Goal: Task Accomplishment & Management: Use online tool/utility

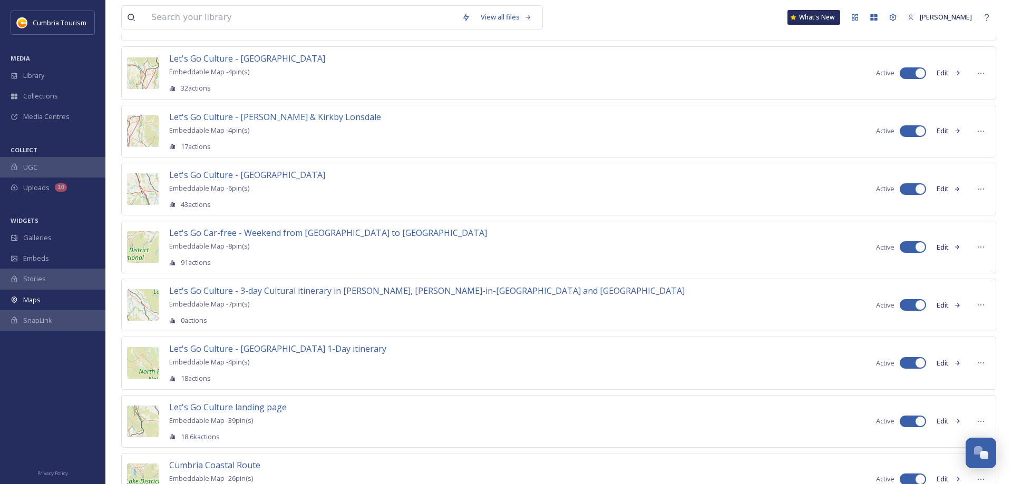
scroll to position [970, 0]
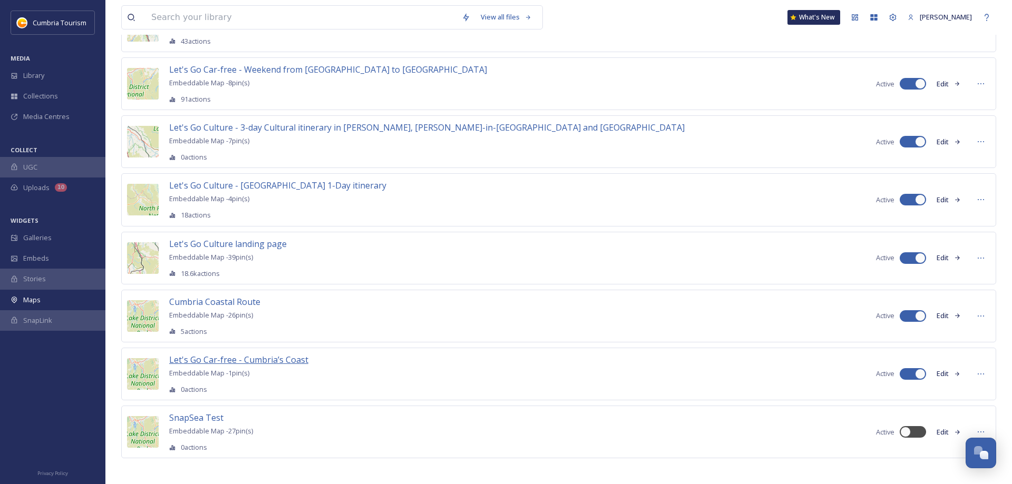
click at [247, 354] on span "Let's Go Car-free - Cumbria’s Coast" at bounding box center [238, 360] width 139 height 12
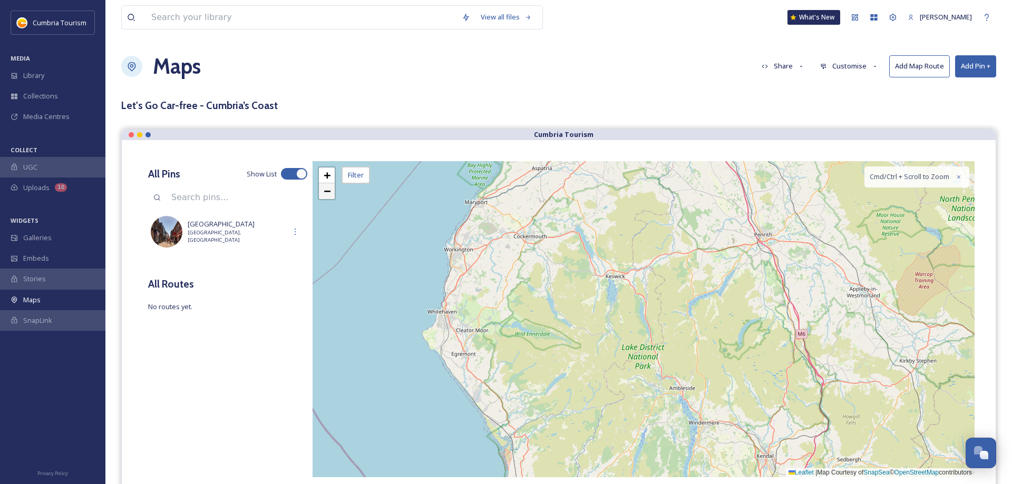
click at [323, 193] on link "−" at bounding box center [327, 191] width 16 height 16
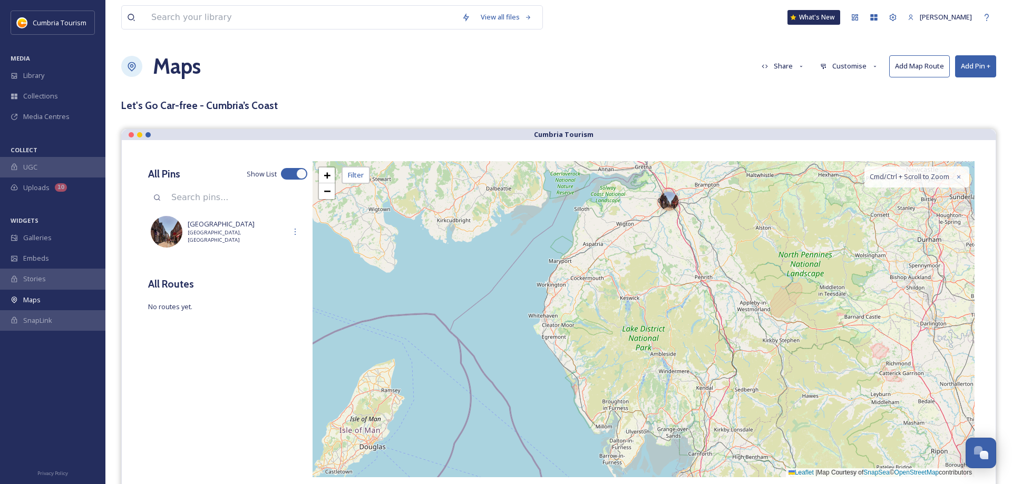
click at [839, 69] on button "Customise" at bounding box center [849, 66] width 69 height 21
click at [833, 110] on span "Location" at bounding box center [834, 111] width 26 height 10
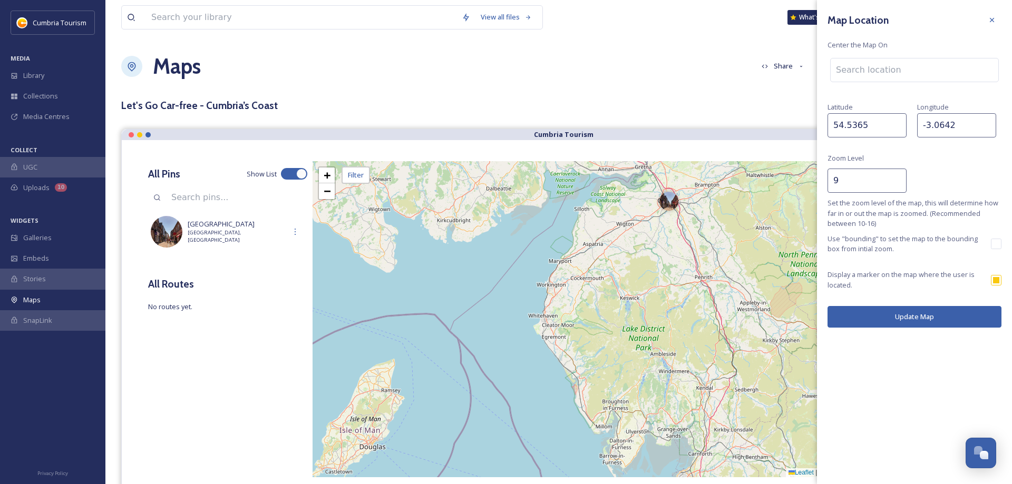
type input "9"
drag, startPoint x: 895, startPoint y: 183, endPoint x: 900, endPoint y: 197, distance: 15.0
click at [895, 183] on input "9" at bounding box center [866, 181] width 79 height 24
click at [927, 321] on button "Update Map" at bounding box center [914, 317] width 174 height 22
click at [993, 21] on icon at bounding box center [992, 20] width 8 height 8
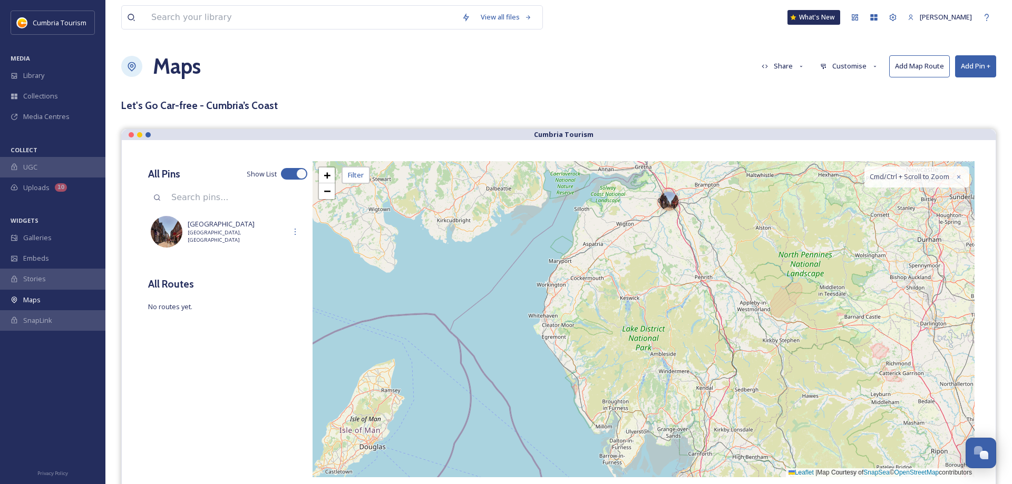
click at [978, 67] on button "Add Pin +" at bounding box center [975, 66] width 41 height 22
click at [958, 116] on span "Add Pin From Library" at bounding box center [958, 111] width 64 height 10
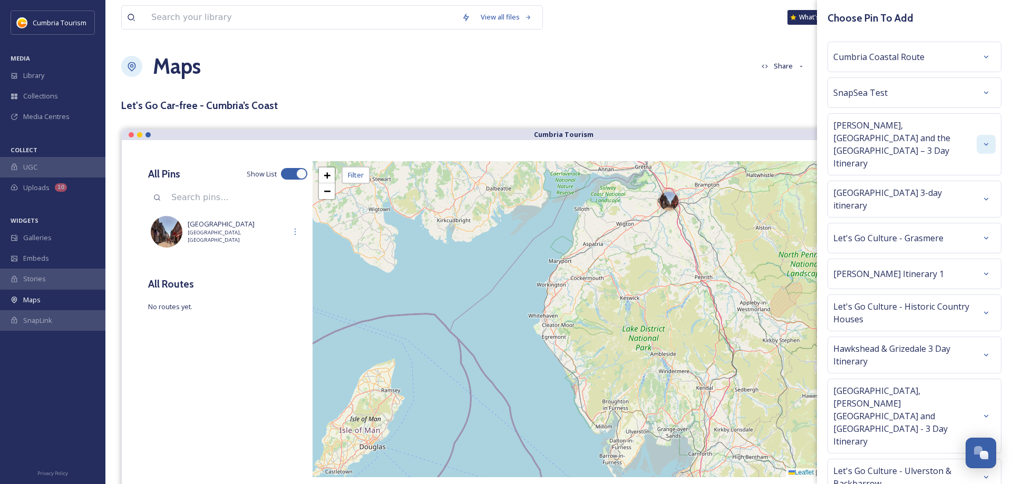
click at [980, 135] on div at bounding box center [986, 144] width 19 height 19
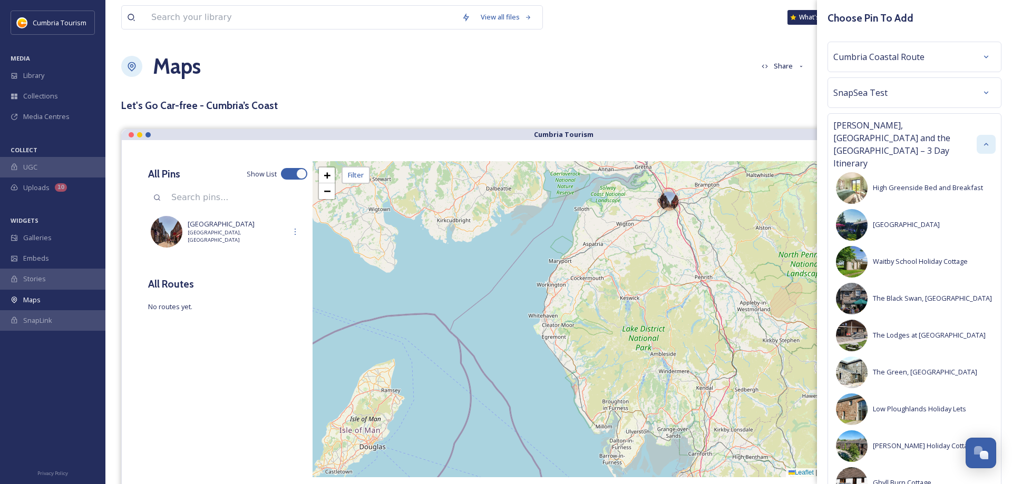
click at [984, 140] on icon at bounding box center [986, 144] width 8 height 8
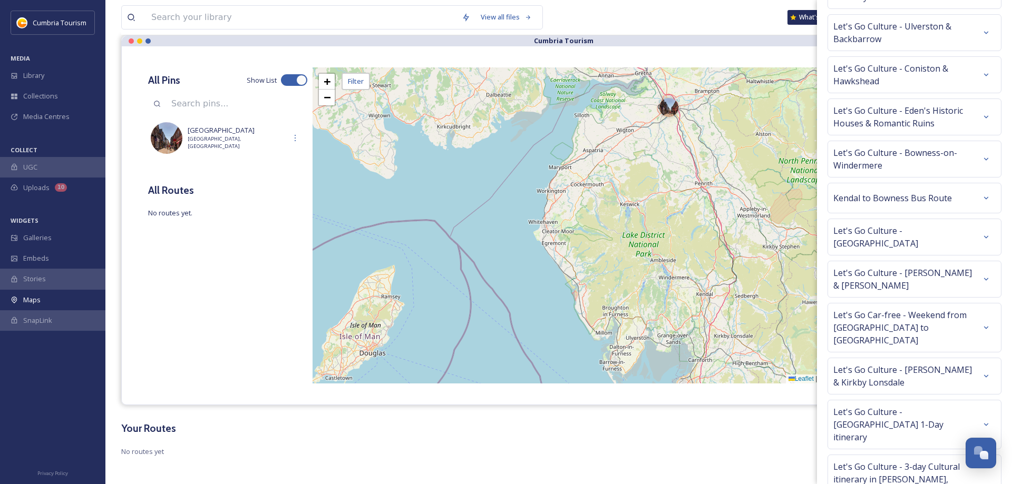
scroll to position [98, 0]
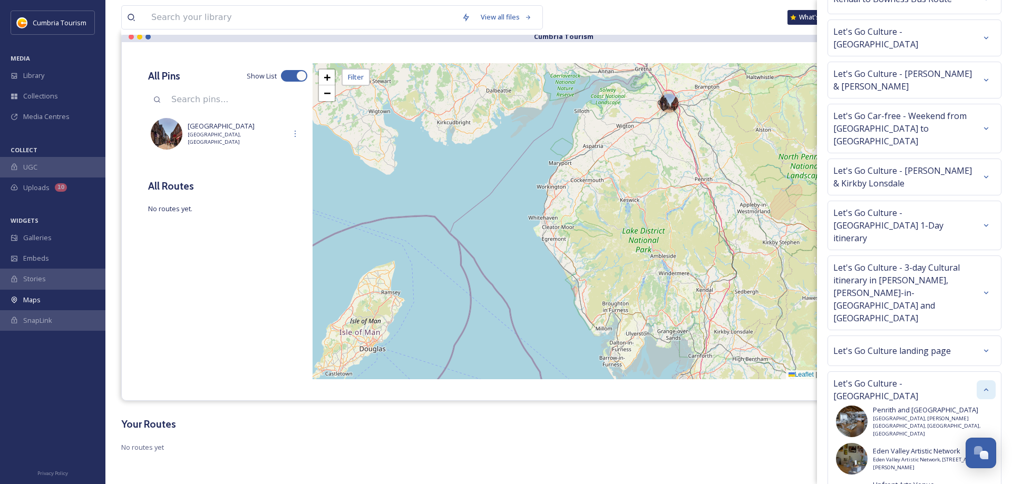
click at [985, 386] on icon at bounding box center [986, 390] width 8 height 8
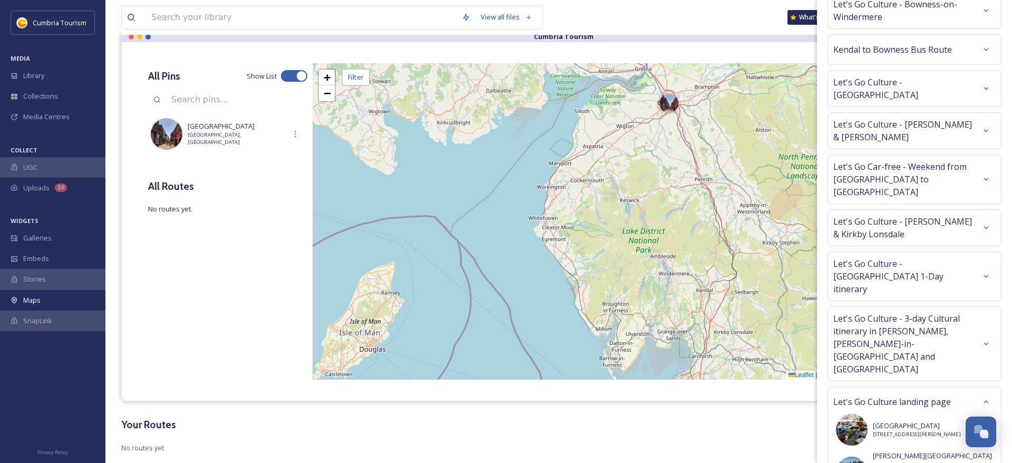
scroll to position [598, 0]
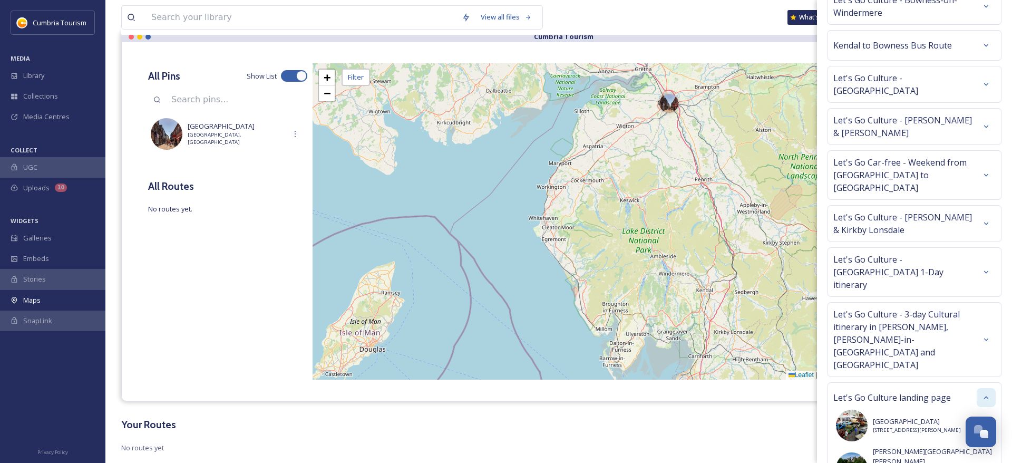
click at [991, 388] on div at bounding box center [986, 397] width 19 height 19
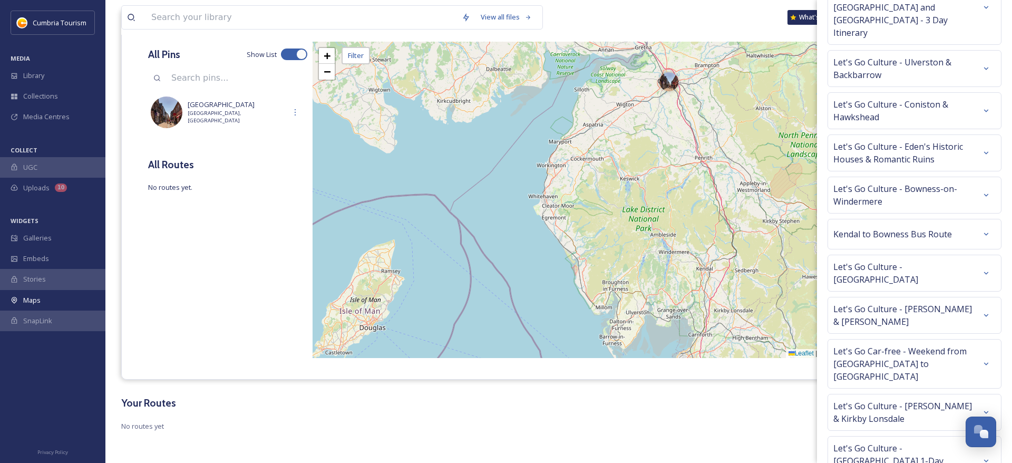
scroll to position [400, 0]
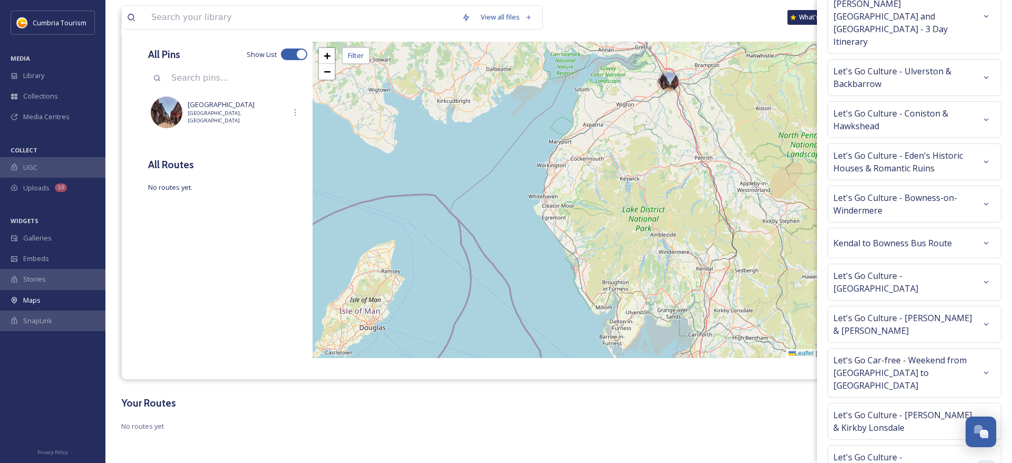
click at [985, 465] on icon at bounding box center [986, 469] width 8 height 8
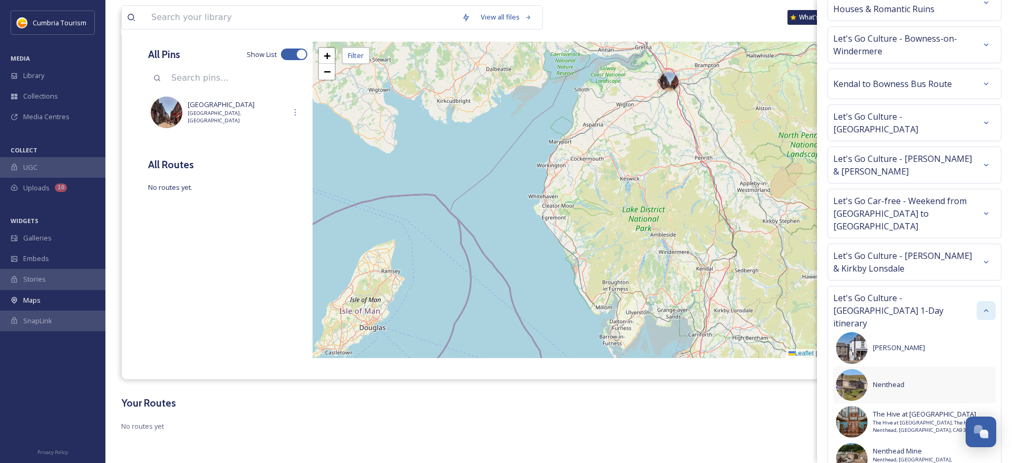
scroll to position [415, 0]
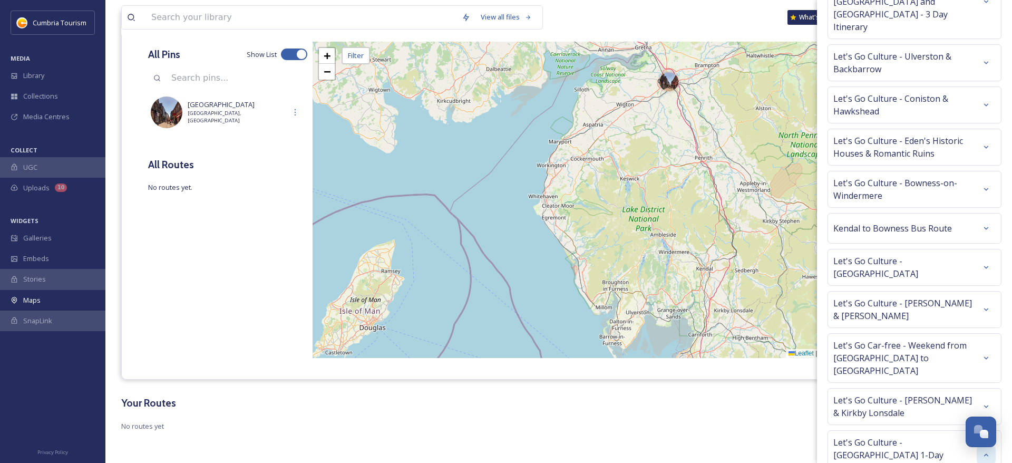
click at [985, 451] on icon at bounding box center [986, 455] width 8 height 8
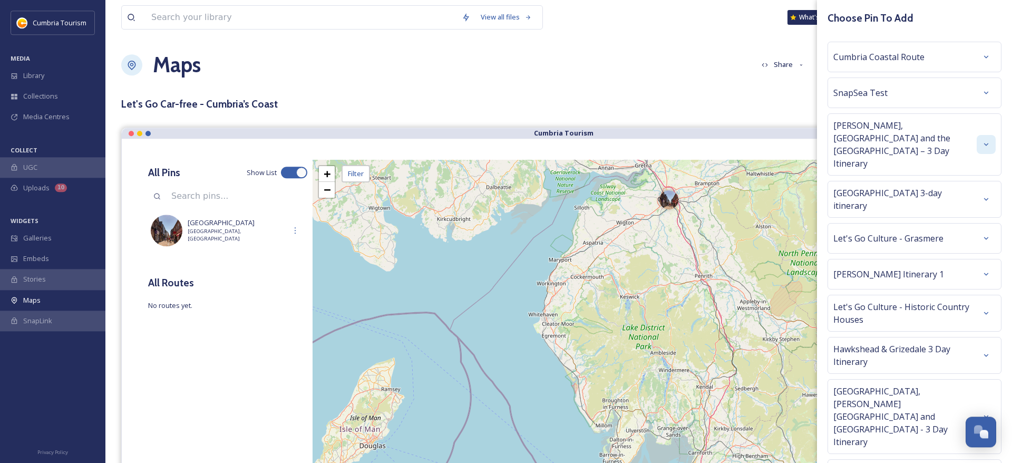
scroll to position [0, 0]
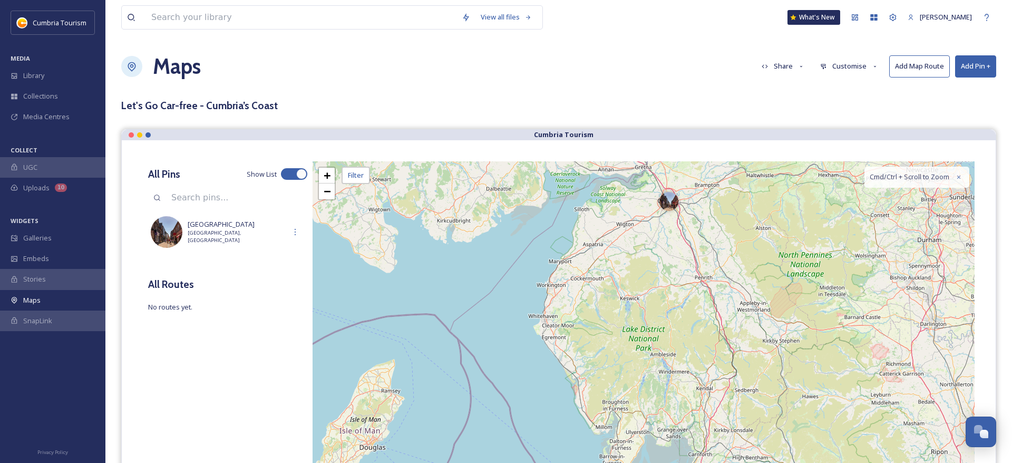
click at [709, 80] on div "Maps Share Customise Add Map Route Add Pin +" at bounding box center [558, 67] width 875 height 32
click at [973, 64] on button "Add Pin +" at bounding box center [975, 66] width 41 height 22
click at [934, 91] on span "Add New Pin" at bounding box center [946, 91] width 40 height 10
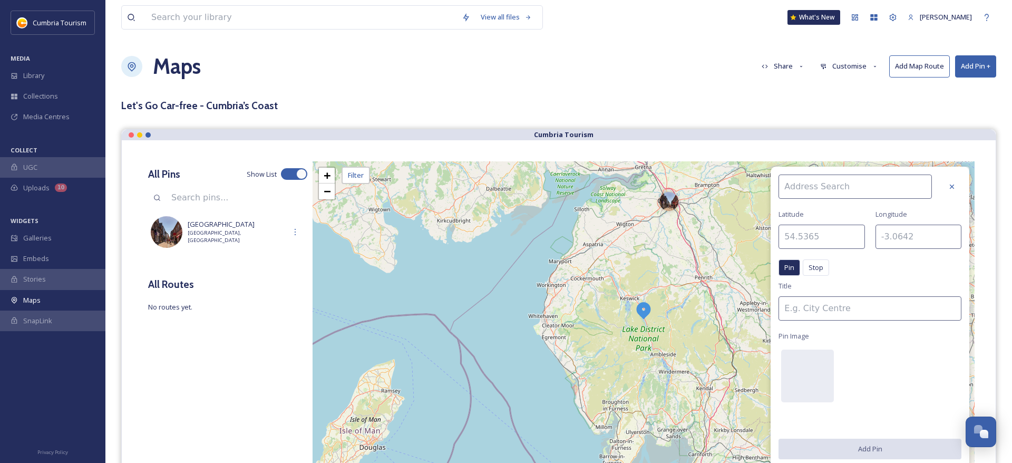
click at [831, 189] on input at bounding box center [854, 186] width 153 height 24
type input "[GEOGRAPHIC_DATA]"
click at [831, 208] on span "[GEOGRAPHIC_DATA]" at bounding box center [816, 211] width 67 height 10
type input "54.8948"
type input "-2.9383"
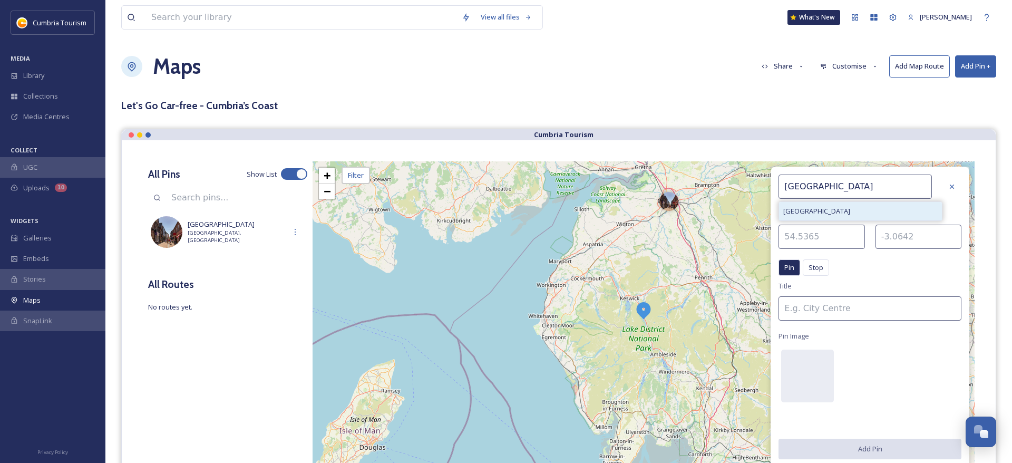
type input "[GEOGRAPHIC_DATA]"
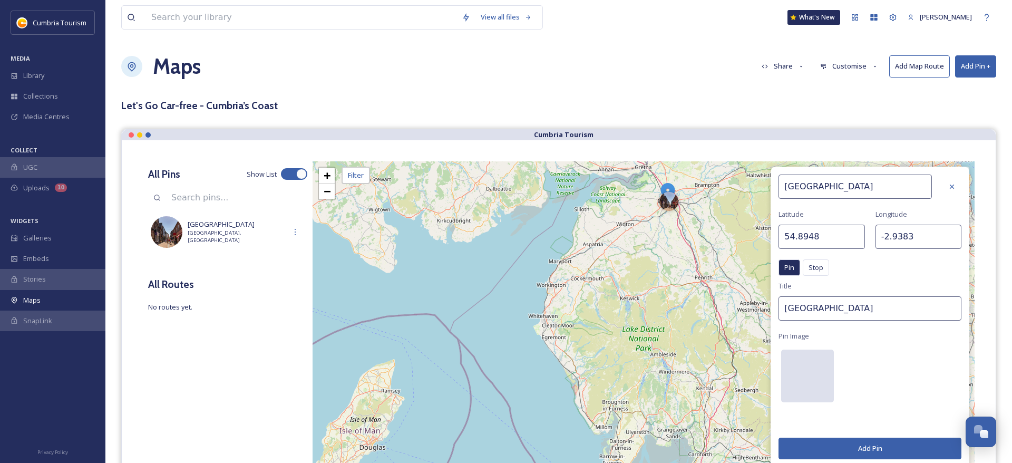
click at [806, 376] on div at bounding box center [807, 375] width 53 height 53
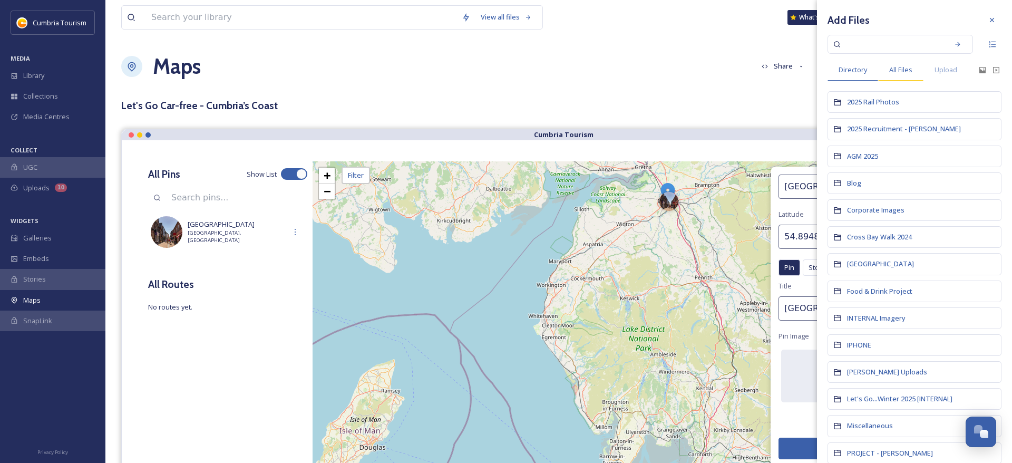
click at [899, 72] on span "All Files" at bounding box center [900, 70] width 23 height 10
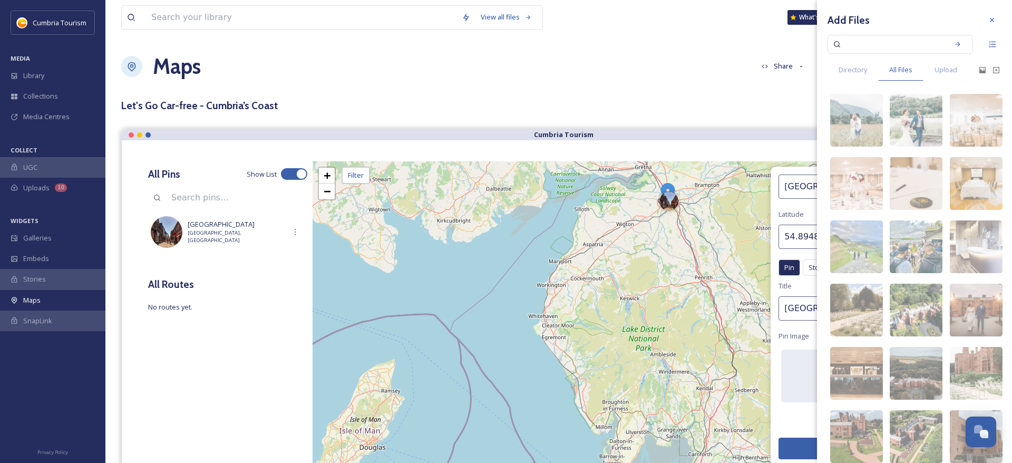
click at [888, 49] on input at bounding box center [893, 44] width 100 height 23
paste input "Carlisle-couple-188-Edit.jpg"
type input "Carlisle-couple-188-Edit.jpg"
click at [963, 43] on icon at bounding box center [964, 44] width 7 height 7
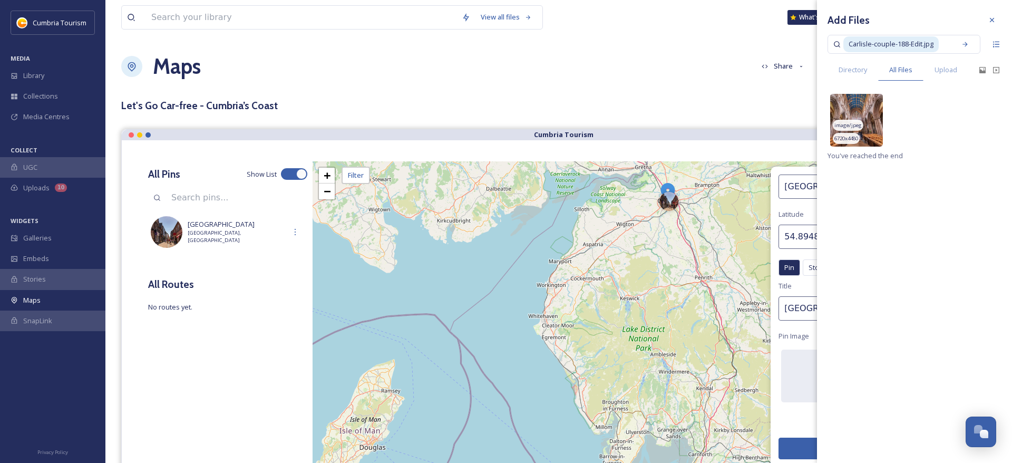
click at [865, 128] on img at bounding box center [856, 120] width 53 height 53
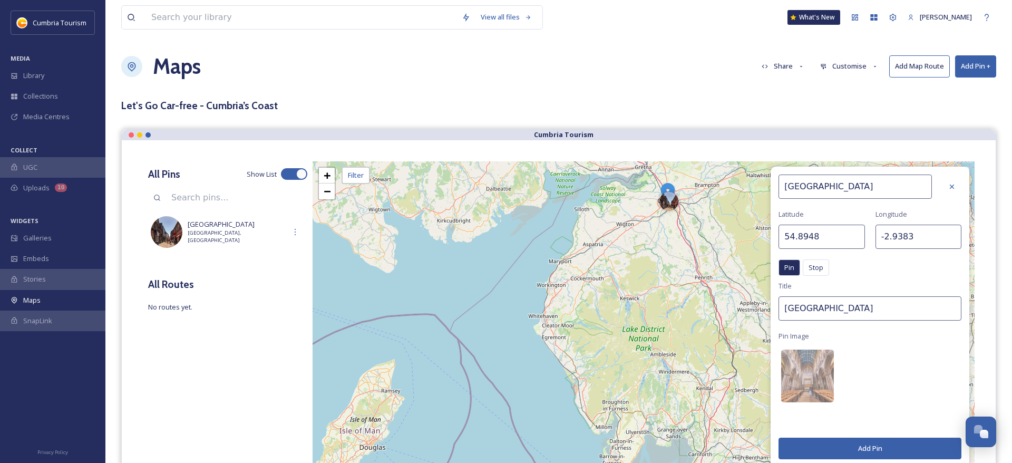
click at [876, 442] on button "Add Pin" at bounding box center [869, 448] width 183 height 22
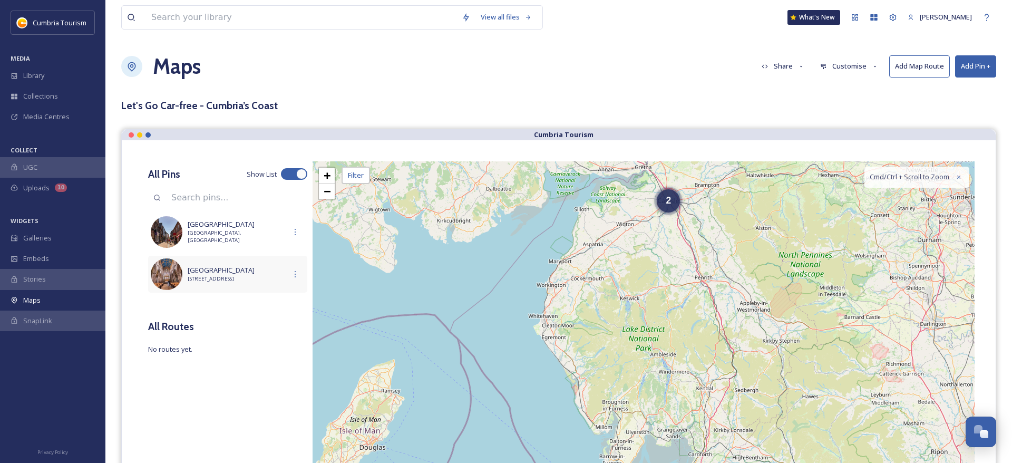
click at [215, 274] on span "[GEOGRAPHIC_DATA]" at bounding box center [237, 270] width 98 height 10
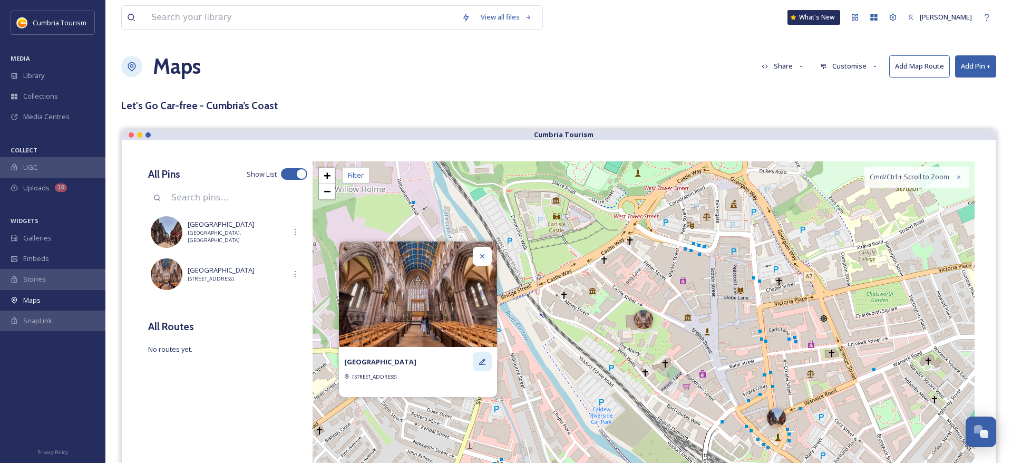
click at [481, 361] on icon at bounding box center [482, 361] width 8 height 8
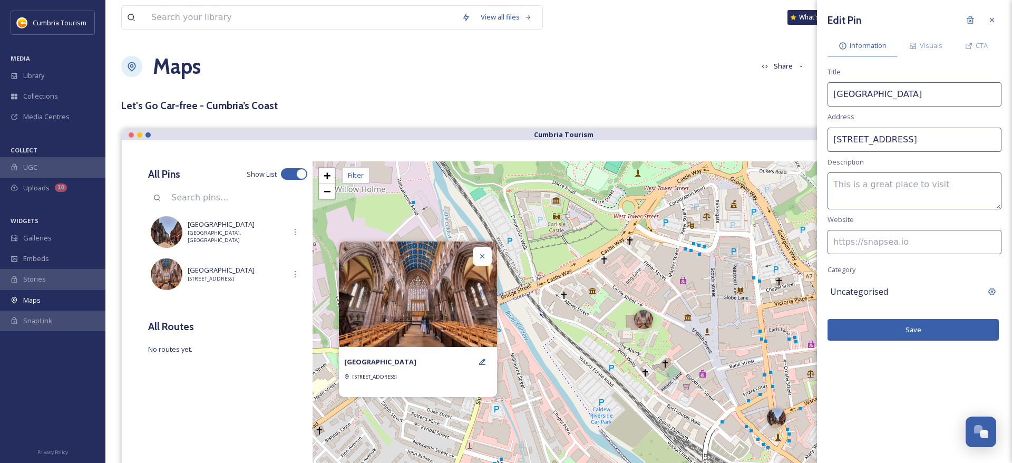
click at [855, 183] on textarea at bounding box center [914, 190] width 174 height 37
paste textarea "Come and visit Carlisle Cathedral at the heart of the Great Border City, and di…"
type textarea "Come and visit Carlisle Cathedral at the heart of the Great Border City, and di…"
click at [866, 249] on input at bounding box center [914, 242] width 174 height 24
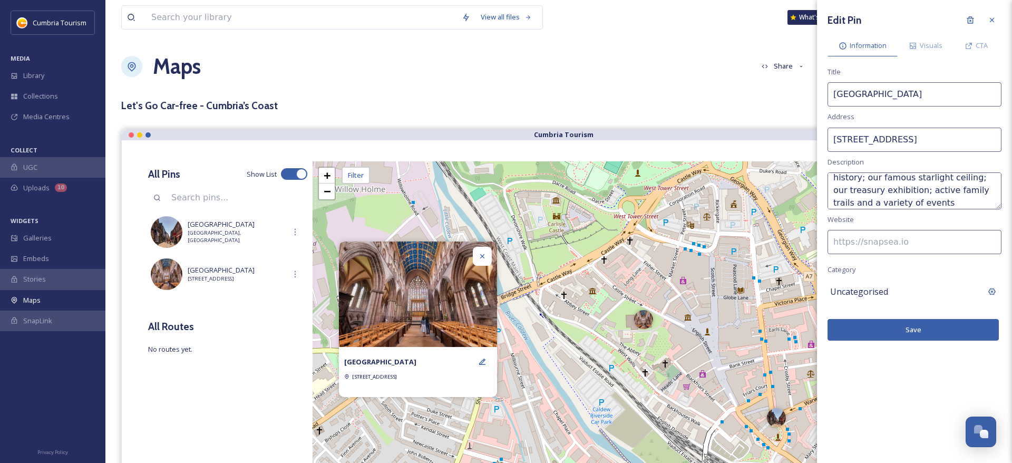
paste input "https://www.visitlakedistrict.com/things-to-do/carlisle-cathedral-p1210921"
type input "https://www.visitlakedistrict.com/things-to-do/carlisle-cathedral-p1210921"
click at [871, 298] on div "Uncategorised" at bounding box center [905, 291] width 150 height 18
click at [872, 290] on input at bounding box center [914, 292] width 174 height 24
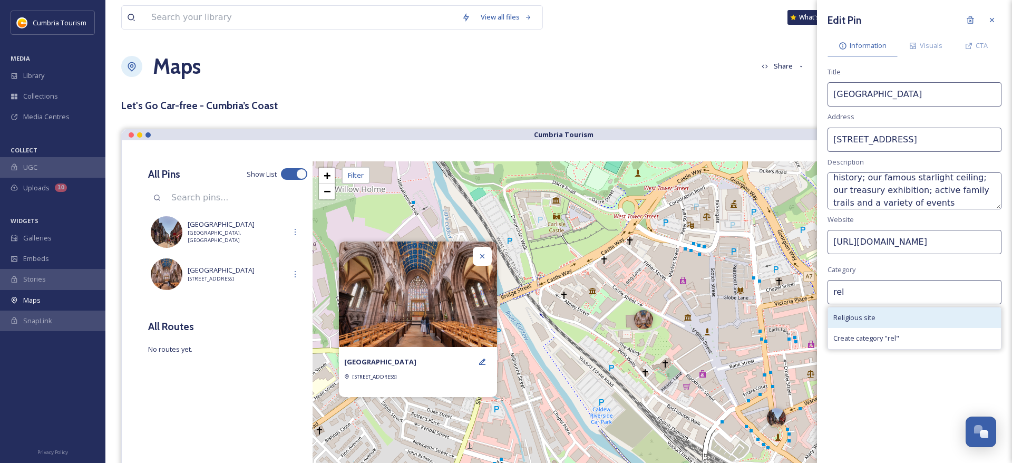
type input "rel"
click at [887, 317] on div "Religious site" at bounding box center [914, 317] width 173 height 21
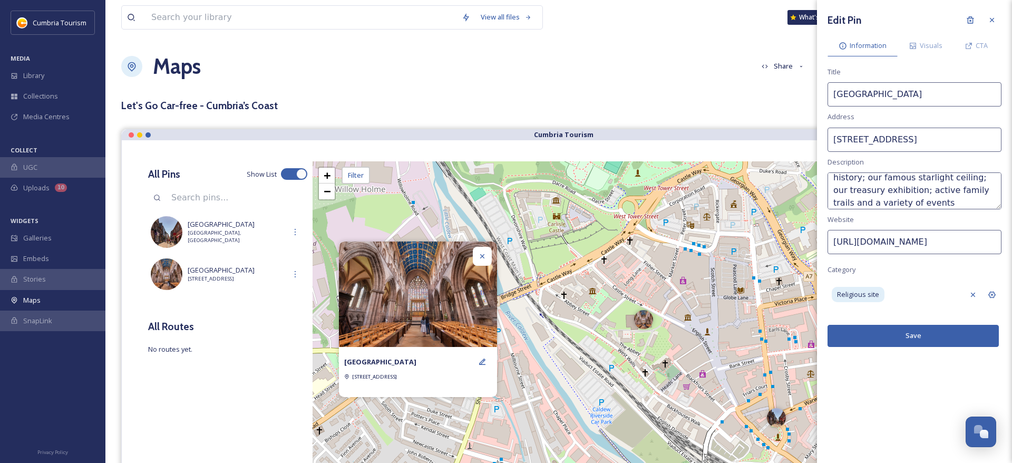
click at [902, 336] on button "Save" at bounding box center [912, 336] width 171 height 22
click at [911, 339] on button "Save" at bounding box center [912, 336] width 171 height 22
click at [920, 42] on div "Visuals" at bounding box center [926, 46] width 56 height 22
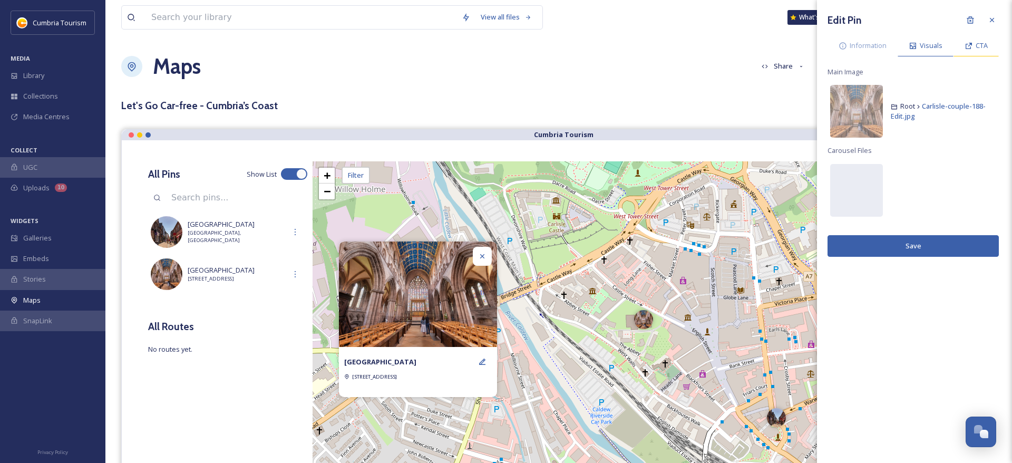
click at [988, 44] on div "CTA" at bounding box center [975, 46] width 45 height 22
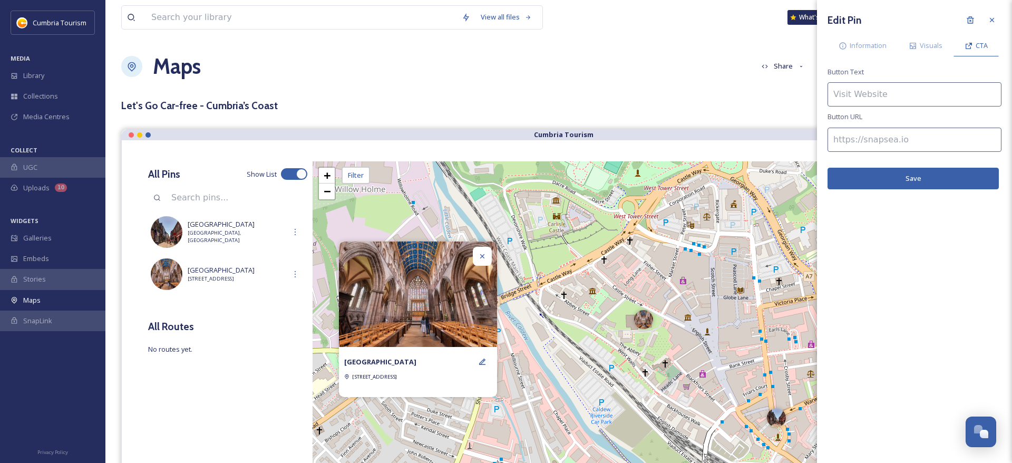
click at [835, 96] on input at bounding box center [914, 94] width 174 height 24
type input "Find out more"
click at [848, 135] on input at bounding box center [914, 140] width 174 height 24
paste input "https://www.visitlakedistrict.com/things-to-do/carlisle-cathedral-p1210921"
type input "https://www.visitlakedistrict.com/things-to-do/carlisle-cathedral-p1210921"
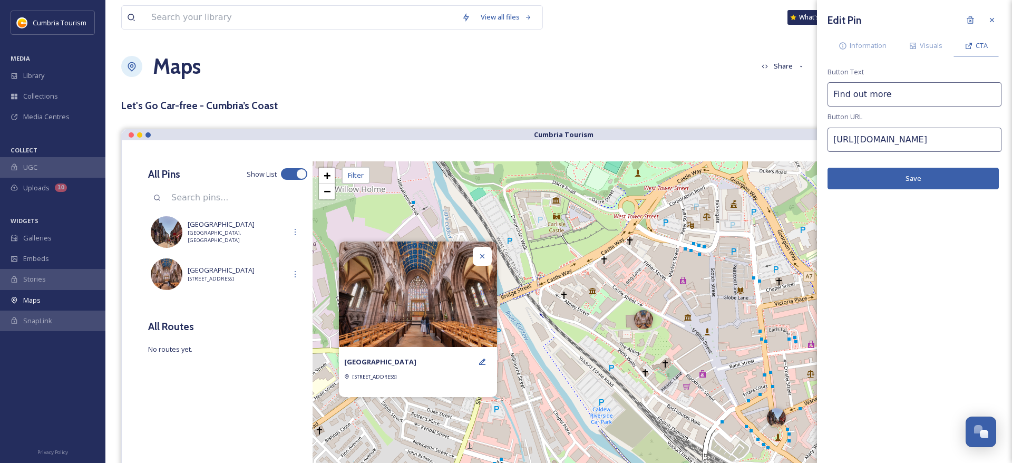
click at [874, 181] on button "Save" at bounding box center [912, 179] width 171 height 22
click at [866, 41] on span "Information" at bounding box center [868, 46] width 37 height 10
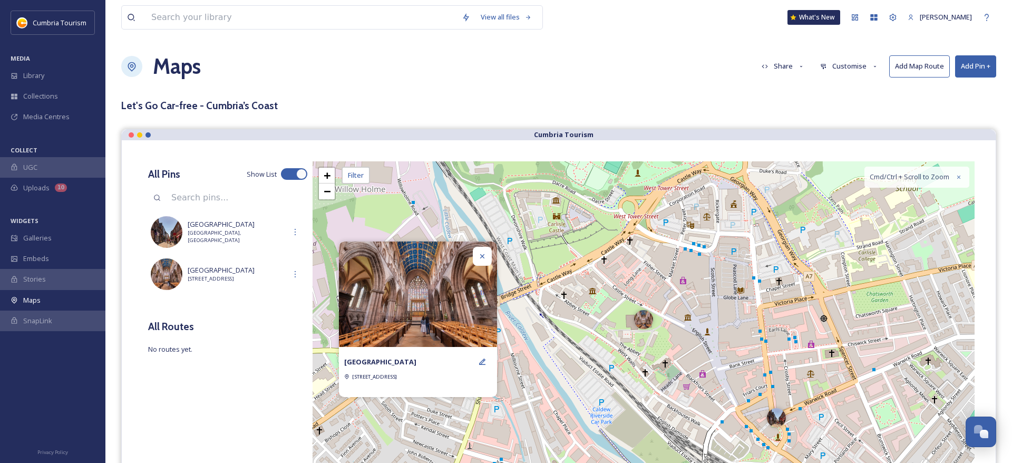
click at [486, 256] on icon at bounding box center [482, 256] width 8 height 8
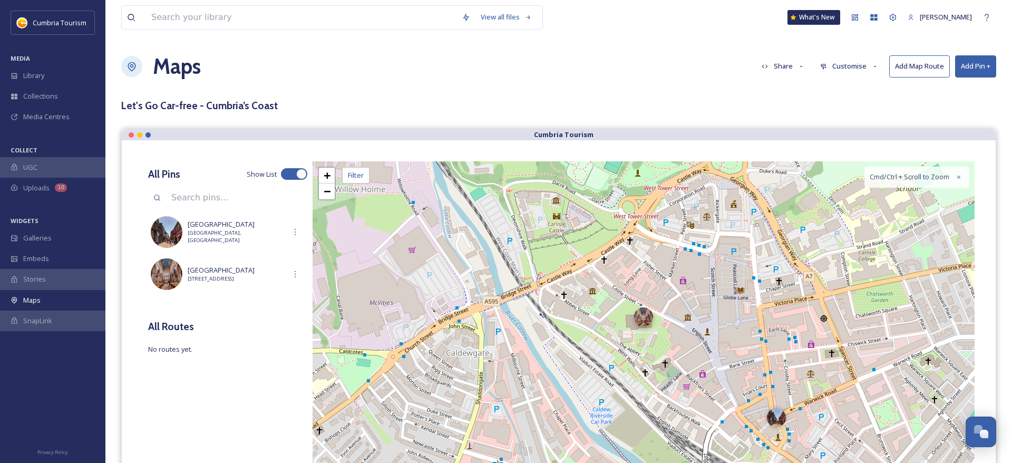
click at [642, 321] on div at bounding box center [643, 316] width 19 height 19
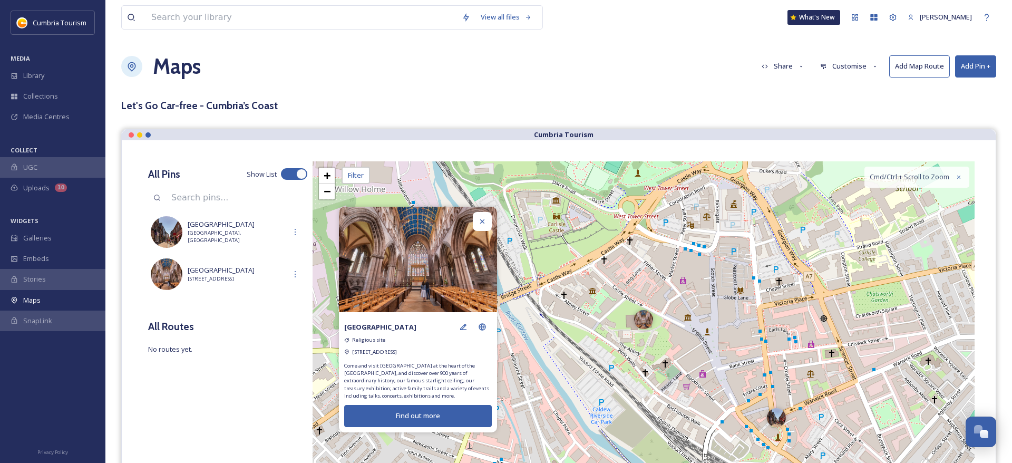
click at [422, 418] on button "Find out more" at bounding box center [418, 416] width 148 height 22
drag, startPoint x: 483, startPoint y: 224, endPoint x: 482, endPoint y: 218, distance: 5.8
click at [482, 218] on icon at bounding box center [482, 221] width 8 height 8
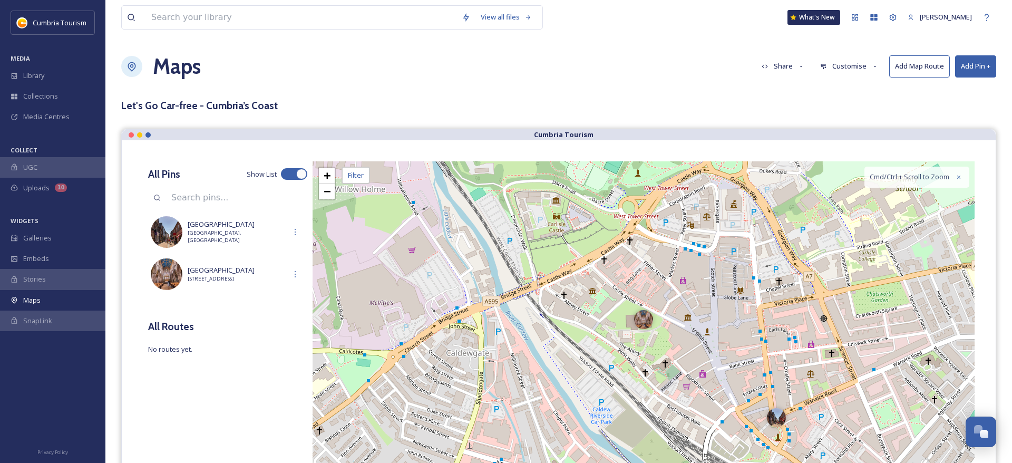
click at [980, 66] on button "Add Pin +" at bounding box center [975, 66] width 41 height 22
click at [949, 118] on div "Add Pin From Library" at bounding box center [958, 111] width 75 height 21
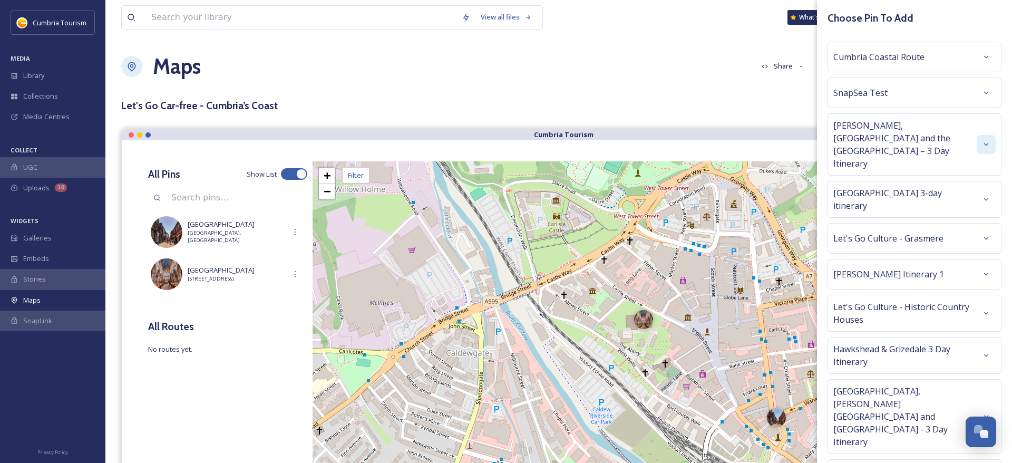
click at [985, 140] on icon at bounding box center [986, 144] width 8 height 8
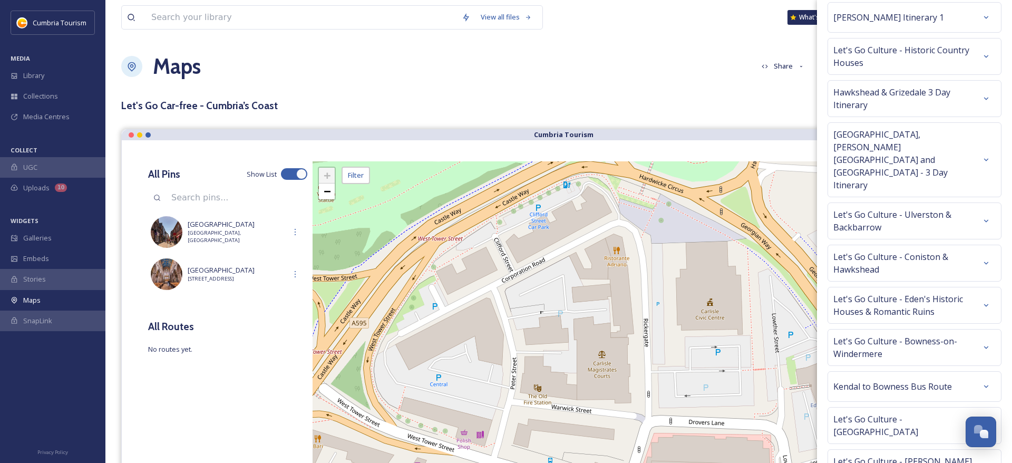
scroll to position [1219, 0]
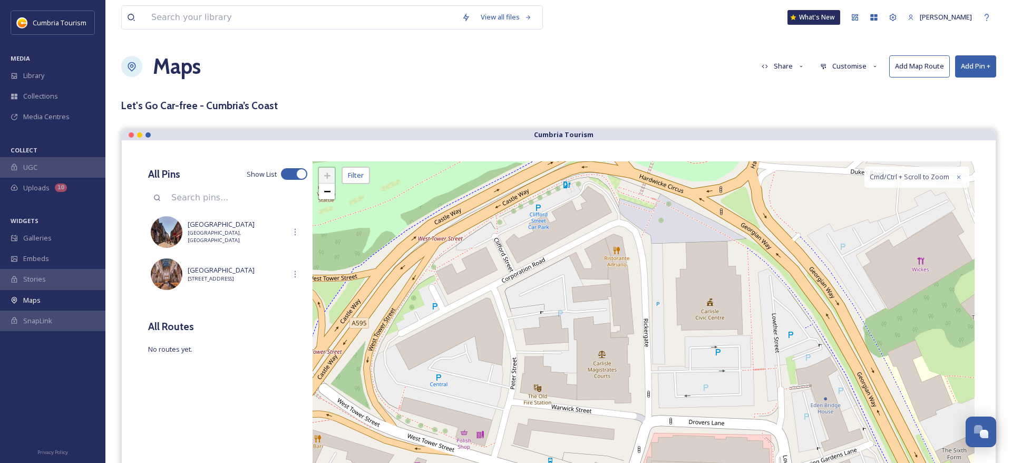
click at [729, 95] on div "View all files What's New Rob Cowley Maps Share Customise Add Map Route Add Pin…" at bounding box center [558, 291] width 907 height 582
click at [976, 66] on button "Add Pin +" at bounding box center [975, 66] width 41 height 22
click at [937, 89] on span "Add New Pin" at bounding box center [946, 91] width 40 height 10
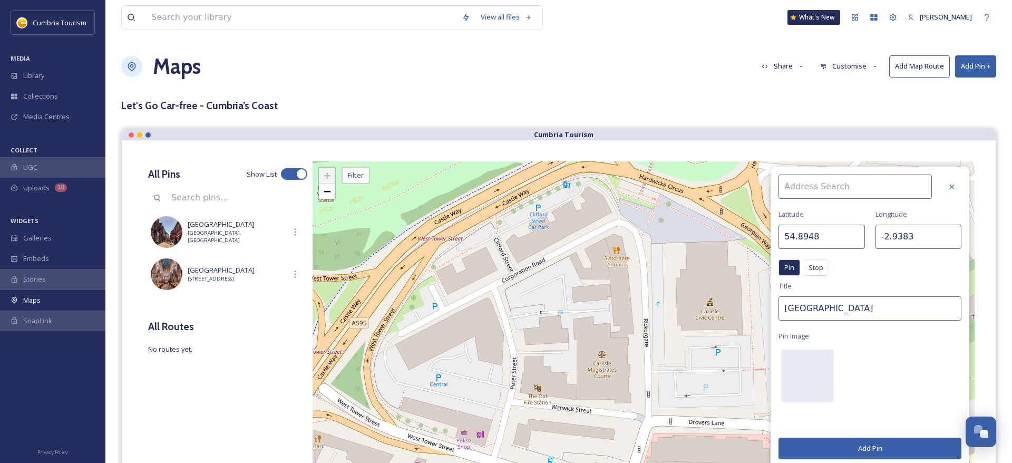
click at [796, 187] on input at bounding box center [854, 186] width 153 height 24
click at [848, 225] on span "Penny Blue Restaurant & Bar" at bounding box center [844, 230] width 123 height 10
type input "Penny Blue Restaurant & Bar"
type input "54.8926"
type input "-2.9319"
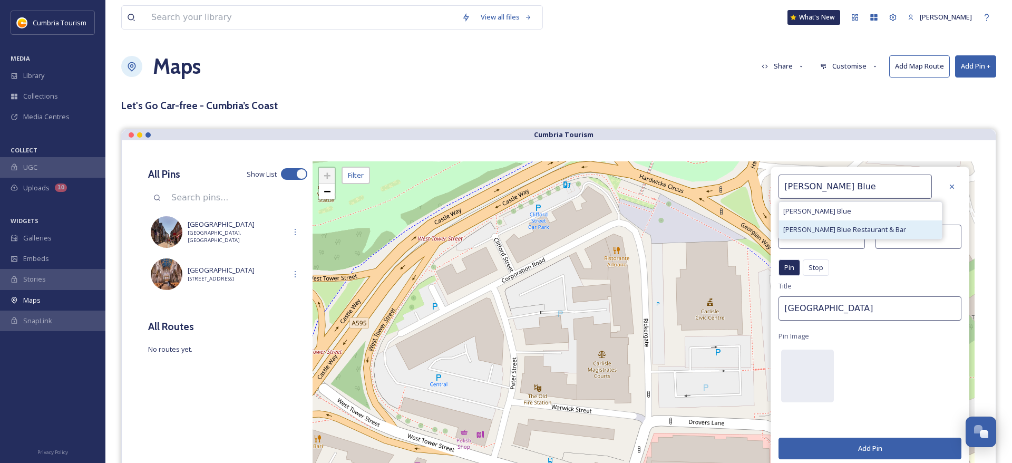
type input "Penny Blue Restaurant & Bar"
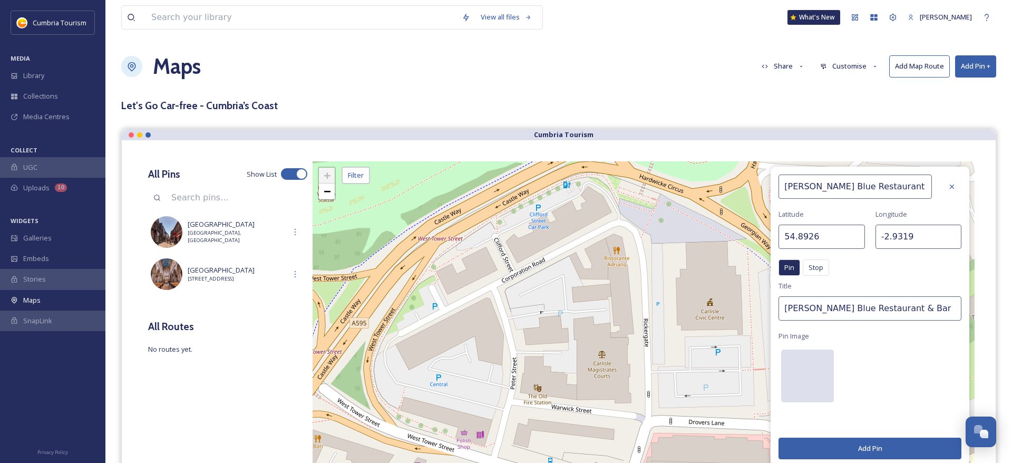
click at [805, 364] on div at bounding box center [807, 375] width 53 height 53
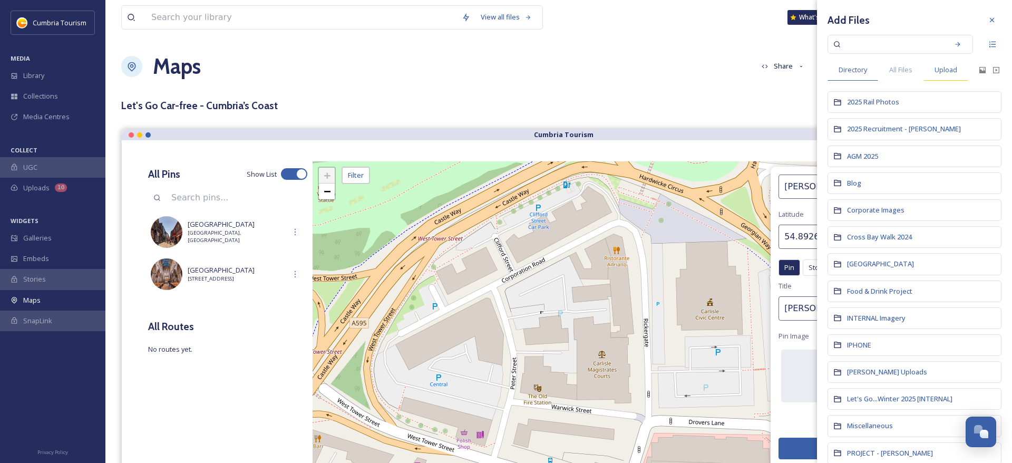
click at [950, 69] on span "Upload" at bounding box center [945, 70] width 23 height 10
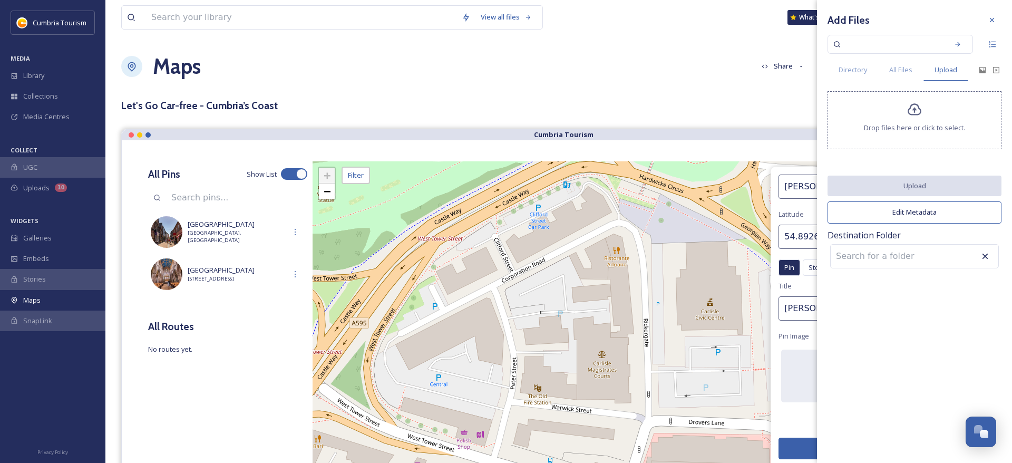
click at [899, 109] on div "Drop files here or click to select." at bounding box center [914, 120] width 174 height 58
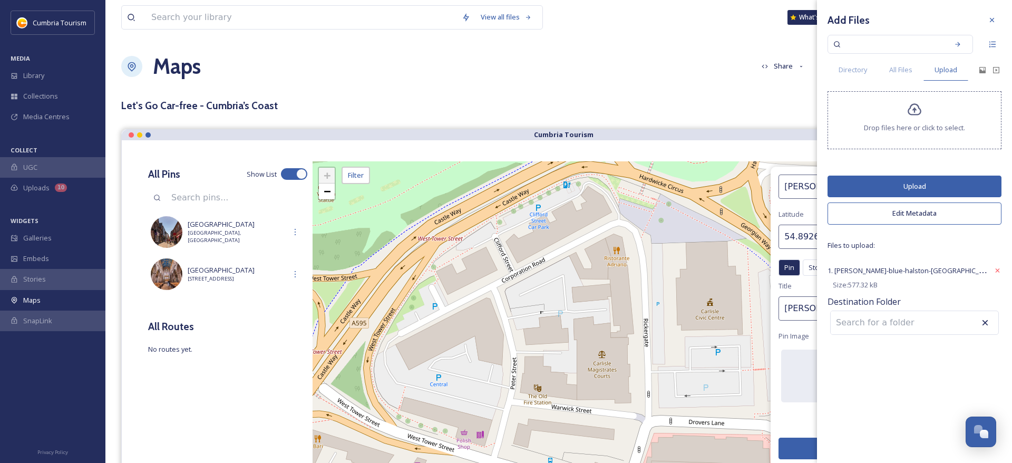
click at [917, 188] on button "Upload" at bounding box center [914, 187] width 174 height 22
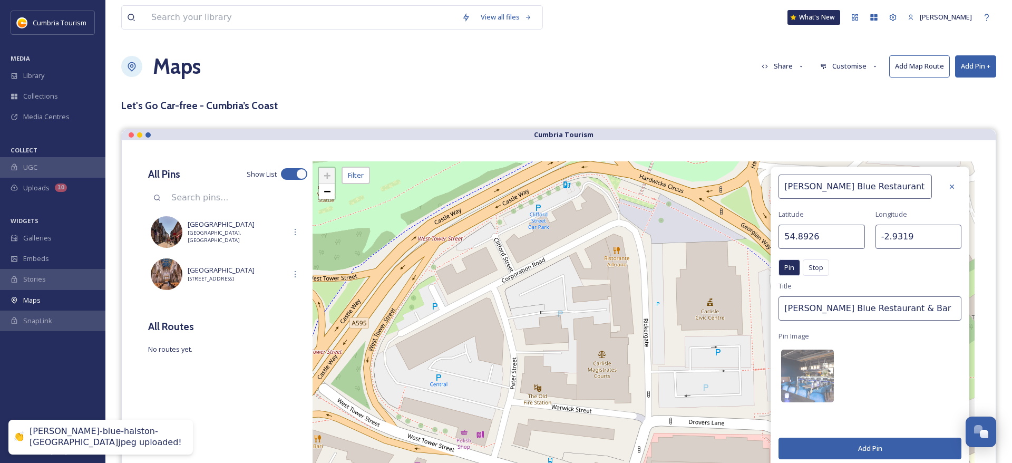
scroll to position [120, 0]
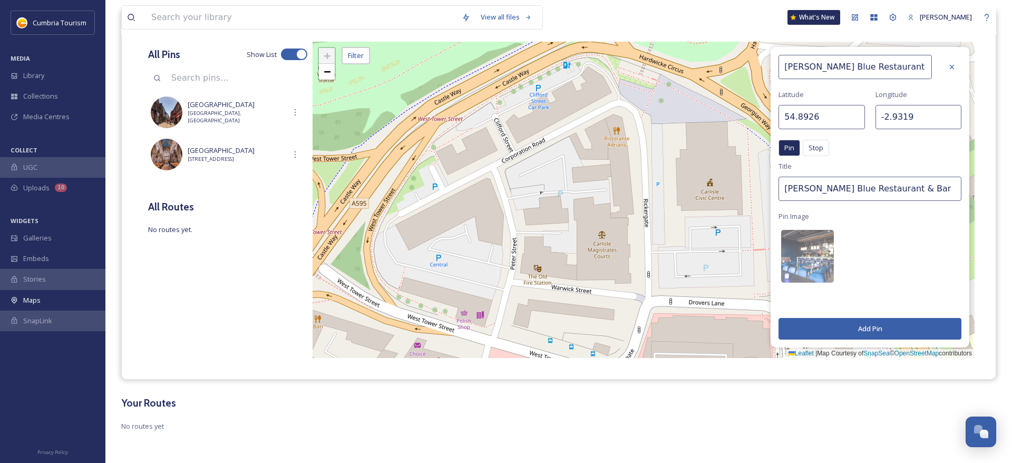
click at [862, 326] on button "Add Pin" at bounding box center [869, 329] width 183 height 22
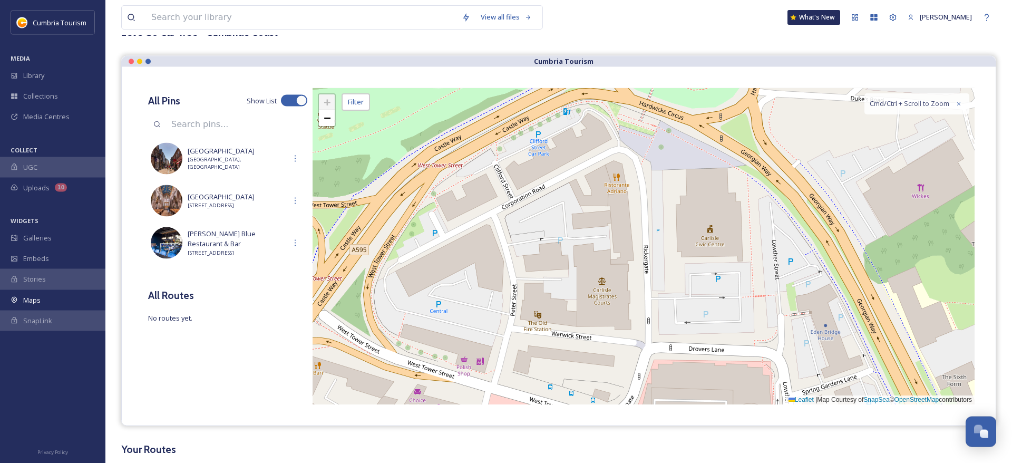
scroll to position [0, 0]
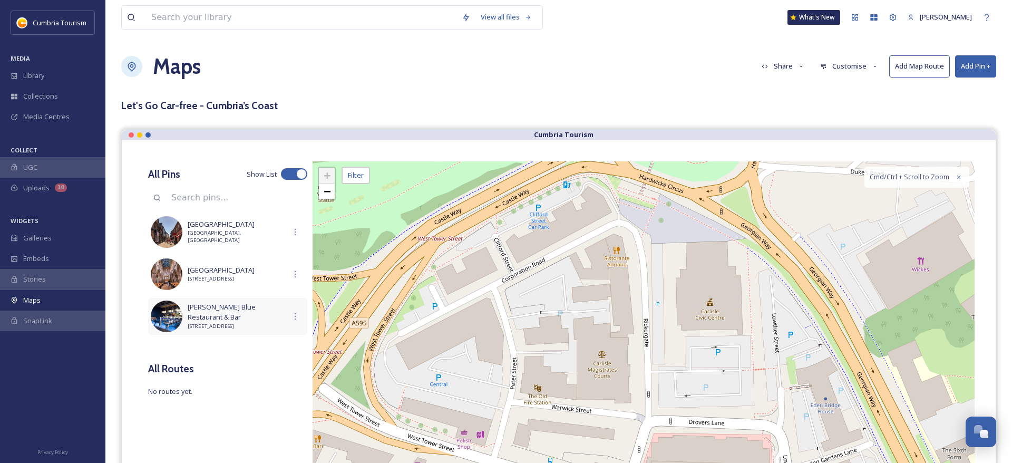
click at [176, 321] on img at bounding box center [167, 316] width 32 height 32
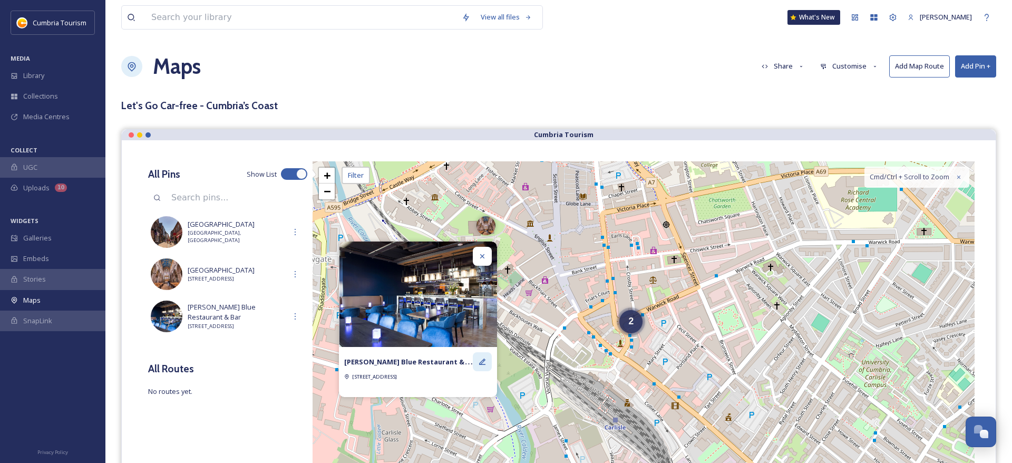
click at [480, 360] on icon at bounding box center [482, 361] width 8 height 8
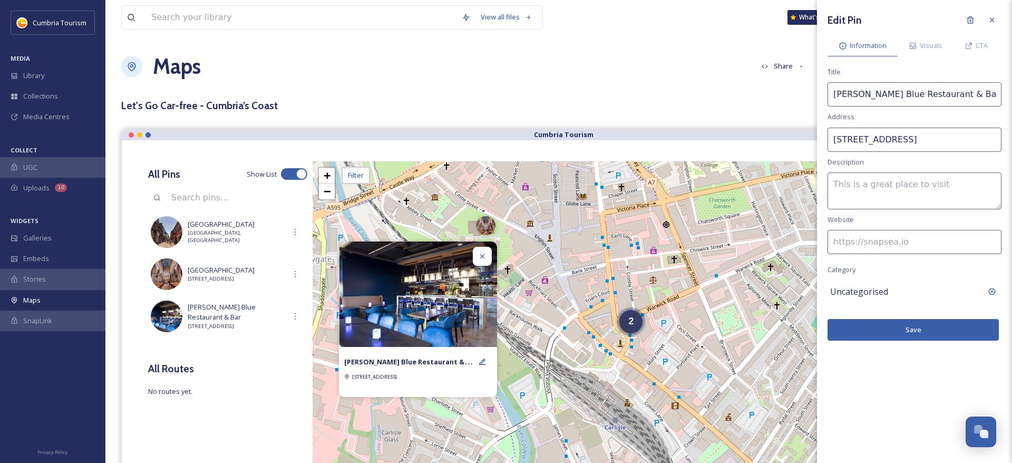
click at [846, 193] on textarea at bounding box center [914, 190] width 174 height 37
paste textarea "Within the award winning Halston Aparthotel, Penny Blue Bar & Restaurant is loc…"
type textarea "Within the award winning Halston Aparthotel, Penny Blue Bar & Restaurant is loc…"
click at [882, 237] on input at bounding box center [914, 242] width 174 height 24
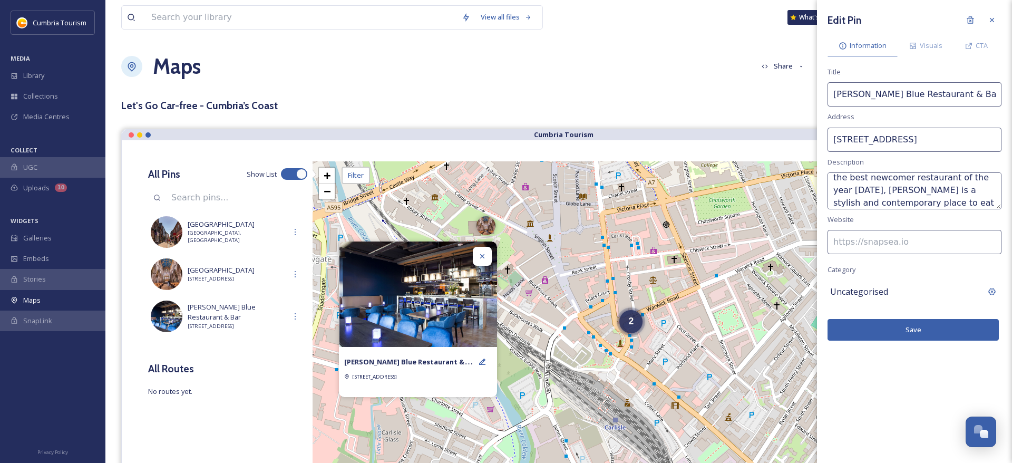
paste input "https://www.visitlakedistrict.com/food-and-drink/penny-blue-restaurant-and-bar-…"
type input "https://www.visitlakedistrict.com/food-and-drink/penny-blue-restaurant-and-bar-…"
click at [882, 291] on span "Uncategorised" at bounding box center [859, 291] width 58 height 13
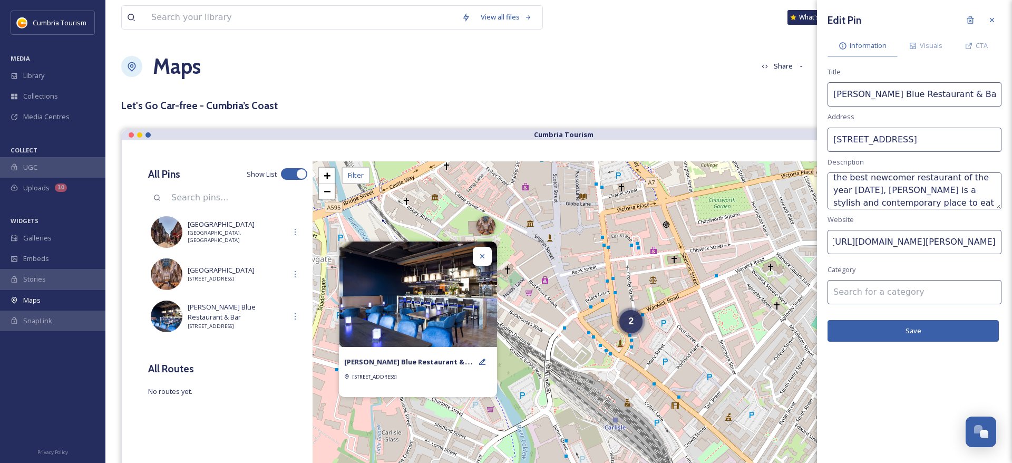
click at [886, 290] on input at bounding box center [914, 292] width 174 height 24
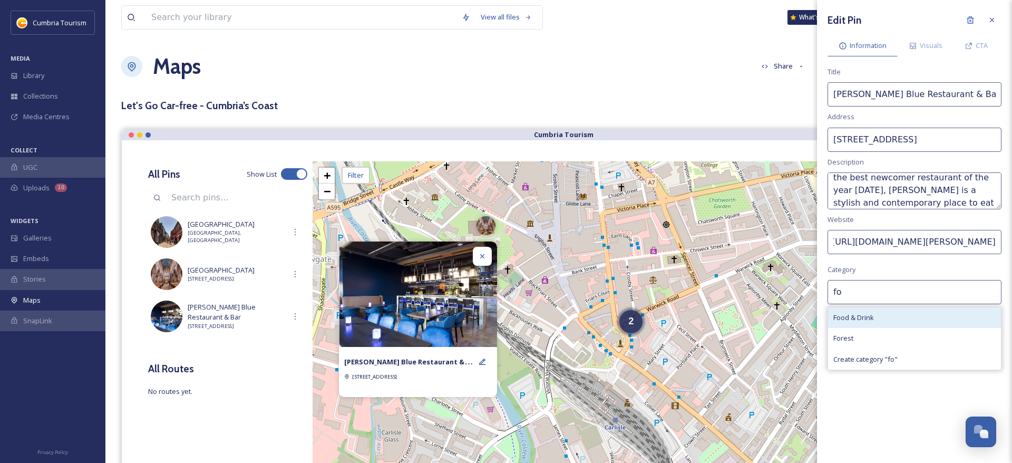
type input "fo"
click at [885, 313] on div "Food & Drink" at bounding box center [914, 317] width 173 height 21
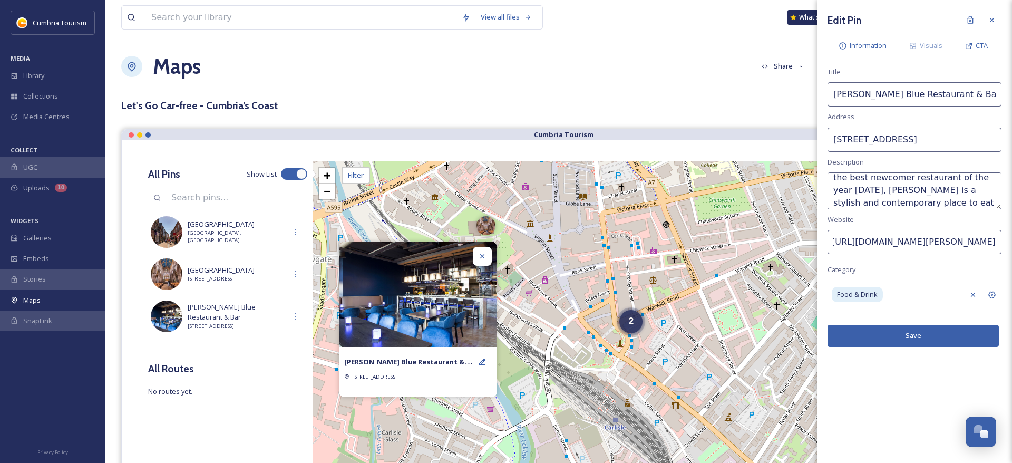
drag, startPoint x: 979, startPoint y: 44, endPoint x: 976, endPoint y: 51, distance: 7.8
click at [977, 47] on span "CTA" at bounding box center [982, 46] width 12 height 10
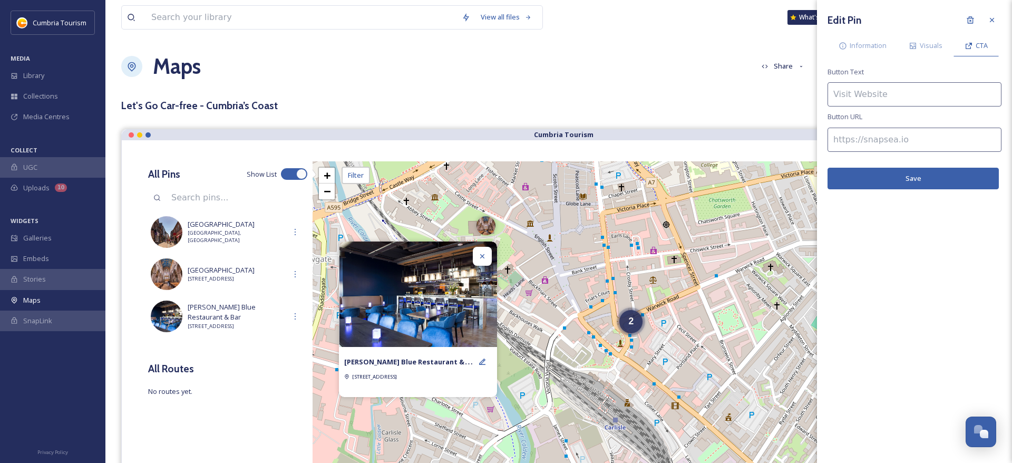
click at [867, 90] on input at bounding box center [914, 94] width 174 height 24
type input "Find out more"
paste input "https://www.visitlakedistrict.com/food-and-drink/penny-blue-restaurant-and-bar-…"
type input "https://www.visitlakedistrict.com/food-and-drink/penny-blue-restaurant-and-bar-…"
click at [915, 178] on button "Save" at bounding box center [912, 179] width 171 height 22
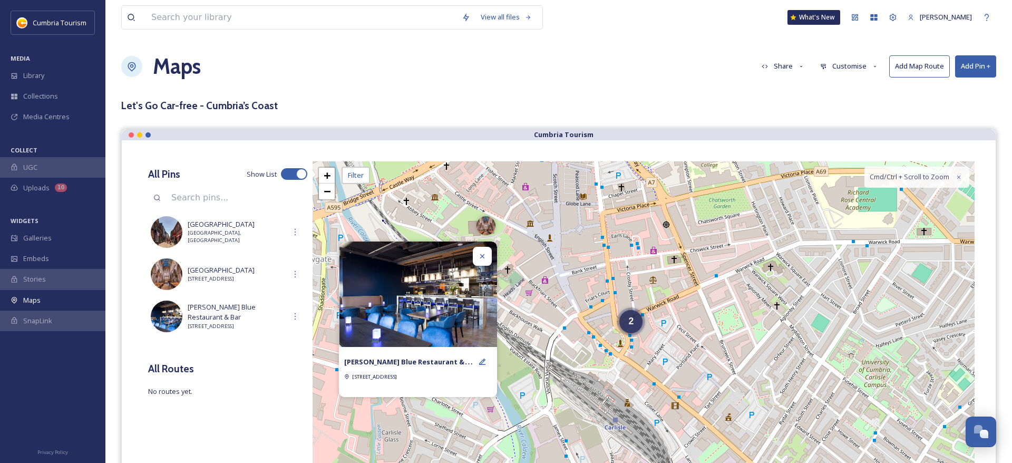
click at [486, 260] on icon at bounding box center [482, 256] width 8 height 8
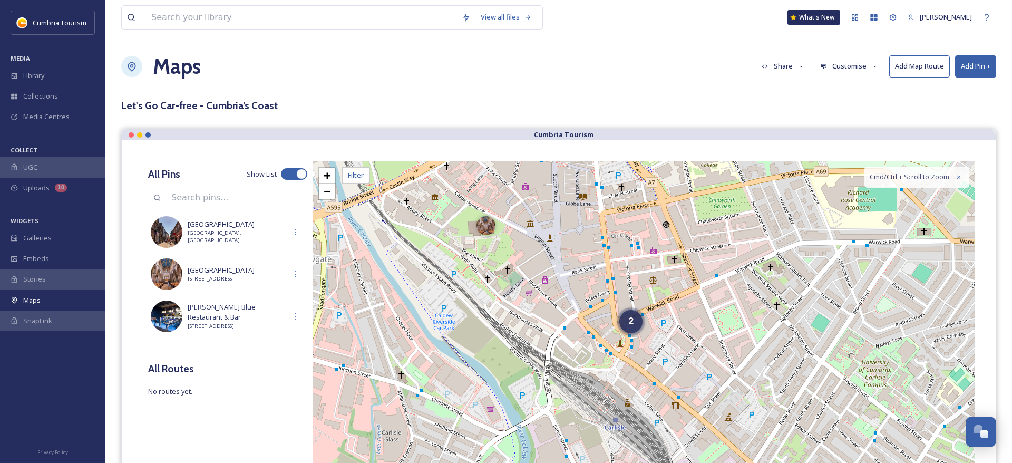
click at [959, 69] on button "Add Pin +" at bounding box center [975, 66] width 41 height 22
click at [947, 88] on span "Add New Pin" at bounding box center [946, 91] width 40 height 10
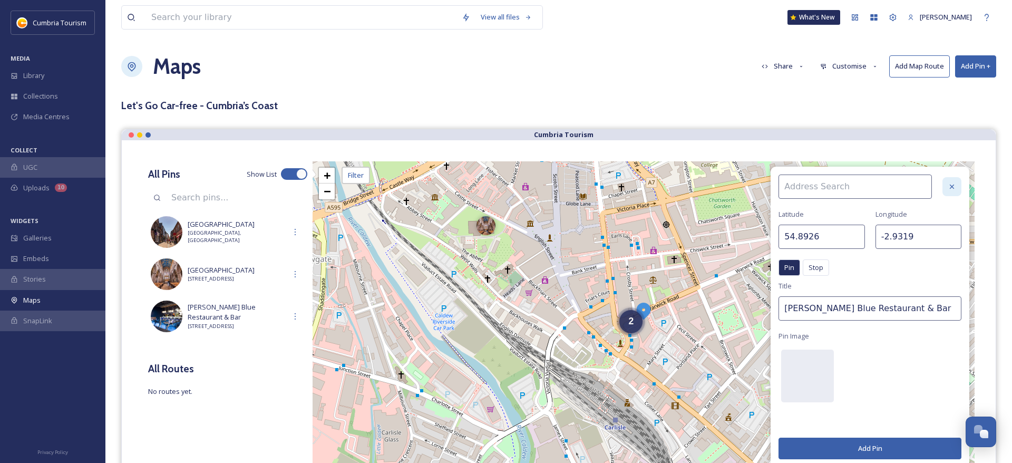
click at [957, 183] on div at bounding box center [951, 186] width 19 height 19
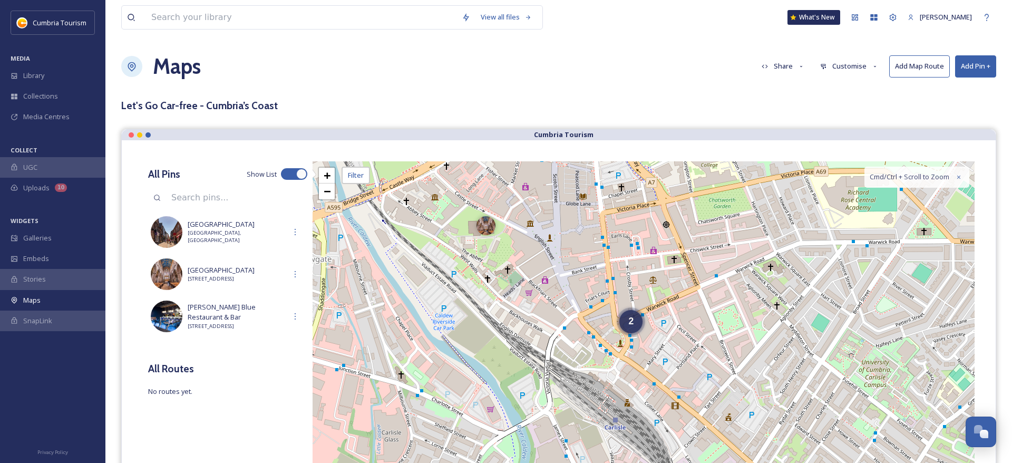
click at [976, 73] on button "Add Pin +" at bounding box center [975, 66] width 41 height 22
click at [962, 114] on span "Add Pin From Library" at bounding box center [958, 111] width 64 height 10
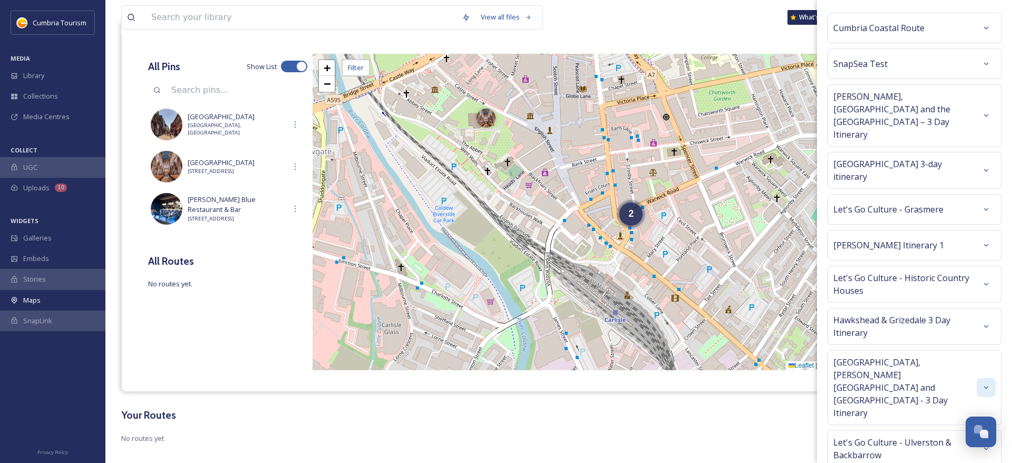
scroll to position [2, 0]
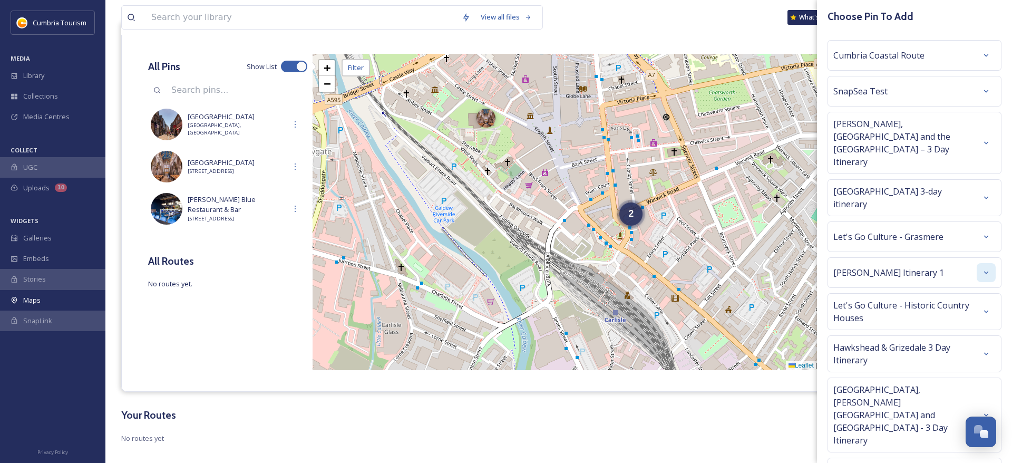
click at [977, 263] on div "Dave Day Itinerary 1" at bounding box center [914, 272] width 162 height 19
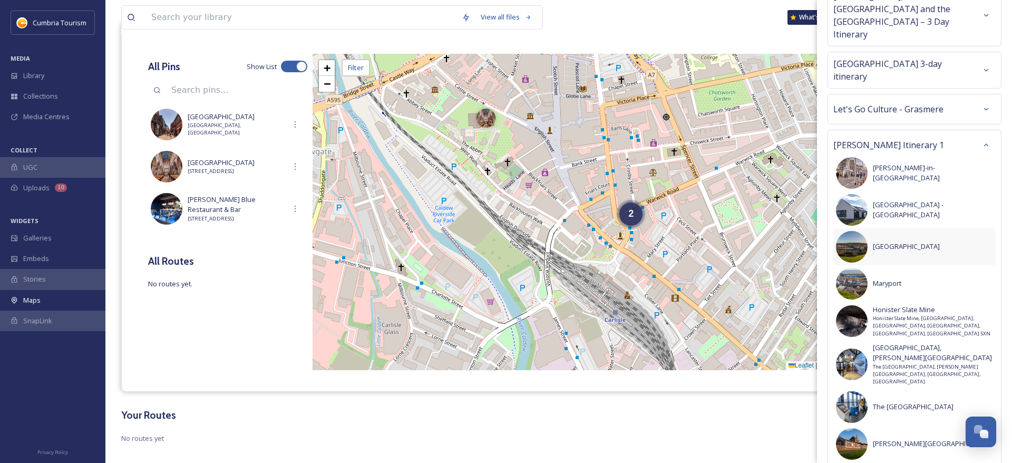
scroll to position [134, 0]
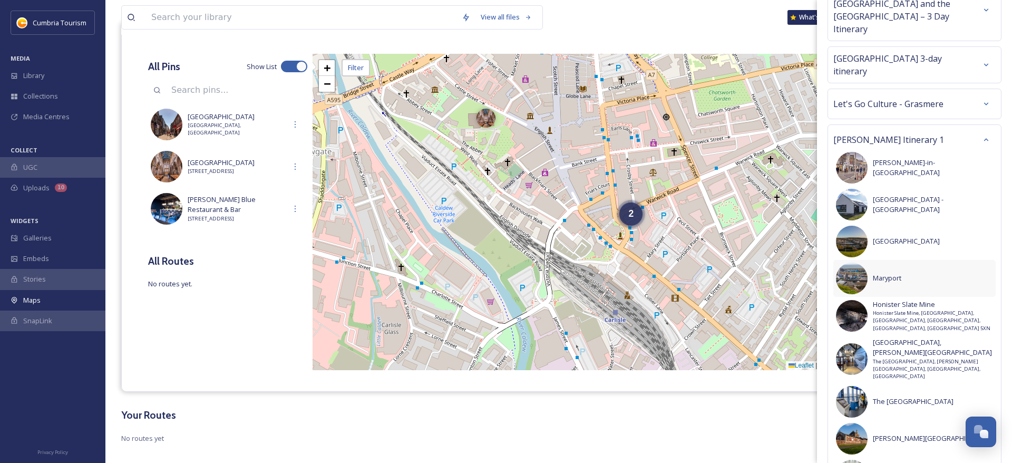
click at [900, 273] on span "Maryport" at bounding box center [933, 278] width 120 height 10
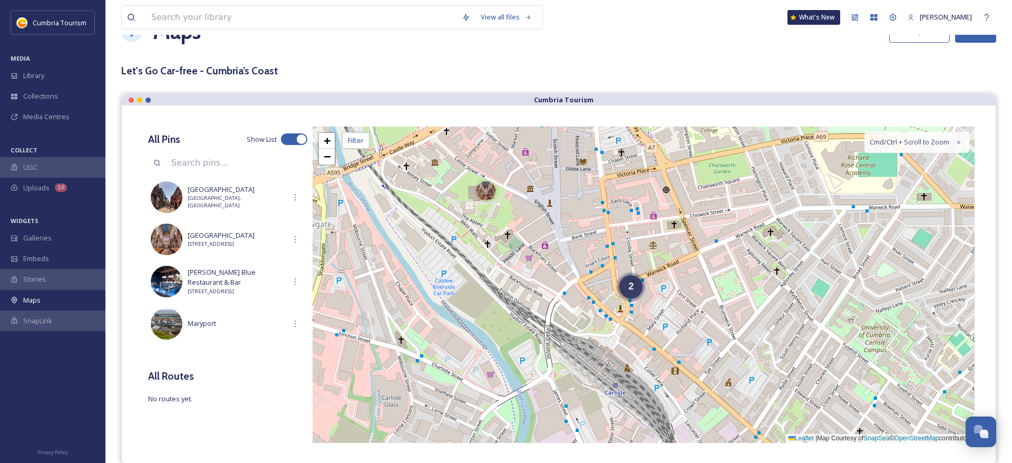
scroll to position [0, 0]
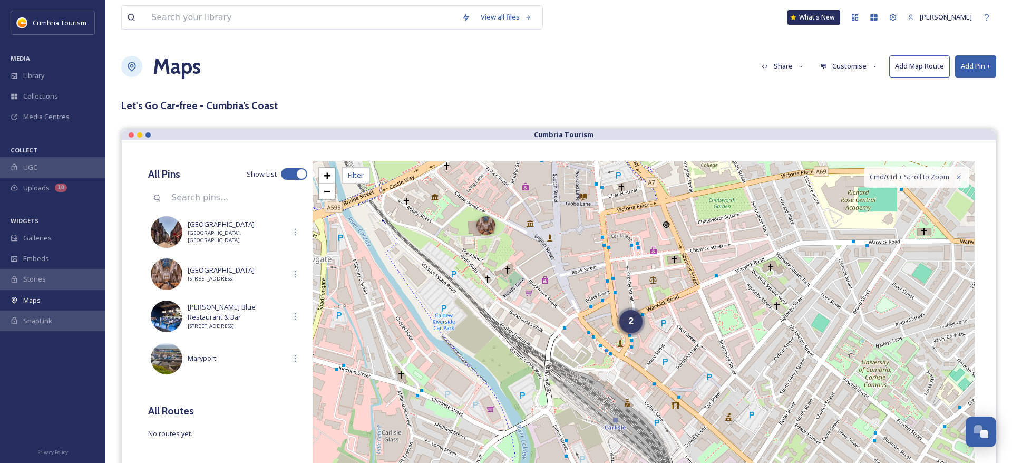
drag, startPoint x: 970, startPoint y: 70, endPoint x: 971, endPoint y: 75, distance: 5.3
click at [970, 70] on button "Add Pin +" at bounding box center [975, 66] width 41 height 22
click at [962, 106] on span "Add Pin From Library" at bounding box center [958, 111] width 64 height 10
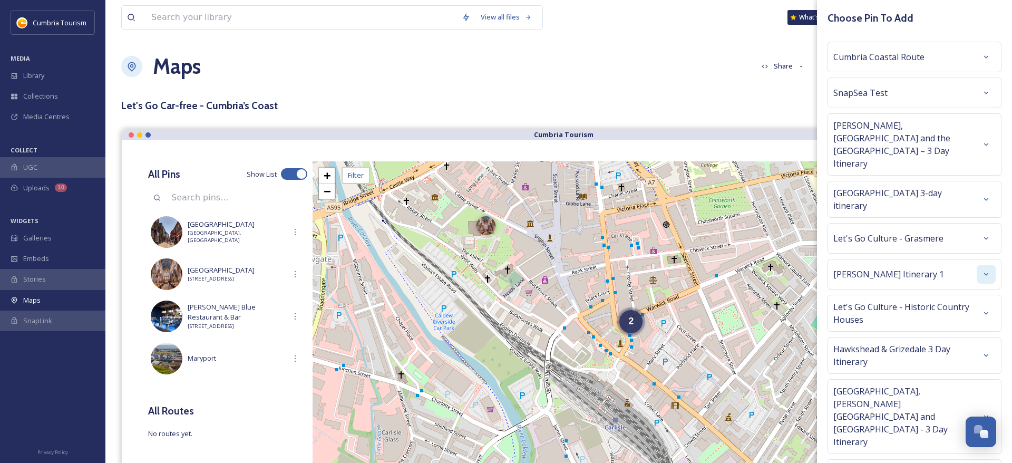
click at [986, 270] on icon at bounding box center [986, 274] width 8 height 8
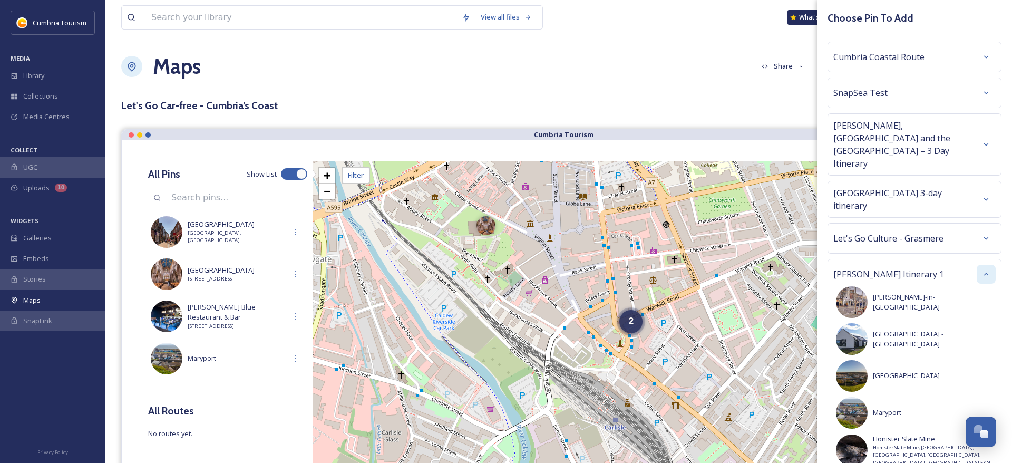
click at [967, 187] on div "Morecambe Bay 3-day itinerary" at bounding box center [914, 199] width 162 height 25
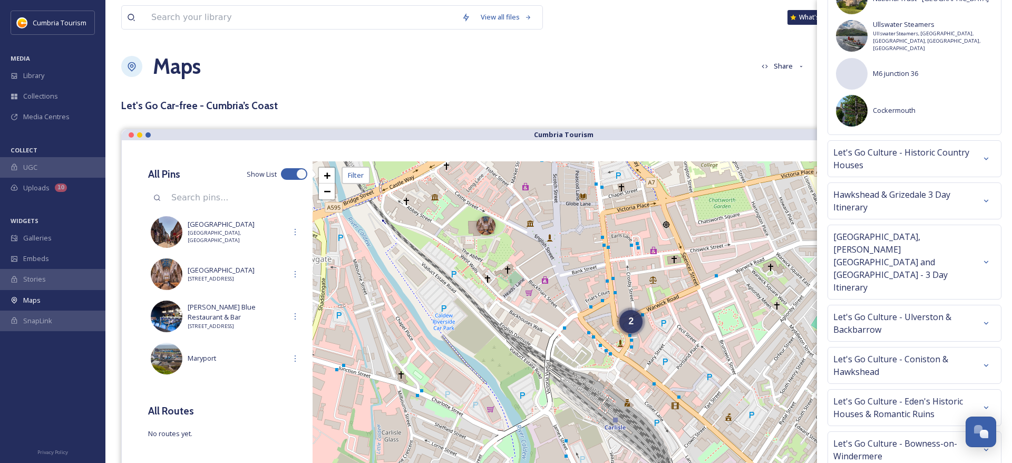
scroll to position [2391, 0]
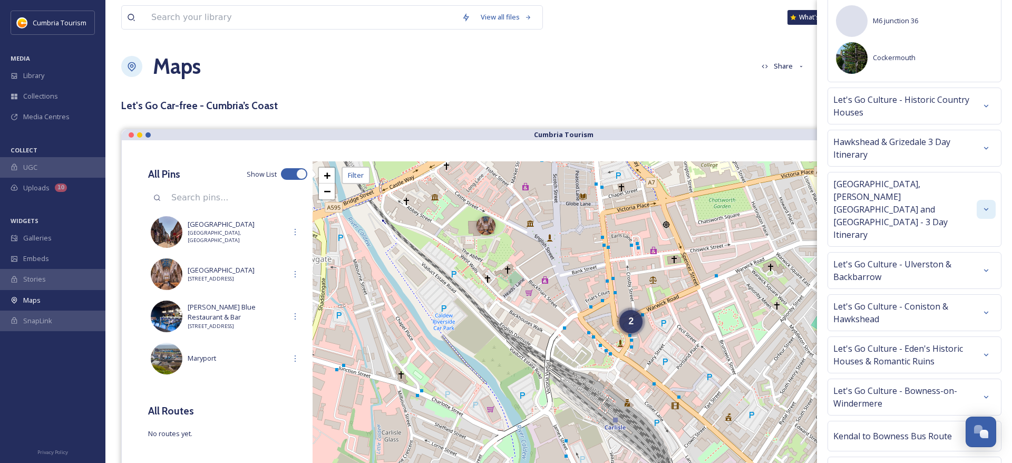
click at [986, 205] on icon at bounding box center [986, 209] width 8 height 8
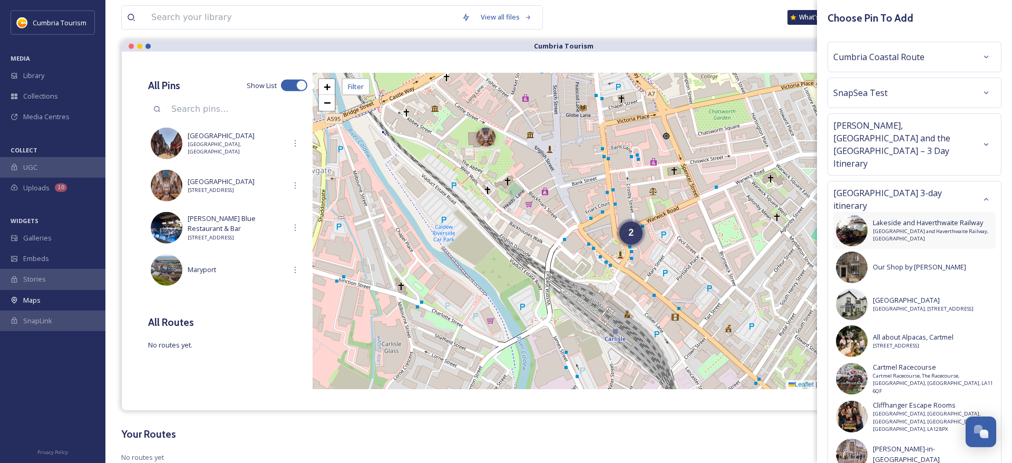
scroll to position [54, 0]
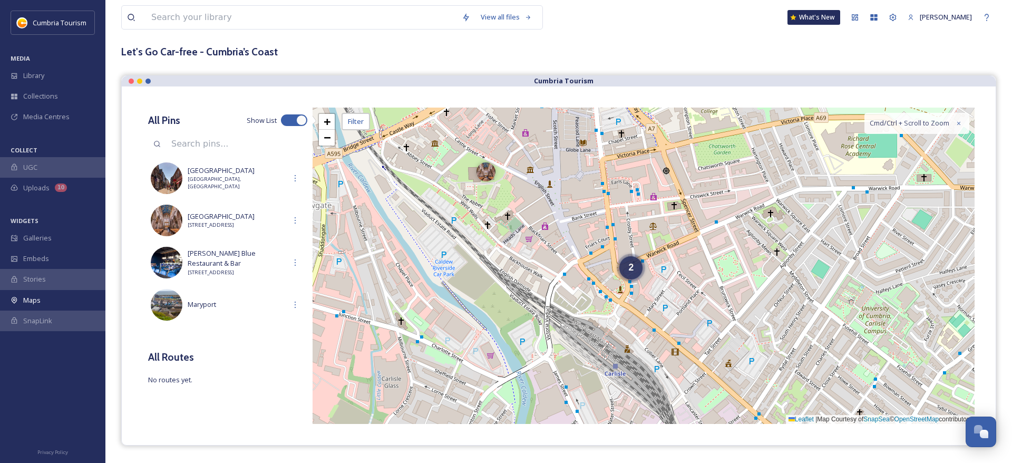
click at [676, 42] on div "View all files What's New Rob Cowley Maps Share Customise Add Map Route Add Pin…" at bounding box center [558, 237] width 907 height 582
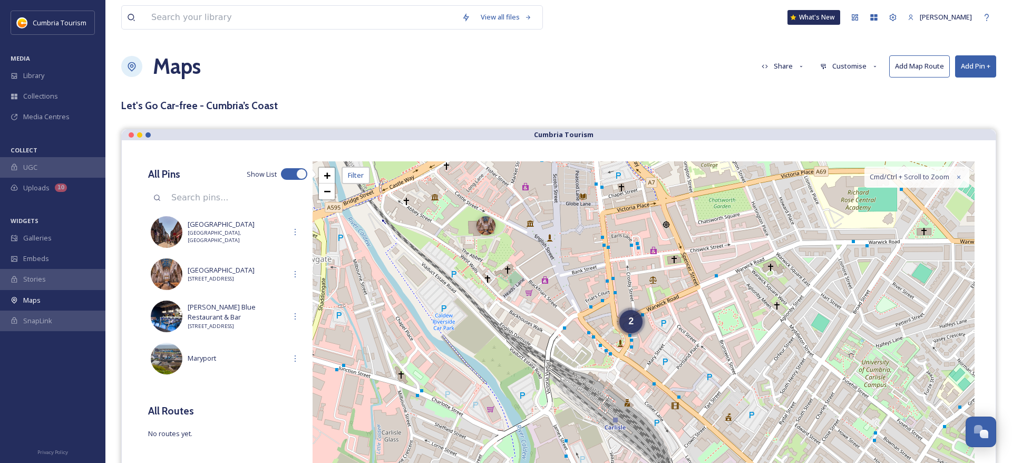
click at [968, 65] on button "Add Pin +" at bounding box center [975, 66] width 41 height 22
click at [957, 92] on span "Add New Pin" at bounding box center [946, 91] width 40 height 10
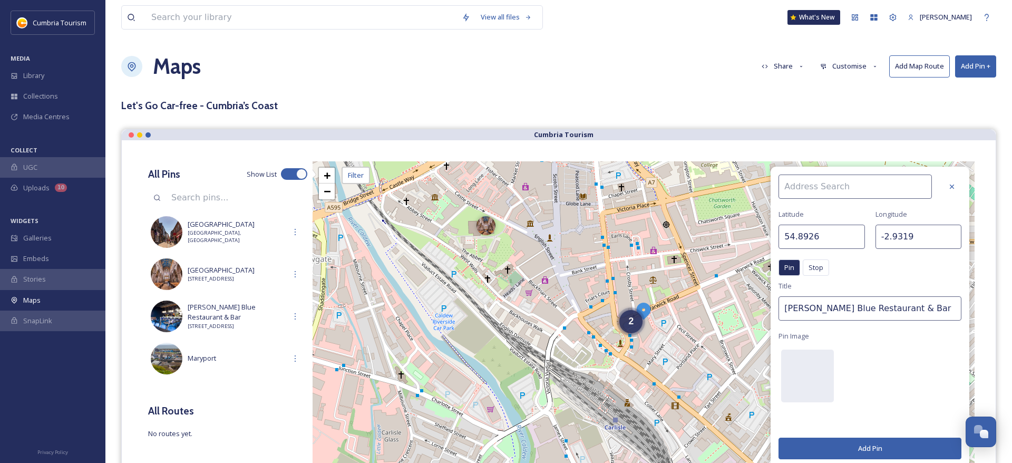
click at [842, 186] on input at bounding box center [854, 186] width 153 height 24
click at [840, 210] on span "Lake District Coast Aquarium, Maryport" at bounding box center [851, 211] width 137 height 10
type input "Lake District Coast Aquarium, Maryport"
type input "54.7152"
type input "-3.5028"
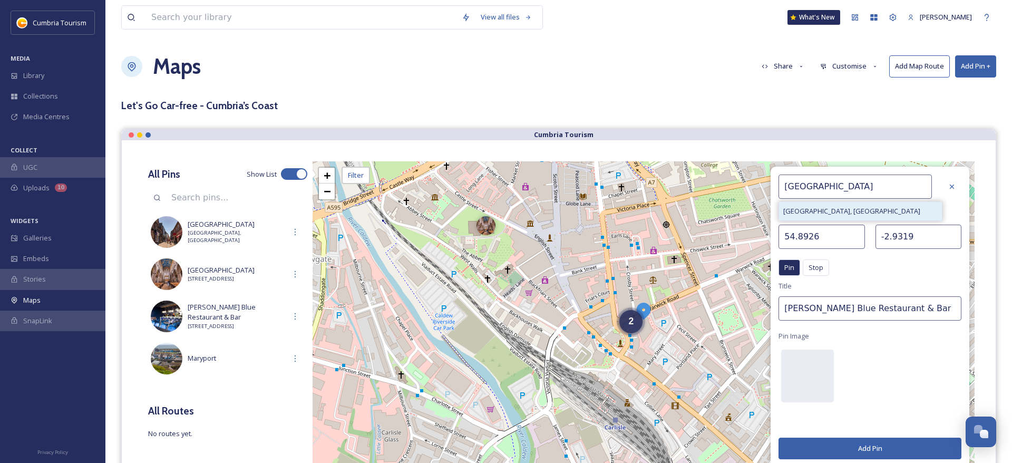
type input "Lake District Coast Aquarium, Maryport"
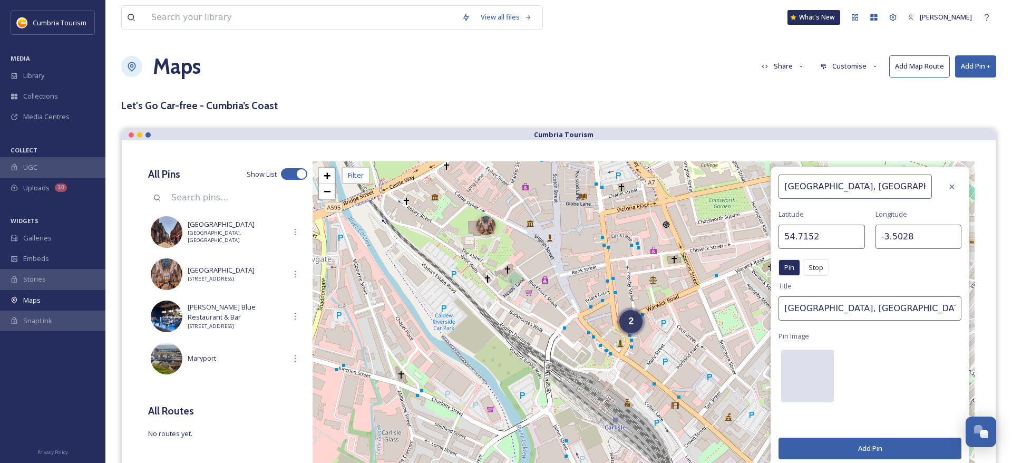
click at [812, 372] on div at bounding box center [807, 375] width 53 height 53
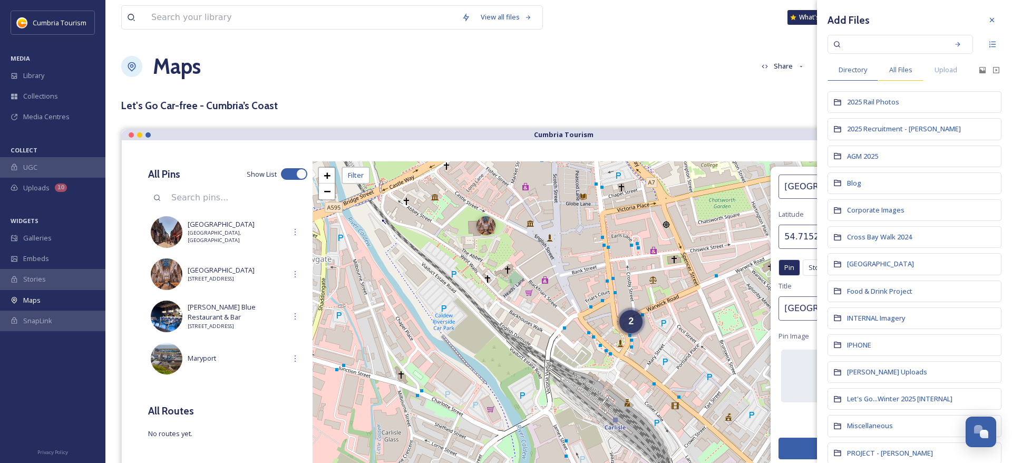
click at [906, 70] on span "All Files" at bounding box center [900, 70] width 23 height 10
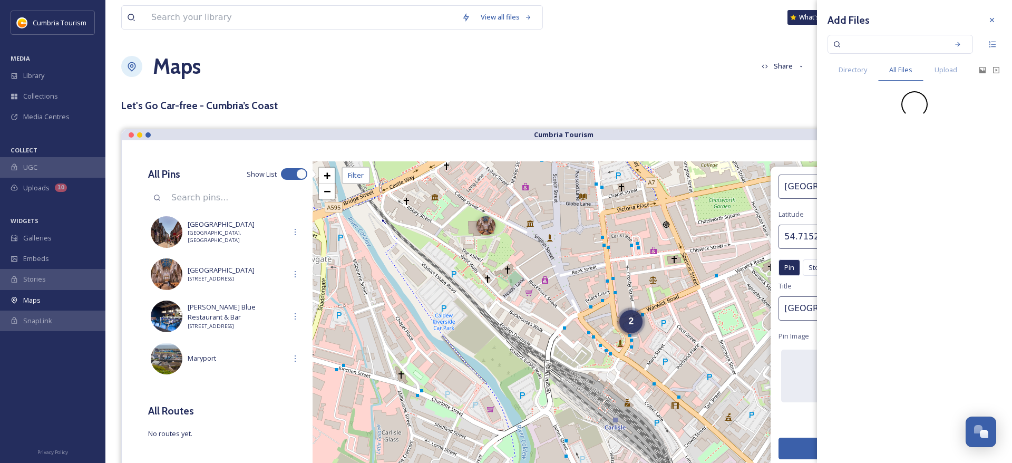
click at [893, 42] on input at bounding box center [893, 44] width 100 height 23
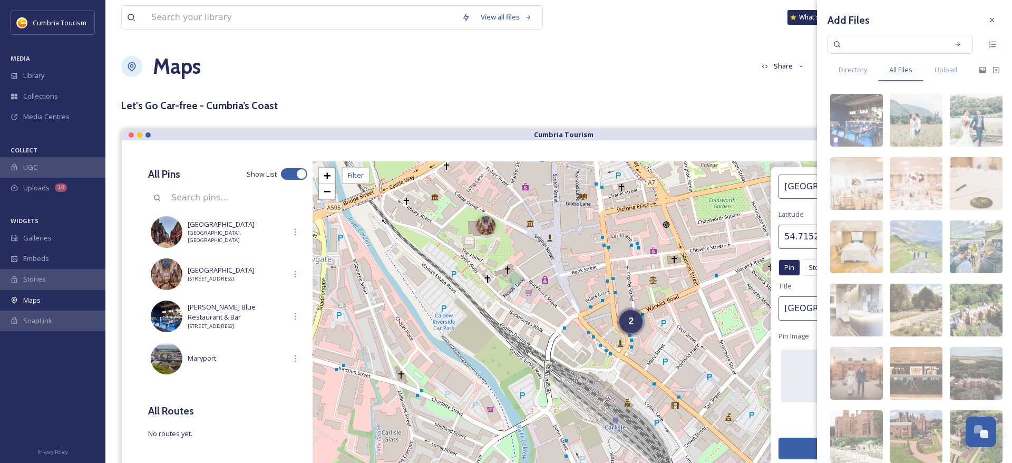
paste input "CUMBRIATOURISM_240808_PaulMitchell_LakeDistrictCoastAquarium-29.jpg"
type input "CUMBRIATOURISM_240808_PaulMitchell_LakeDistrictCoastAquarium-29.jpg"
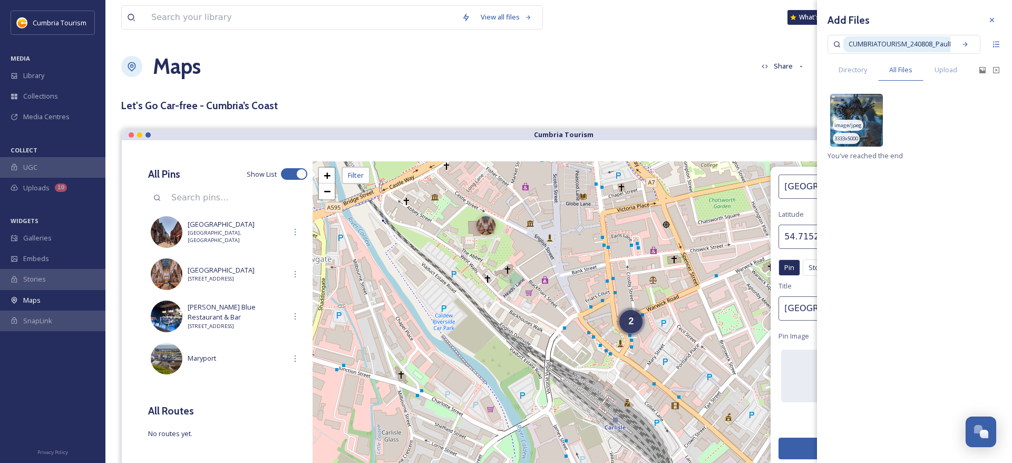
click at [859, 129] on div "image/jpeg" at bounding box center [848, 125] width 31 height 11
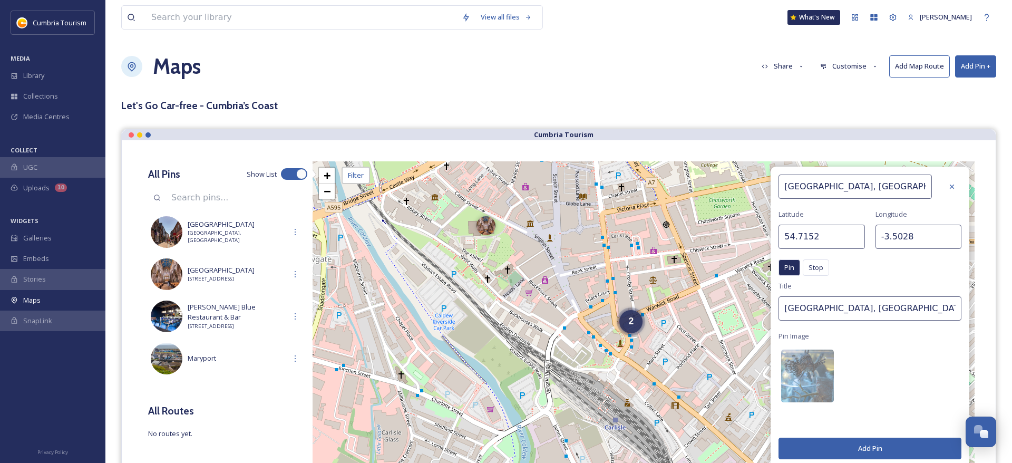
click at [875, 445] on button "Add Pin" at bounding box center [869, 448] width 183 height 22
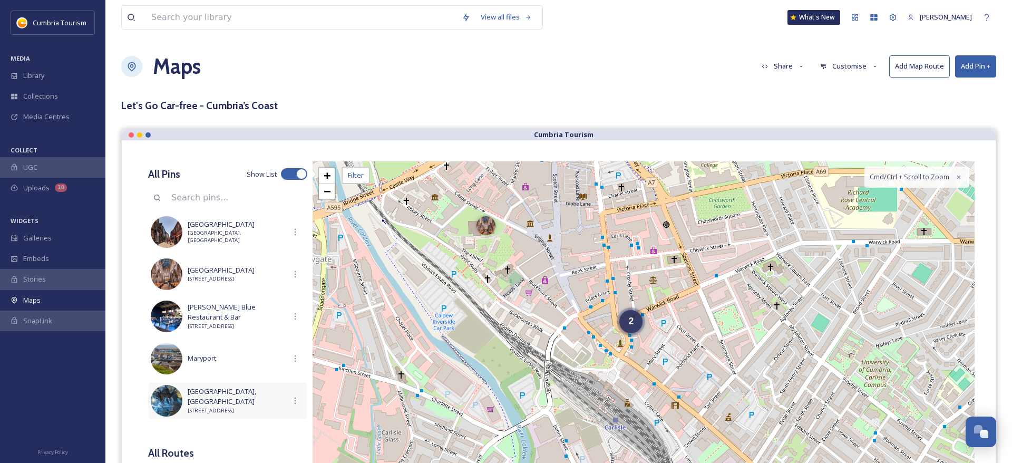
click at [223, 400] on span "Lake District Coast Aquarium, Maryport" at bounding box center [237, 396] width 98 height 20
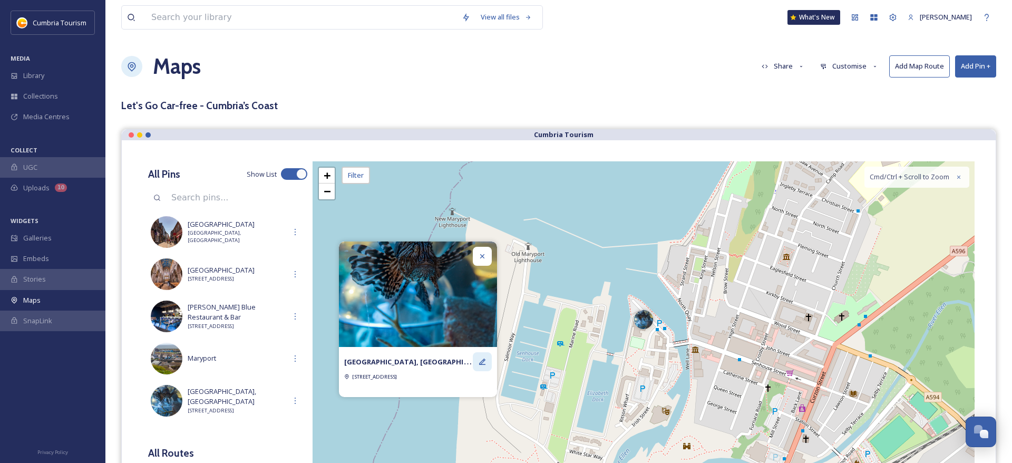
click at [482, 364] on icon at bounding box center [482, 361] width 6 height 6
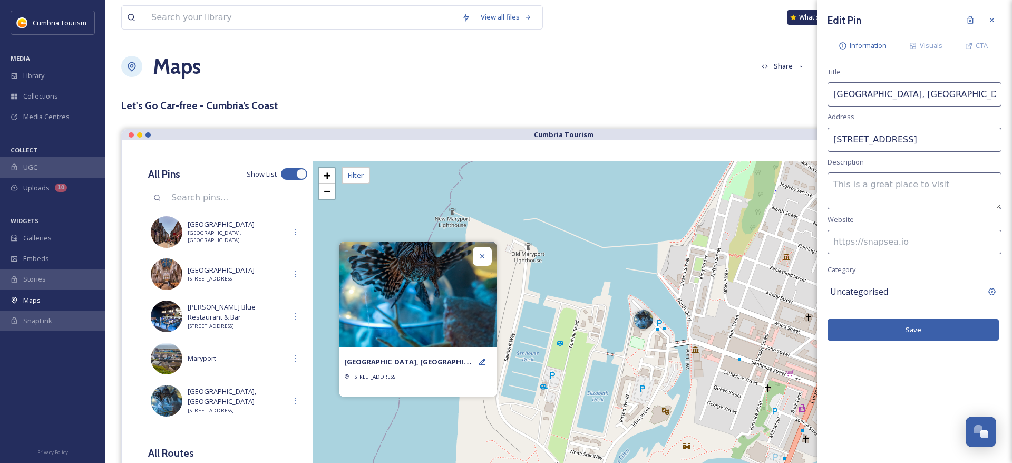
click at [863, 236] on input at bounding box center [914, 242] width 174 height 24
paste input "https://www.visitlakedistrict.com/things-to-do/lake-district-coast-aquarium-mar…"
type input "https://www.visitlakedistrict.com/things-to-do/lake-district-coast-aquarium-mar…"
click at [971, 48] on icon at bounding box center [968, 46] width 8 height 8
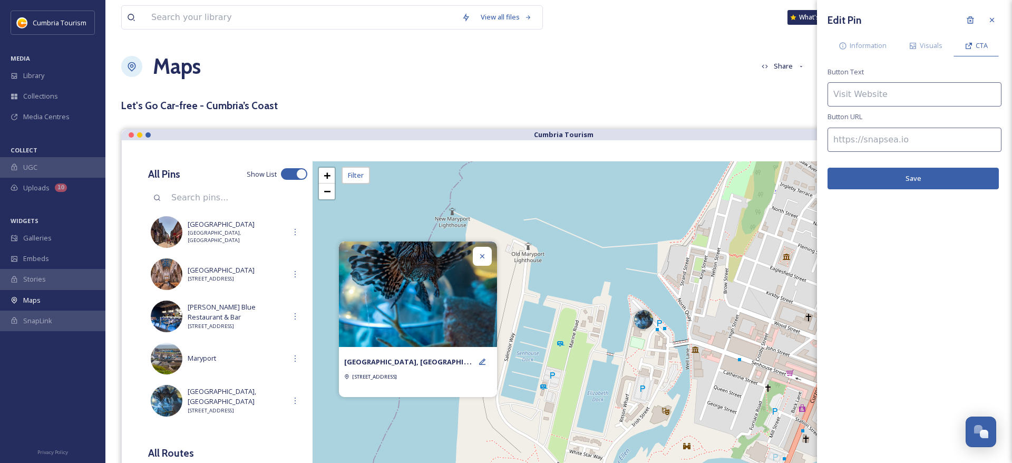
click at [866, 93] on input at bounding box center [914, 94] width 174 height 24
type input "Find out more"
drag, startPoint x: 875, startPoint y: 142, endPoint x: 875, endPoint y: 135, distance: 6.3
click at [875, 137] on input at bounding box center [914, 140] width 174 height 24
paste input "https://www.visitlakedistrict.com/things-to-do/lake-district-coast-aquarium-mar…"
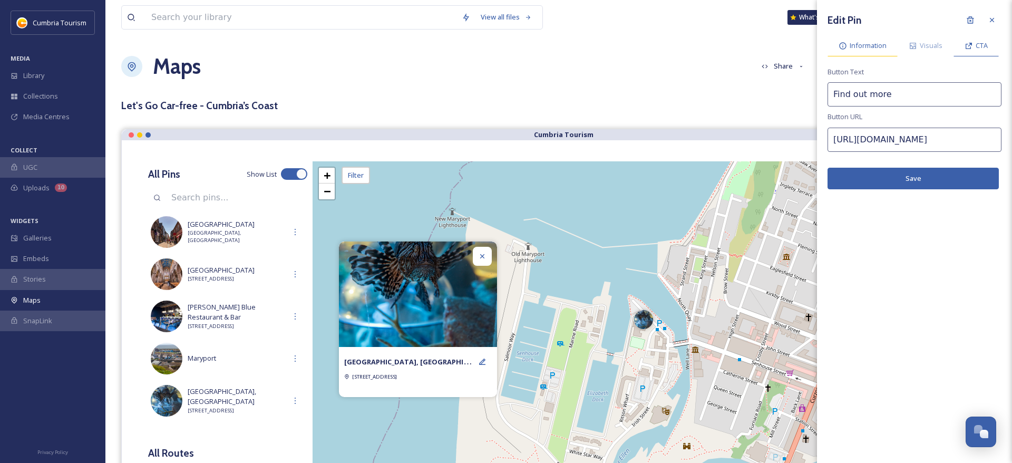
type input "https://www.visitlakedistrict.com/things-to-do/lake-district-coast-aquarium-mar…"
click at [874, 44] on span "Information" at bounding box center [868, 46] width 37 height 10
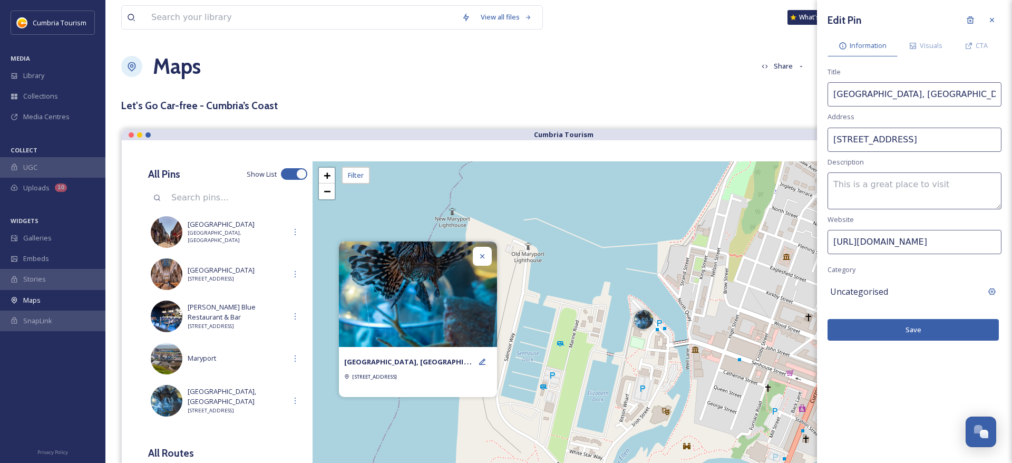
click at [853, 191] on textarea at bounding box center [914, 190] width 174 height 37
paste textarea "The Lake District Coast Aquarium opened in May 1997 and contains 90+ themed tan…"
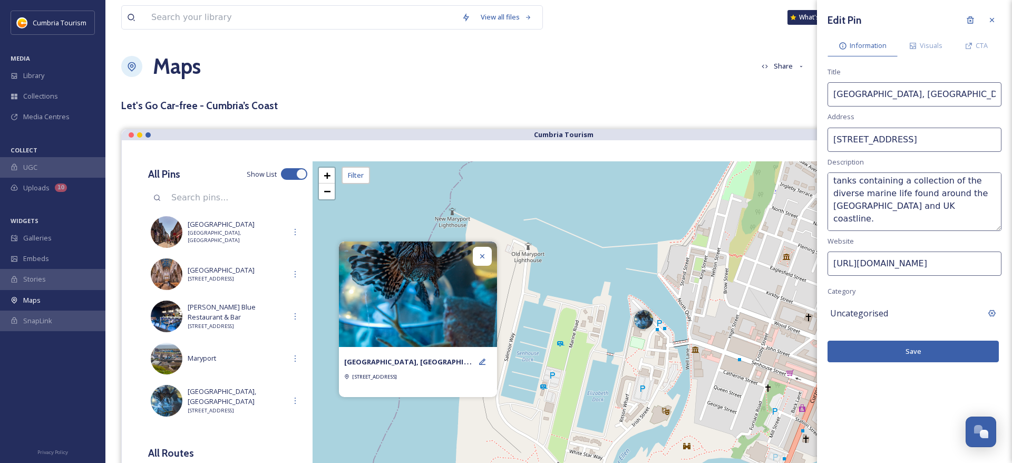
scroll to position [0, 0]
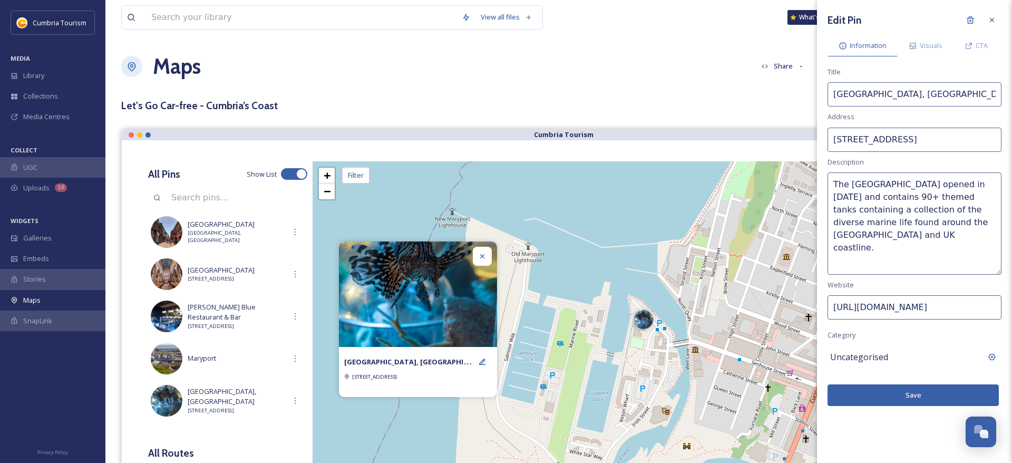
drag, startPoint x: 996, startPoint y: 206, endPoint x: 998, endPoint y: 267, distance: 61.7
click at [999, 269] on textarea "The Lake District Coast Aquarium opened in May 1997 and contains 90+ themed tan…" at bounding box center [914, 223] width 174 height 102
click at [861, 197] on textarea "The Lake District Coast Aquarium opened in May 1997 and contains 90+ themed tan…" at bounding box center [914, 222] width 174 height 100
type textarea "The Lake District Coast Aquarium opened in May 1997 and contains 90+ themed tan…"
click at [910, 388] on button "Save" at bounding box center [912, 393] width 171 height 22
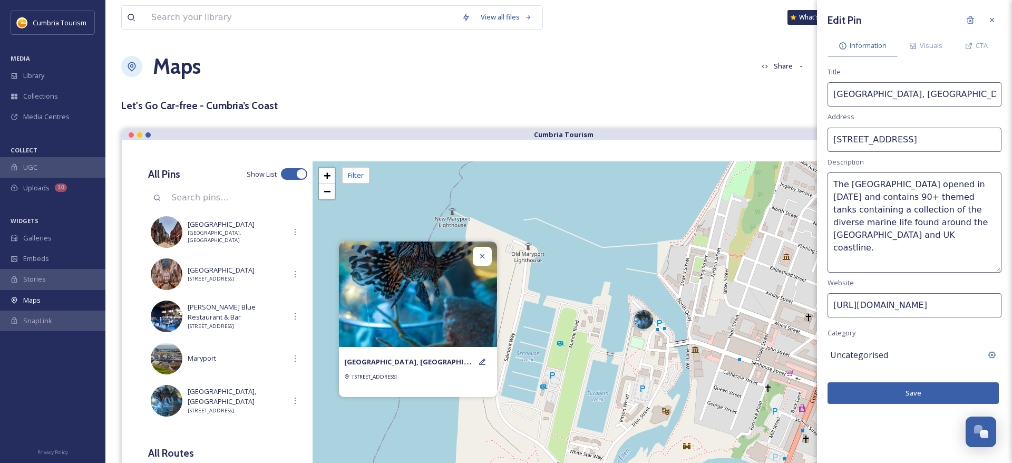
click at [868, 357] on span "Uncategorised" at bounding box center [859, 354] width 58 height 13
click at [876, 352] on input at bounding box center [914, 355] width 174 height 24
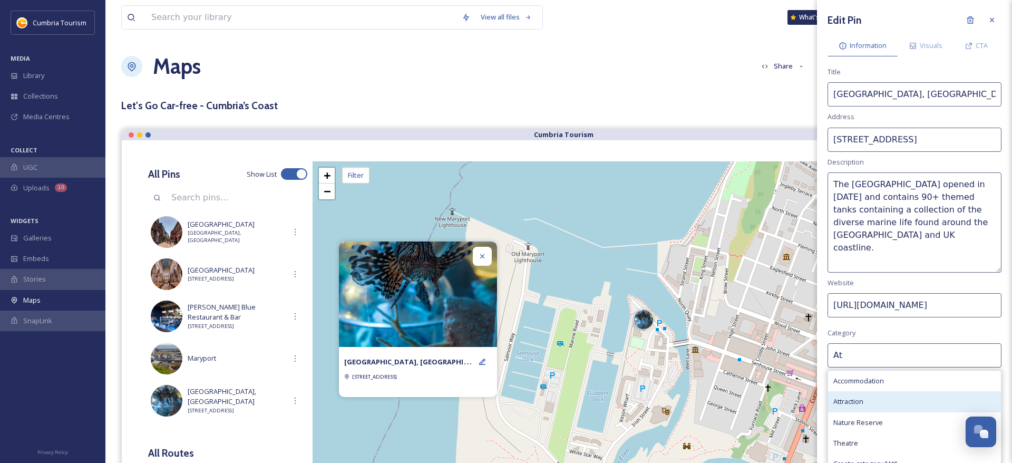
type input "At"
click at [844, 394] on div "Attraction" at bounding box center [914, 401] width 173 height 21
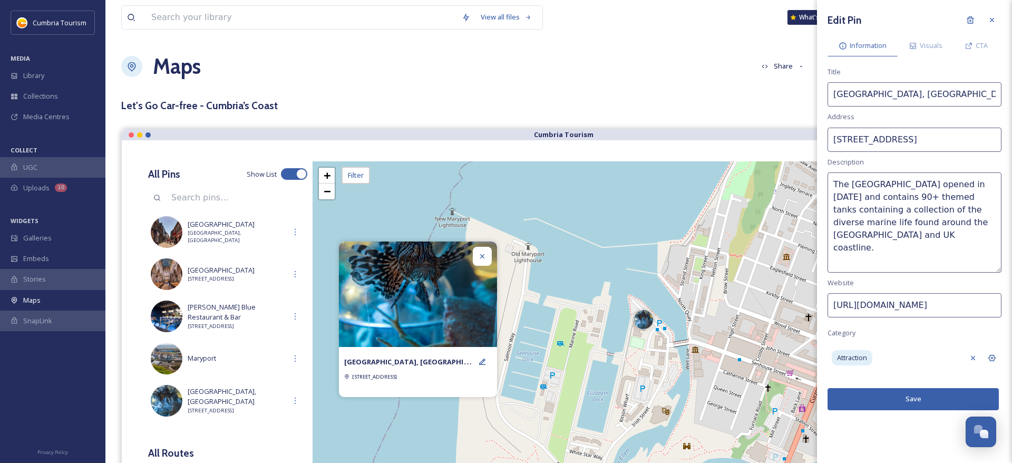
click at [913, 399] on button "Save" at bounding box center [912, 399] width 171 height 22
click at [977, 51] on div "CTA" at bounding box center [975, 46] width 45 height 22
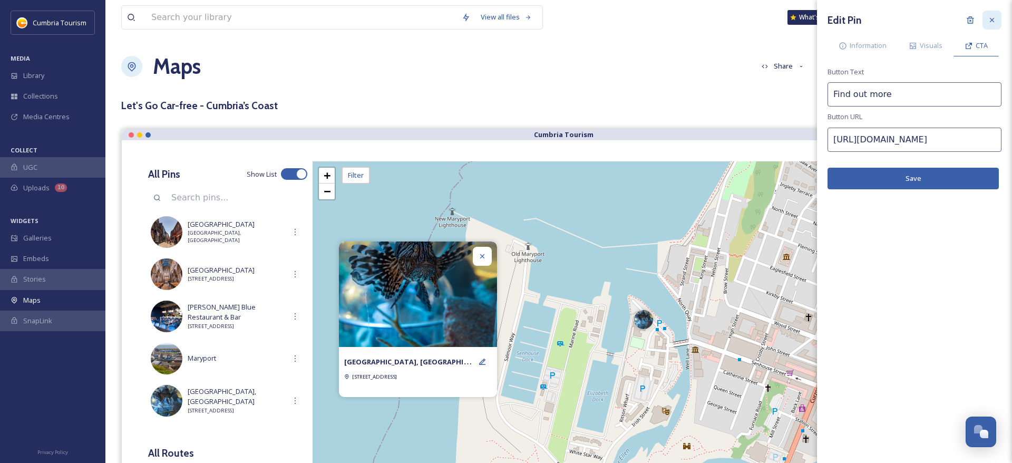
click at [991, 18] on icon at bounding box center [992, 20] width 8 height 8
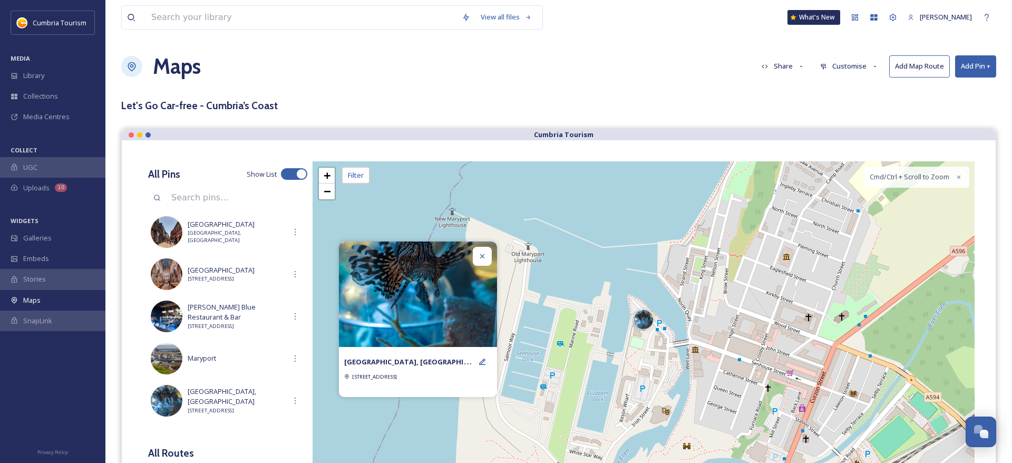
click at [483, 261] on div at bounding box center [482, 256] width 19 height 19
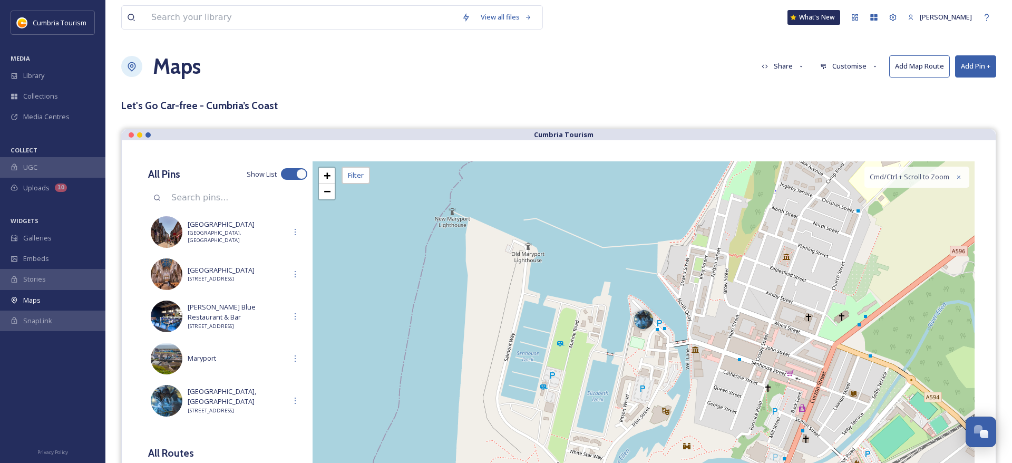
click at [970, 67] on button "Add Pin +" at bounding box center [975, 66] width 41 height 22
drag, startPoint x: 955, startPoint y: 87, endPoint x: 914, endPoint y: 93, distance: 40.9
click at [954, 87] on span "Add New Pin" at bounding box center [946, 91] width 40 height 10
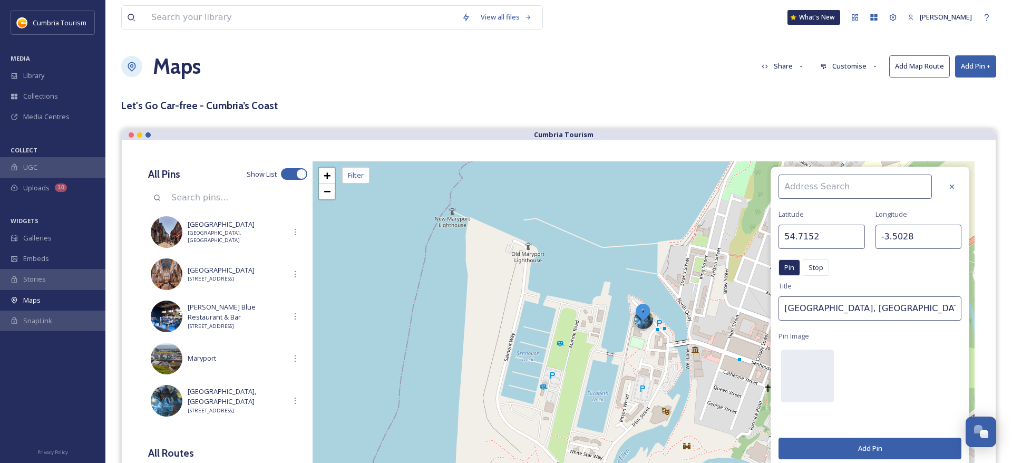
click at [809, 182] on input at bounding box center [854, 186] width 153 height 24
click at [787, 184] on input "shiver me timbers" at bounding box center [854, 186] width 153 height 24
click at [811, 188] on input "Shiver me timbers" at bounding box center [854, 186] width 153 height 24
drag, startPoint x: 826, startPoint y: 189, endPoint x: 821, endPoint y: 189, distance: 5.3
click at [821, 189] on input "Shiver Me timbers" at bounding box center [854, 186] width 153 height 24
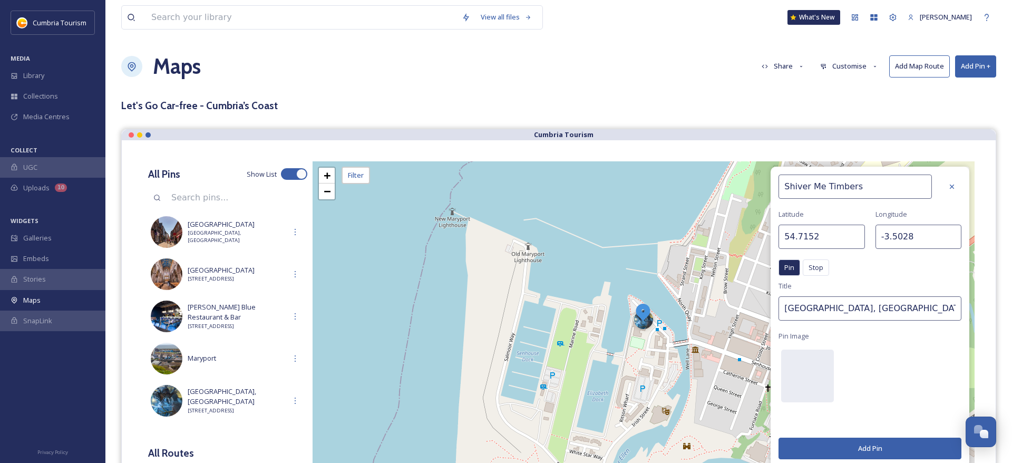
click at [865, 182] on input "Shiver Me Timbers" at bounding box center [854, 186] width 153 height 24
type input "Shiver Me Timbers Play Area"
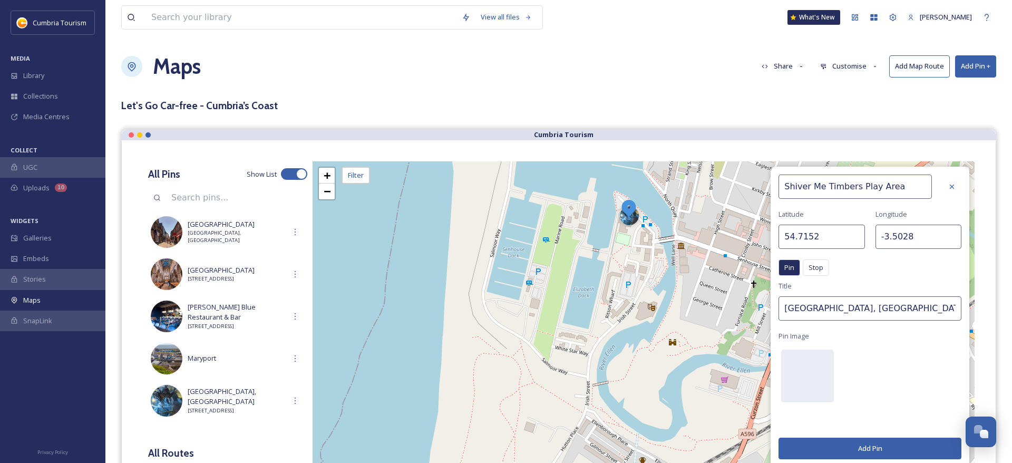
drag, startPoint x: 679, startPoint y: 301, endPoint x: 670, endPoint y: 207, distance: 94.3
click at [665, 199] on div "+ − Leaflet | Map Courtesy of SnapSea © OpenStreetMap contributors Cmd/Ctrl + S…" at bounding box center [644, 319] width 662 height 316
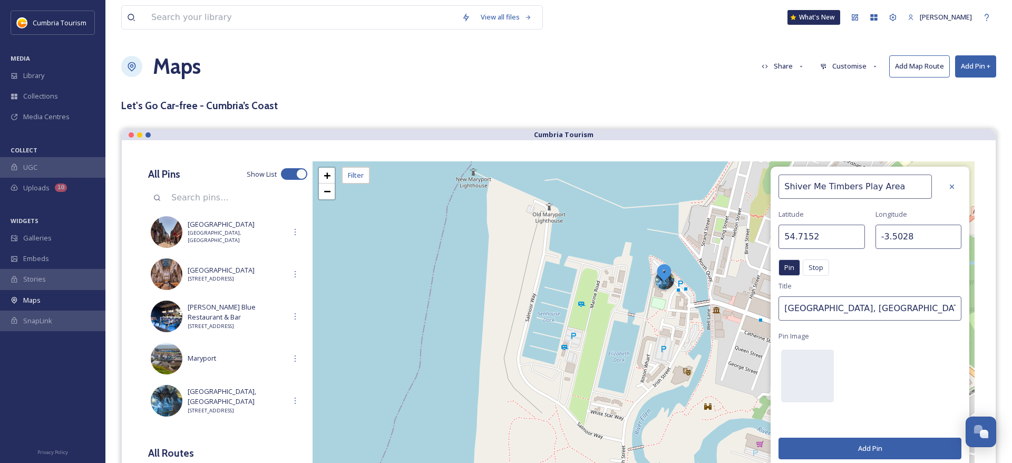
drag, startPoint x: 638, startPoint y: 252, endPoint x: 665, endPoint y: 316, distance: 68.7
click at [668, 316] on div "+ − Leaflet | Map Courtesy of SnapSea © OpenStreetMap contributors Cmd/Ctrl + S…" at bounding box center [644, 319] width 662 height 316
click at [656, 307] on div "+ − Leaflet | Map Courtesy of SnapSea © OpenStreetMap contributors Cmd/Ctrl + S…" at bounding box center [644, 319] width 662 height 316
type input "54.7146"
type input "-3.5031"
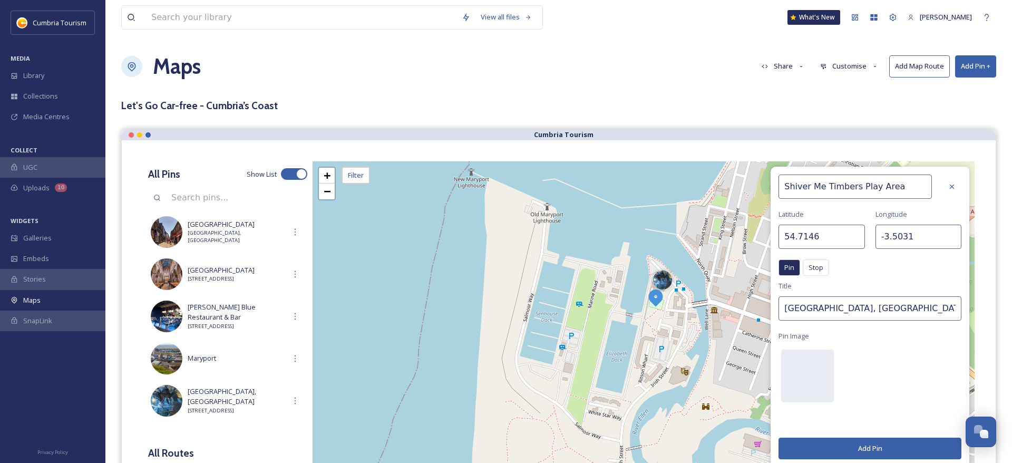
drag, startPoint x: 946, startPoint y: 310, endPoint x: 700, endPoint y: 307, distance: 245.6
click at [778, 299] on input "Lake District Coast Aquarium, Maryport" at bounding box center [869, 308] width 183 height 24
drag, startPoint x: 900, startPoint y: 185, endPoint x: 791, endPoint y: 198, distance: 109.3
click at [778, 189] on input "Shiver Me Timbers Play Area" at bounding box center [854, 186] width 153 height 24
drag, startPoint x: 937, startPoint y: 307, endPoint x: 464, endPoint y: 266, distance: 474.5
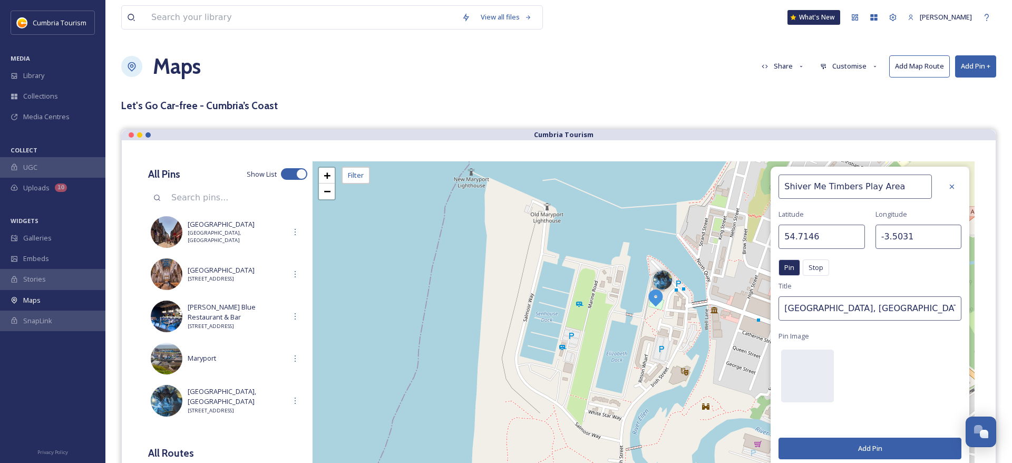
click at [778, 296] on input "Lake District Coast Aquarium, Maryport" at bounding box center [869, 308] width 183 height 24
paste input "Shiver Me Timbers Play Area"
type input "Shiver Me Timbers Play Area"
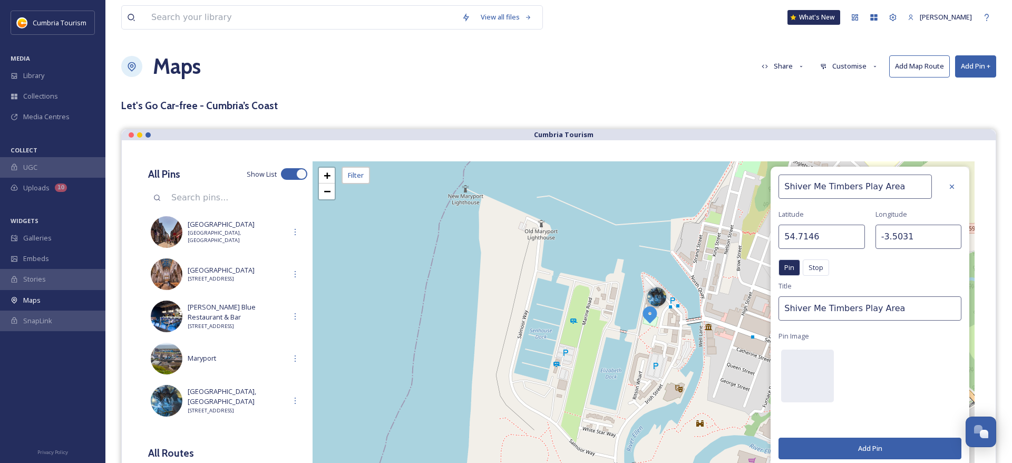
drag, startPoint x: 653, startPoint y: 306, endPoint x: 645, endPoint y: 309, distance: 9.2
click at [645, 309] on img at bounding box center [649, 314] width 19 height 19
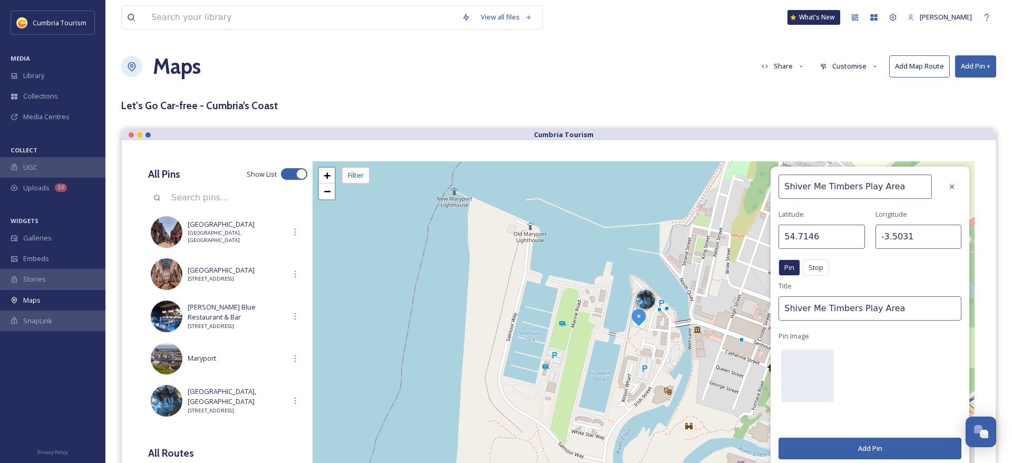
drag, startPoint x: 646, startPoint y: 310, endPoint x: 638, endPoint y: 319, distance: 11.6
click at [638, 319] on img at bounding box center [638, 316] width 19 height 19
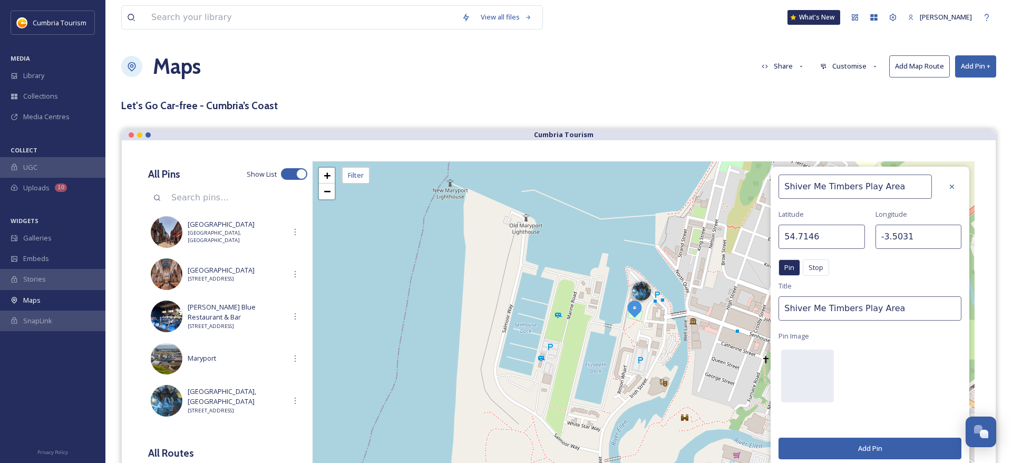
drag, startPoint x: 640, startPoint y: 319, endPoint x: 633, endPoint y: 316, distance: 8.2
click at [634, 315] on img at bounding box center [634, 308] width 19 height 19
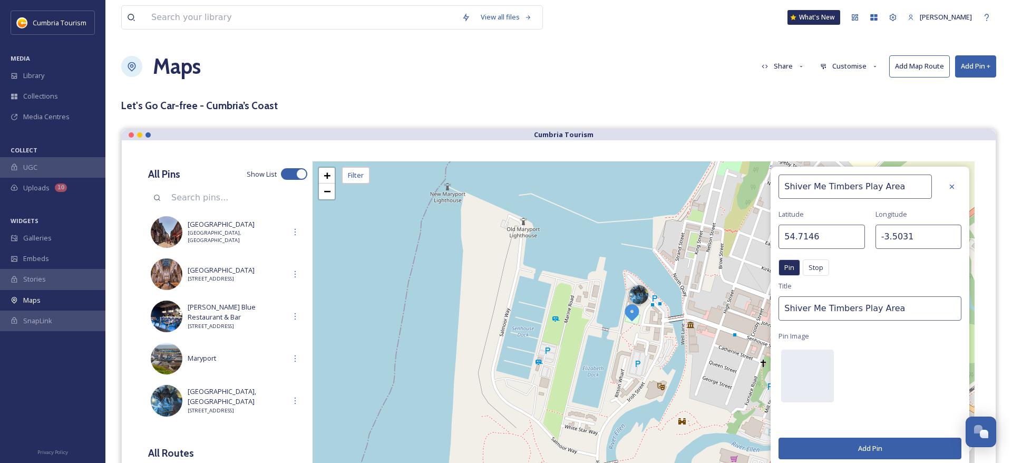
click at [631, 317] on img at bounding box center [631, 312] width 19 height 19
type input "54.7147"
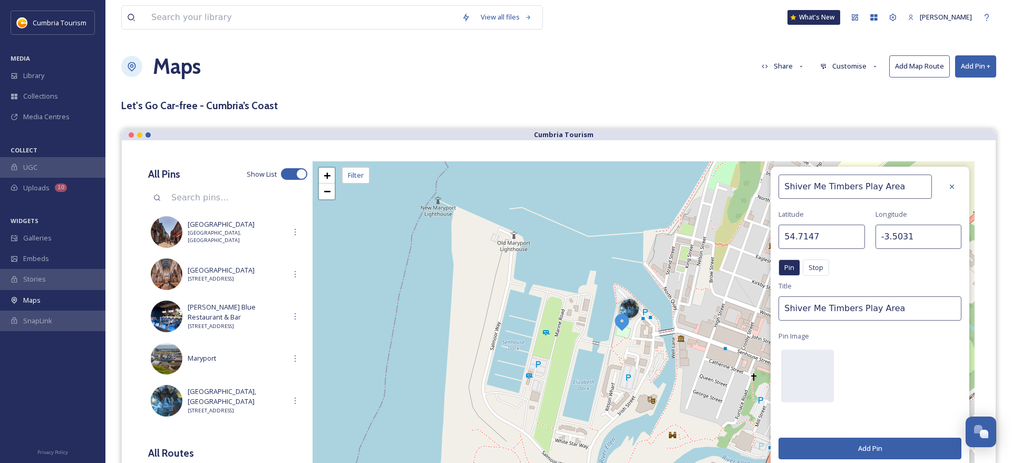
drag, startPoint x: 631, startPoint y: 316, endPoint x: 621, endPoint y: 325, distance: 13.8
click at [622, 328] on img at bounding box center [621, 321] width 19 height 19
drag, startPoint x: 621, startPoint y: 328, endPoint x: 618, endPoint y: 337, distance: 10.0
click at [618, 334] on img at bounding box center [621, 324] width 19 height 19
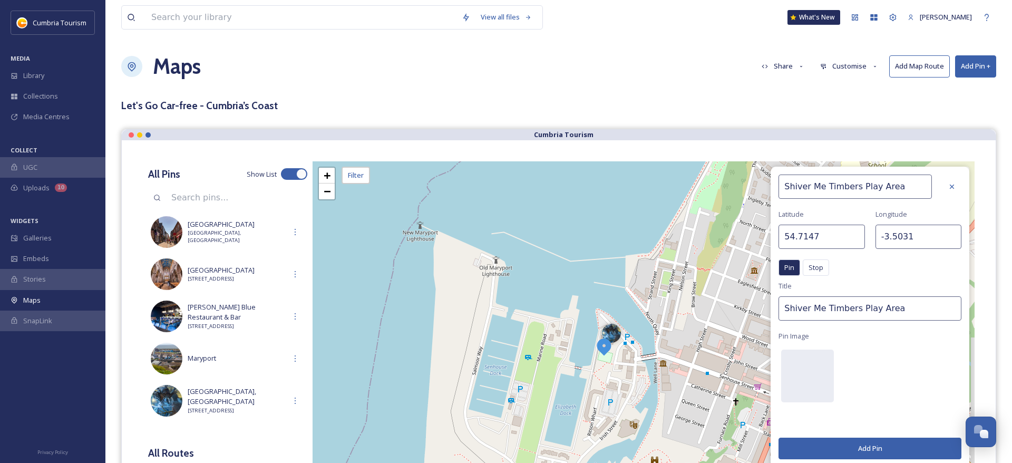
drag, startPoint x: 620, startPoint y: 325, endPoint x: 605, endPoint y: 344, distance: 23.6
click at [605, 344] on img at bounding box center [604, 346] width 19 height 19
click at [951, 186] on div at bounding box center [951, 186] width 19 height 19
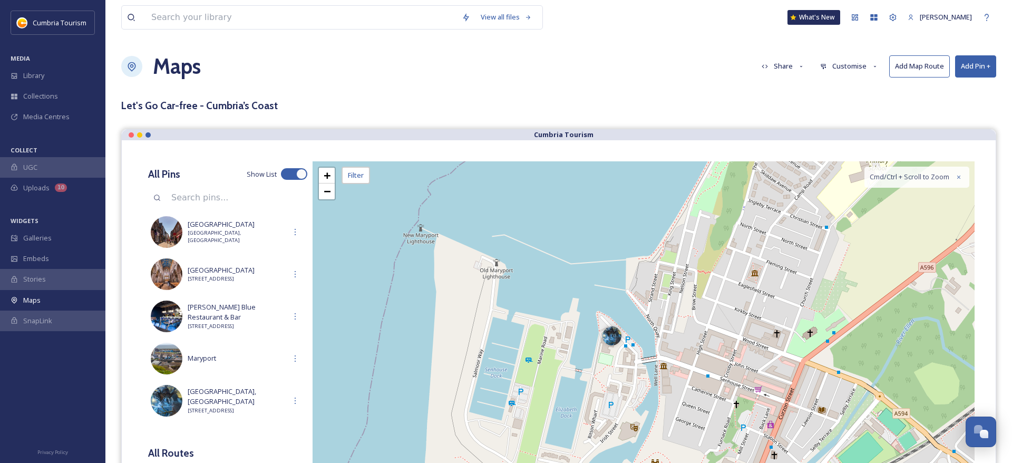
click at [605, 364] on div "+ − Leaflet | Map Courtesy of SnapSea © OpenStreetMap contributors Cmd/Ctrl + S…" at bounding box center [644, 319] width 662 height 316
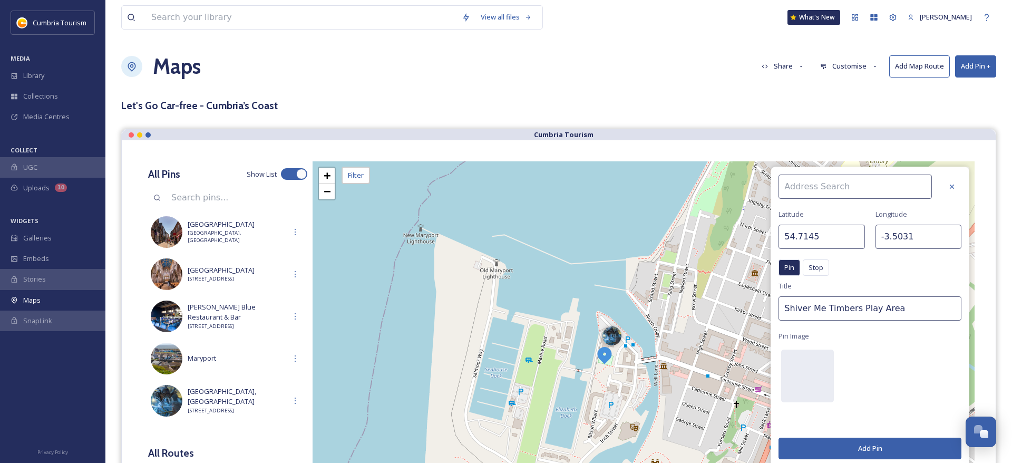
click at [877, 444] on button "Add Pin" at bounding box center [869, 448] width 183 height 22
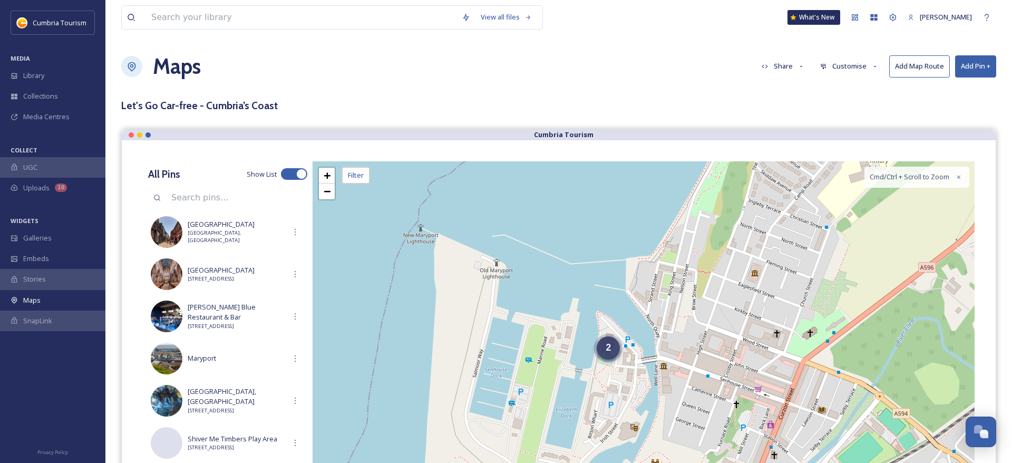
click at [608, 351] on span "2" at bounding box center [608, 347] width 5 height 11
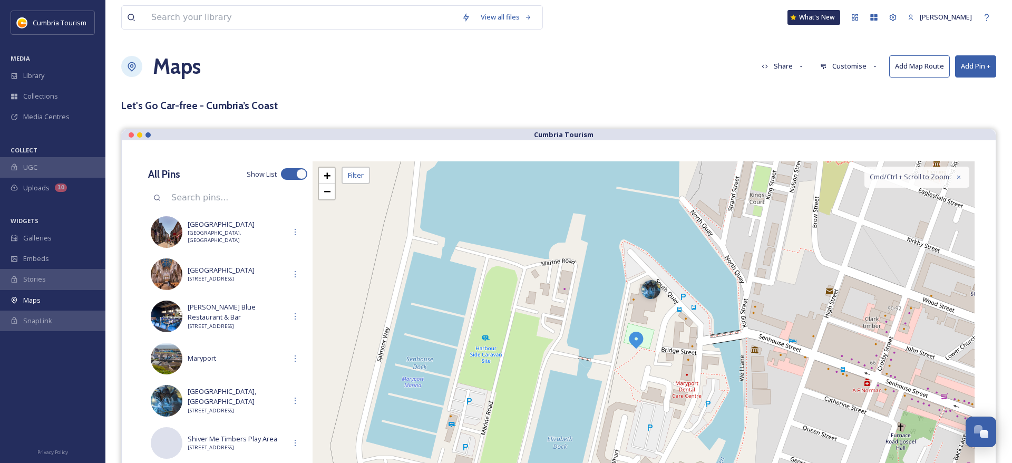
click at [639, 341] on img at bounding box center [636, 339] width 19 height 19
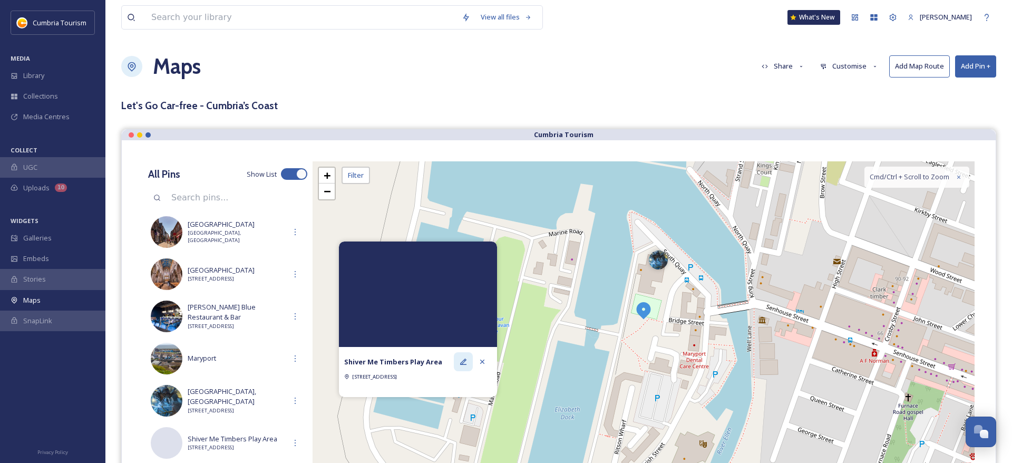
click at [469, 358] on div at bounding box center [463, 361] width 19 height 19
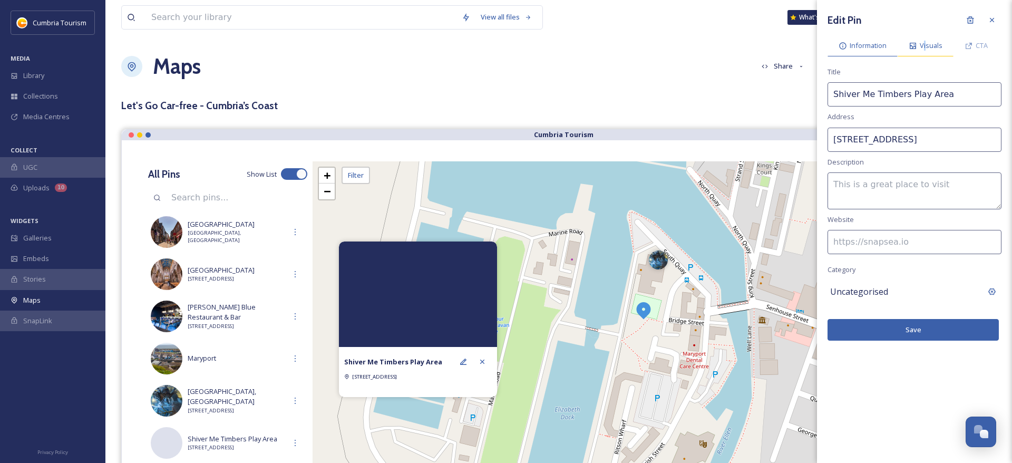
click at [925, 47] on span "Visuals" at bounding box center [931, 46] width 23 height 10
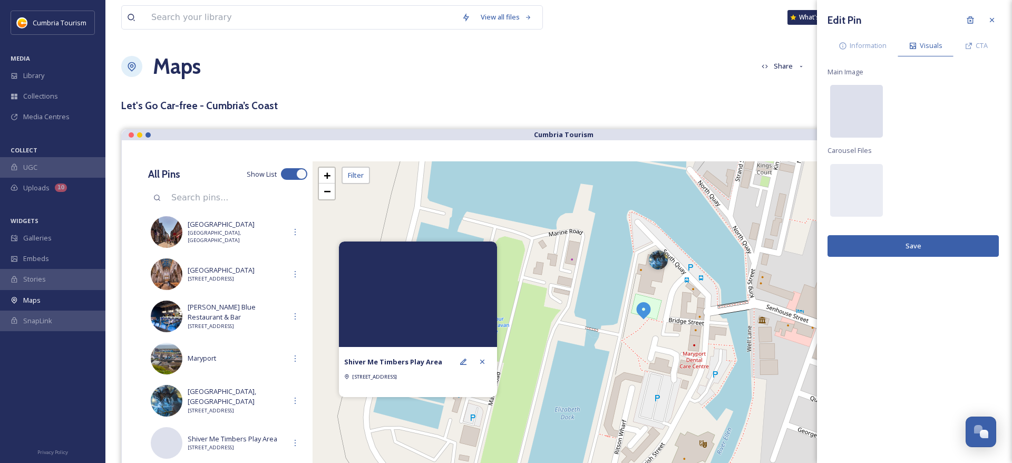
click at [863, 97] on div at bounding box center [856, 111] width 53 height 53
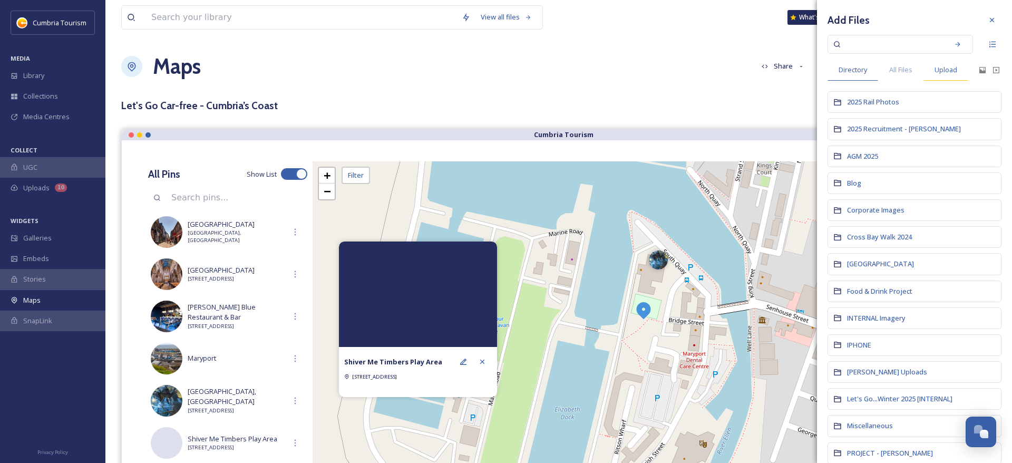
click at [936, 76] on div "Upload" at bounding box center [945, 70] width 45 height 22
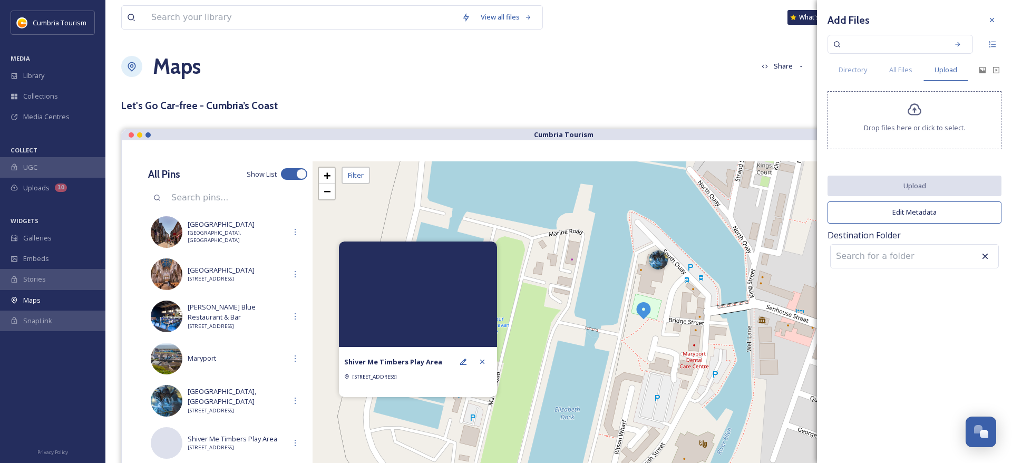
click at [909, 115] on icon at bounding box center [914, 109] width 15 height 15
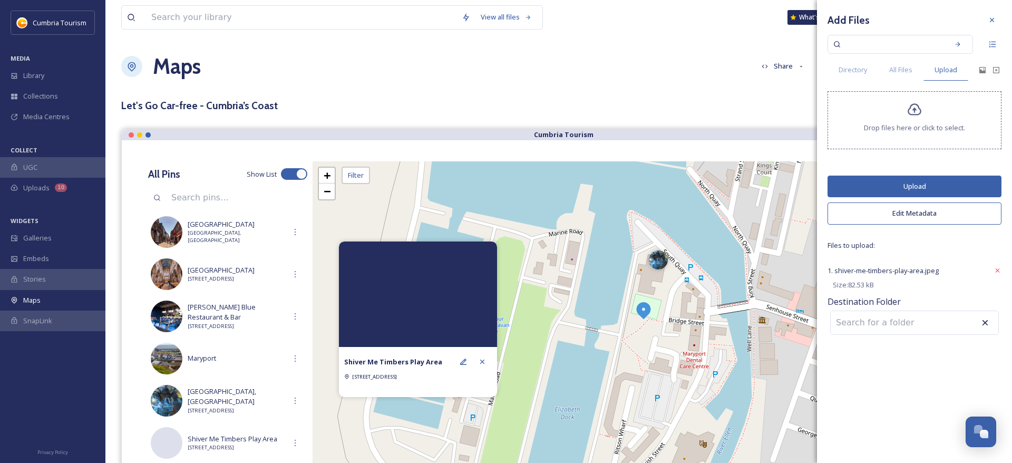
click at [928, 190] on button "Upload" at bounding box center [914, 187] width 174 height 22
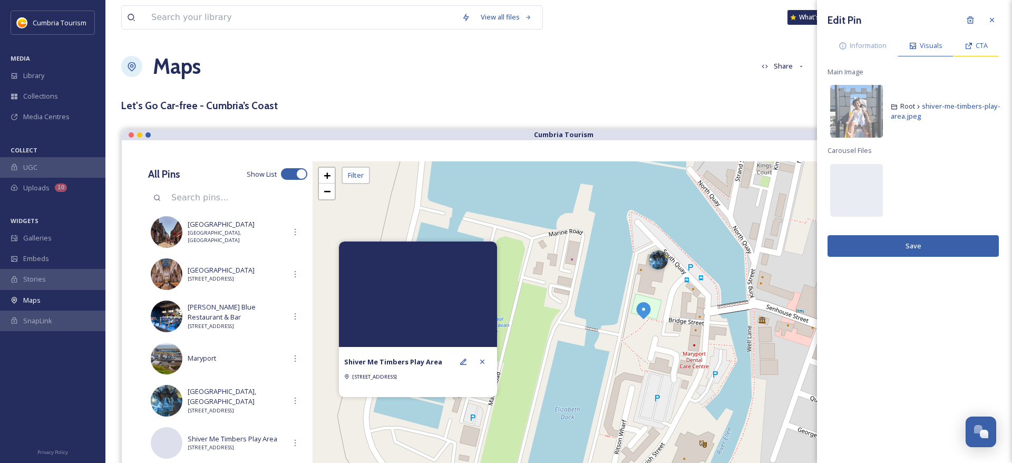
click at [989, 49] on div "CTA" at bounding box center [975, 46] width 45 height 22
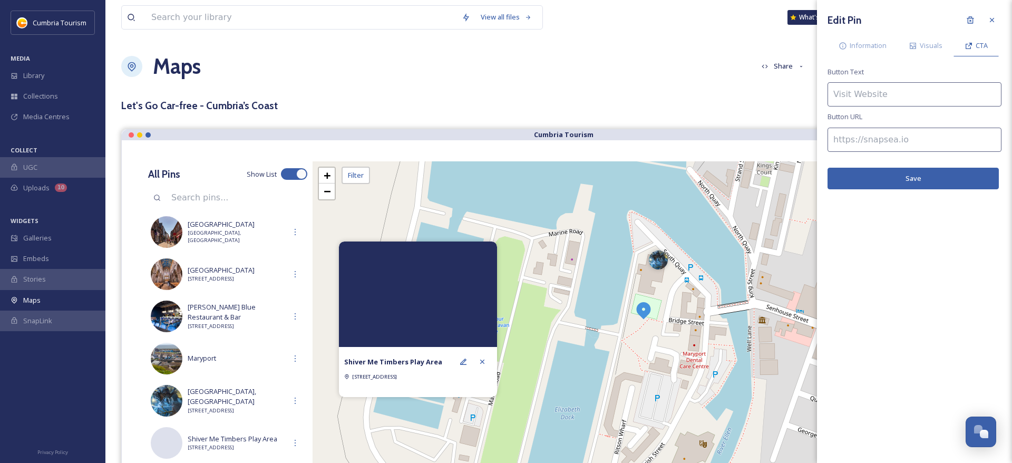
click at [864, 92] on input at bounding box center [914, 94] width 174 height 24
type input "Find out more"
drag, startPoint x: 859, startPoint y: 129, endPoint x: 853, endPoint y: 140, distance: 13.0
click at [857, 134] on input at bounding box center [914, 140] width 174 height 24
paste input "https://www.visitlakedistrict.com/things-to-do/shiver-me-timbers-play-area-p228…"
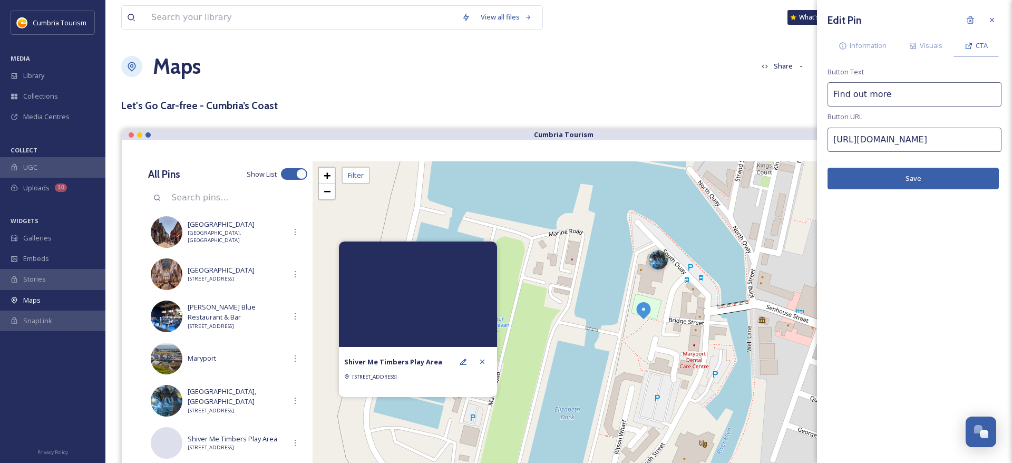
scroll to position [0, 158]
type input "https://www.visitlakedistrict.com/things-to-do/shiver-me-timbers-play-area-p228…"
click at [863, 52] on div "Information" at bounding box center [862, 46] width 70 height 22
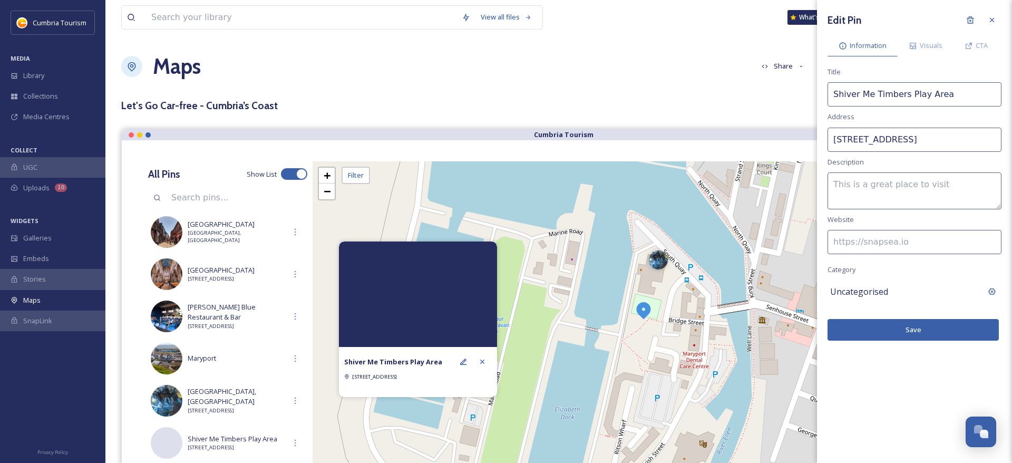
click at [865, 244] on input at bounding box center [914, 242] width 174 height 24
paste input "https://www.visitlakedistrict.com/things-to-do/shiver-me-timbers-play-area-p228…"
type input "https://www.visitlakedistrict.com/things-to-do/shiver-me-timbers-play-area-p228…"
click at [879, 190] on textarea at bounding box center [914, 190] width 174 height 37
paste textarea "Shiver Me Timbers play area is a bright, colourful, and exciting destination fo…"
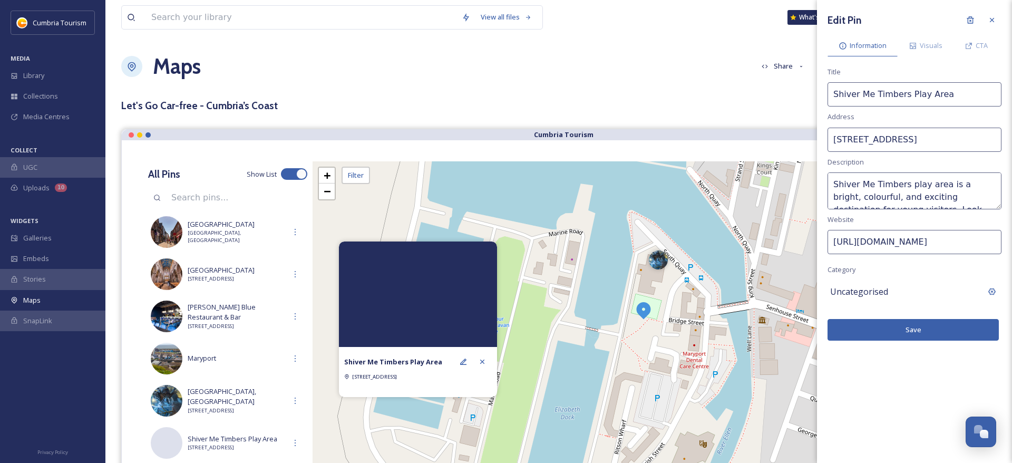
scroll to position [45, 0]
type textarea "Shiver Me Timbers play area is a bright, colourful, and exciting destination fo…"
click at [869, 290] on span "Uncategorised" at bounding box center [859, 291] width 58 height 13
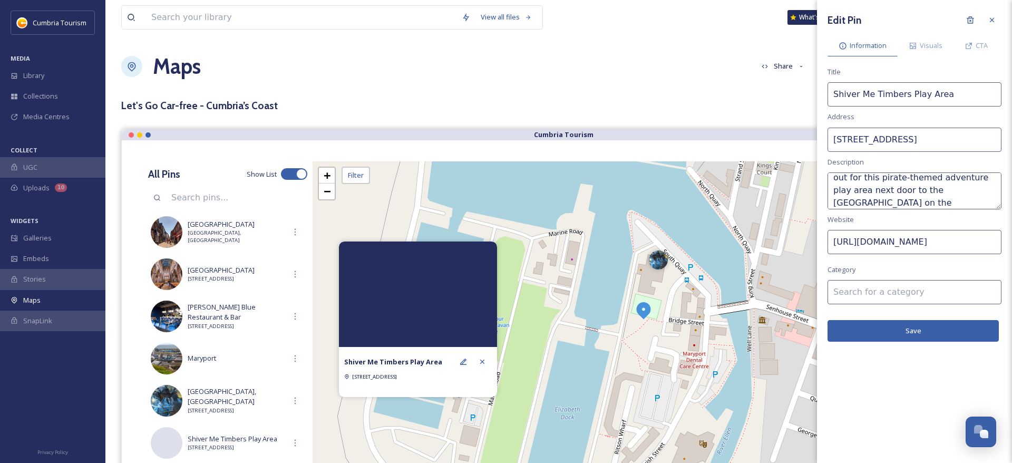
click at [869, 291] on input at bounding box center [914, 292] width 174 height 24
type input "c"
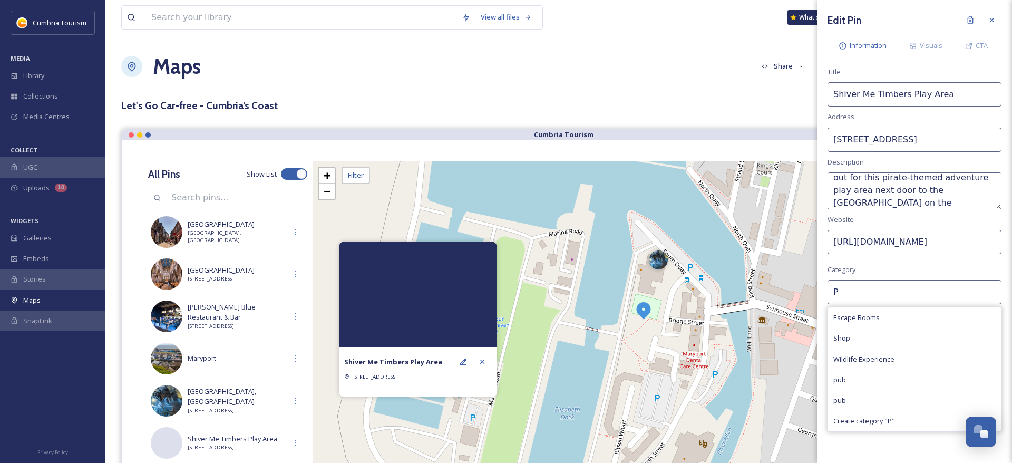
drag, startPoint x: 859, startPoint y: 293, endPoint x: 747, endPoint y: 284, distance: 112.6
click at [827, 284] on input "P" at bounding box center [914, 292] width 174 height 24
drag, startPoint x: 860, startPoint y: 291, endPoint x: 779, endPoint y: 296, distance: 80.8
click at [827, 285] on input "Ac" at bounding box center [914, 292] width 174 height 24
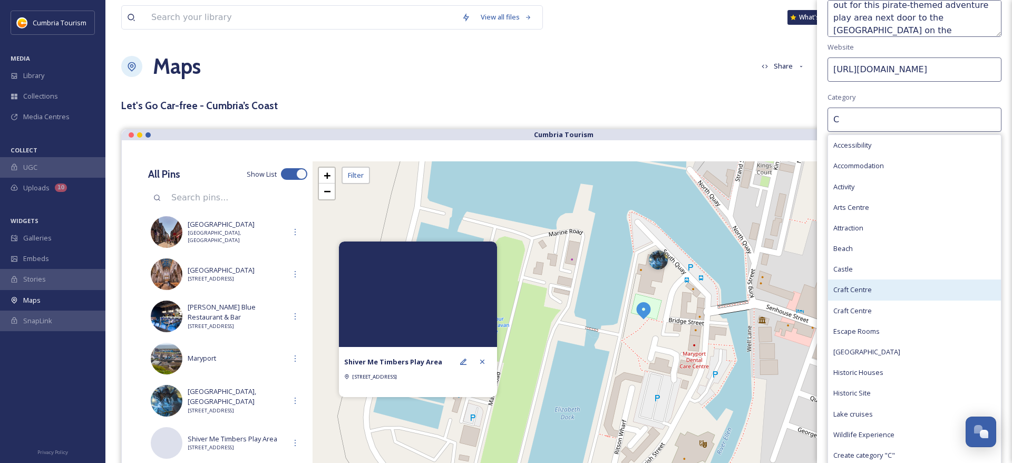
scroll to position [176, 0]
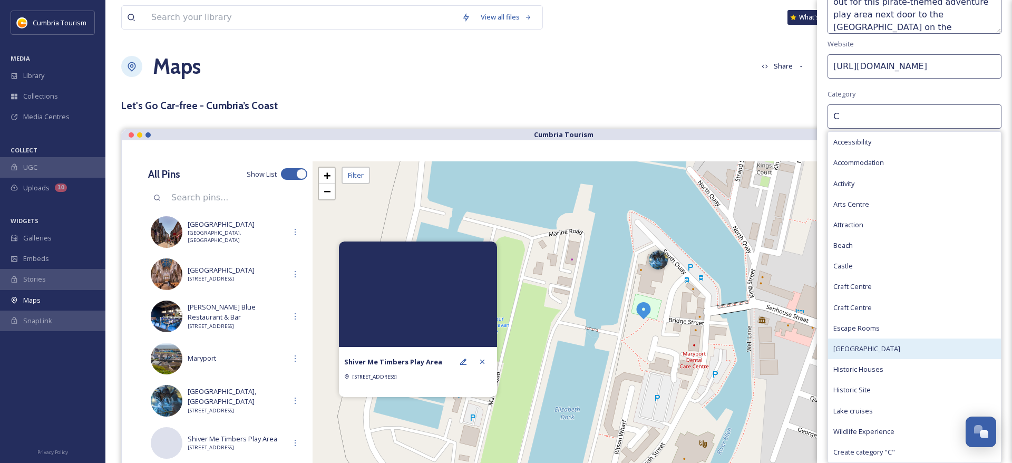
type input "C"
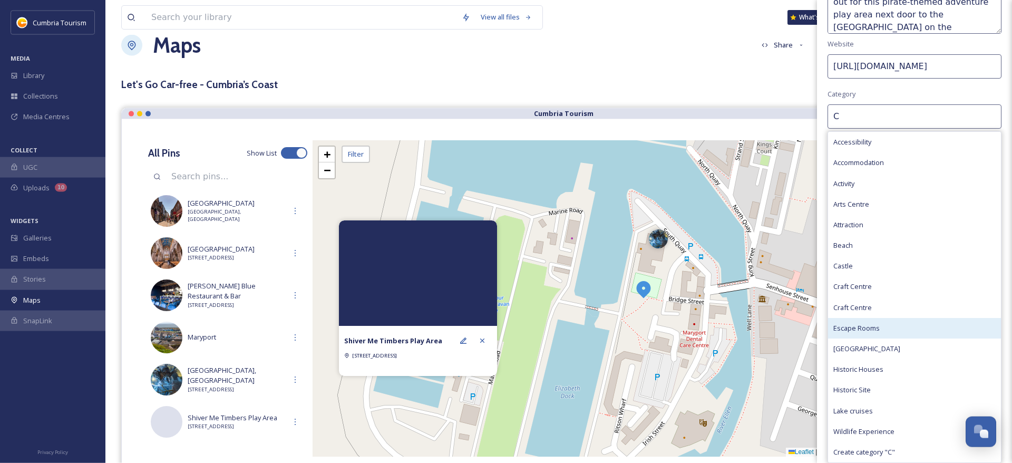
scroll to position [54, 0]
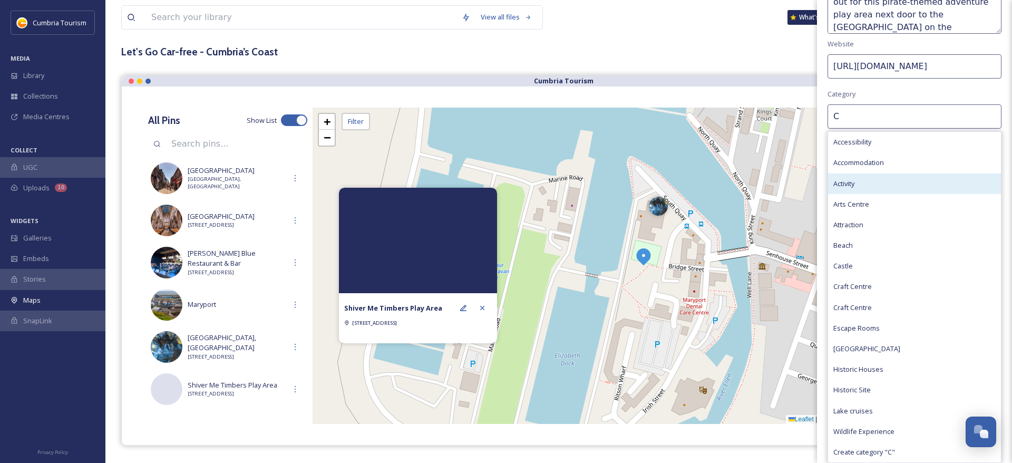
click at [846, 188] on span "Activity" at bounding box center [843, 184] width 21 height 10
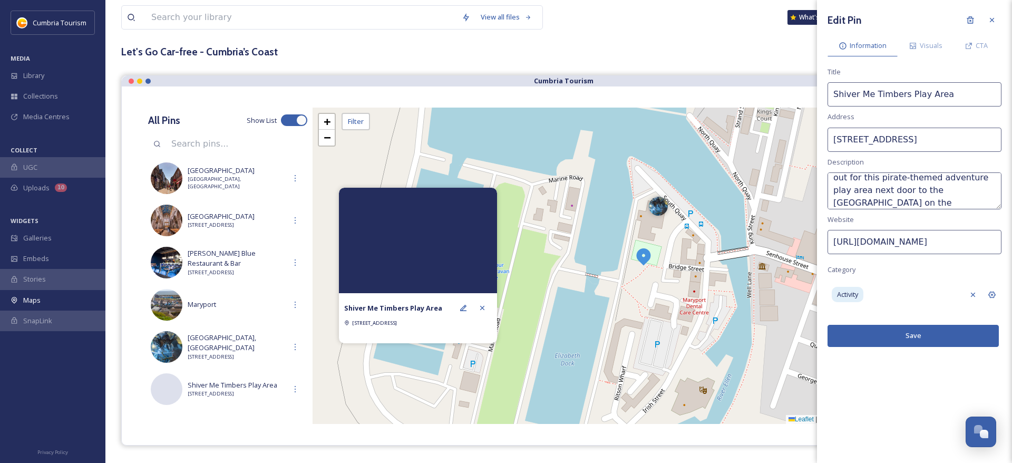
scroll to position [0, 0]
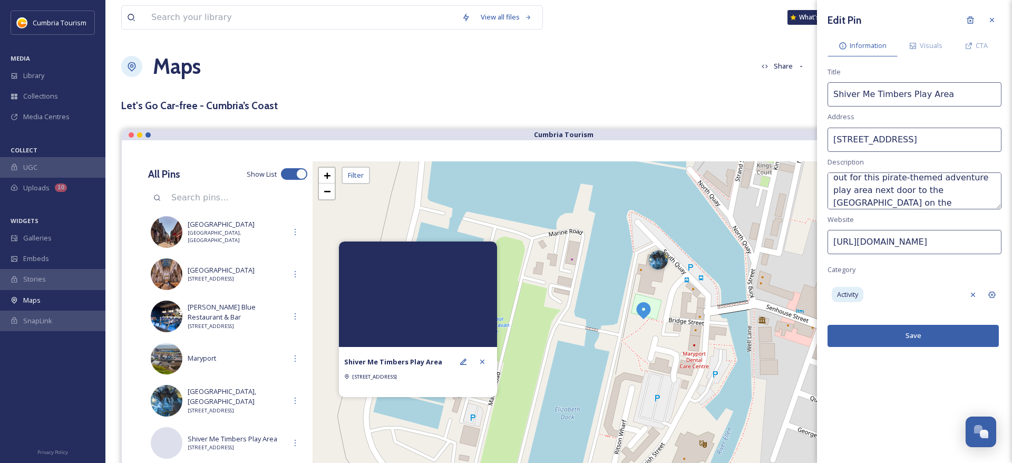
click at [918, 334] on button "Save" at bounding box center [912, 336] width 171 height 22
click at [934, 46] on span "Visuals" at bounding box center [931, 46] width 23 height 10
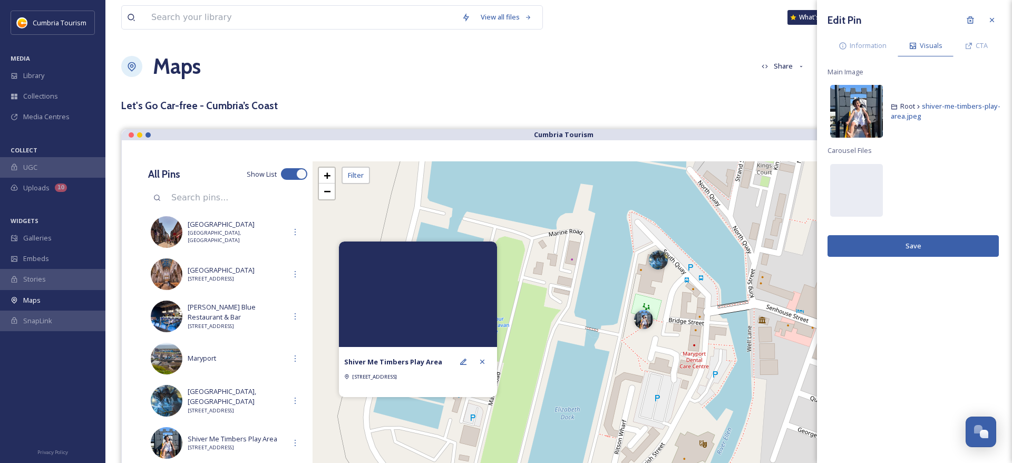
click at [873, 107] on img at bounding box center [856, 111] width 53 height 53
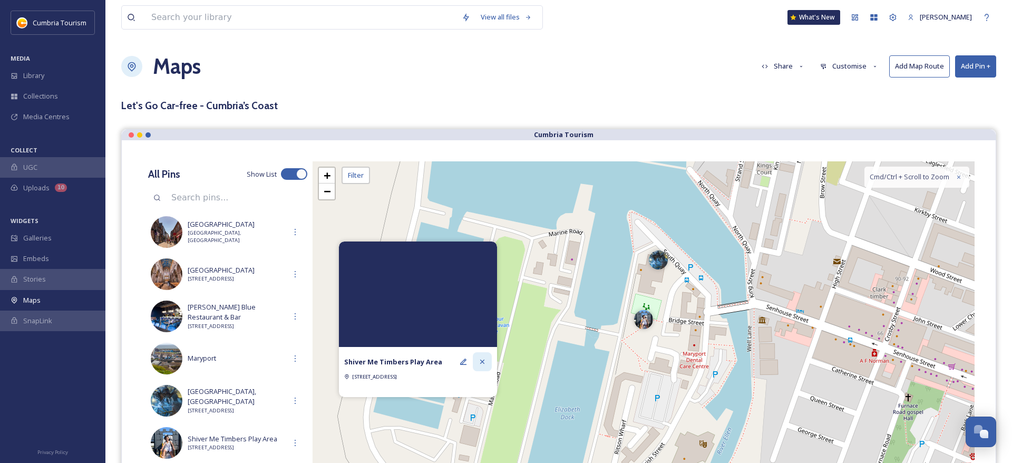
click at [484, 357] on div at bounding box center [482, 361] width 19 height 19
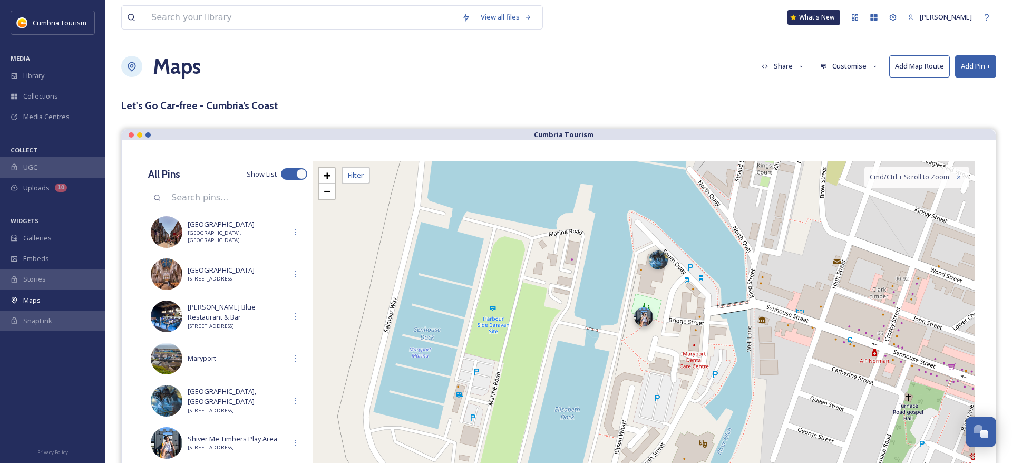
click at [644, 319] on div at bounding box center [643, 316] width 19 height 19
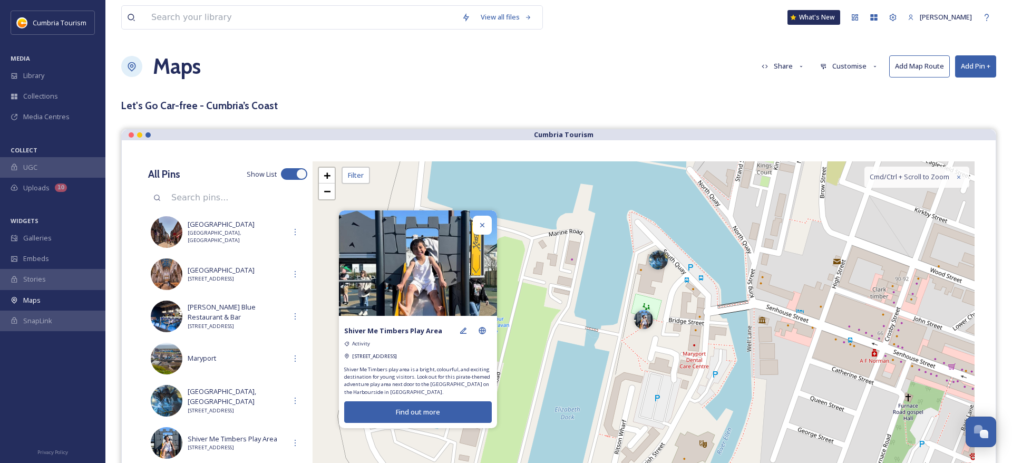
click at [964, 72] on button "Add Pin +" at bounding box center [975, 66] width 41 height 22
click at [969, 112] on span "Add Pin From Library" at bounding box center [958, 111] width 64 height 10
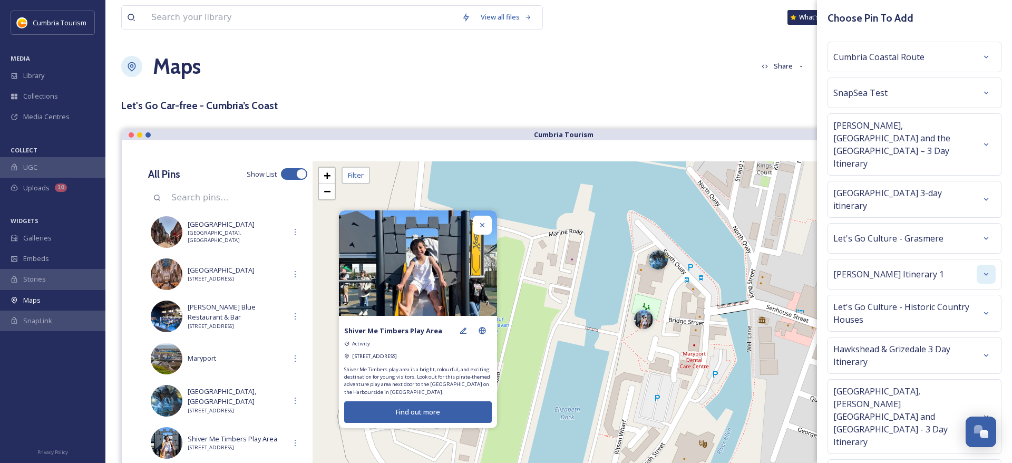
click at [979, 265] on div at bounding box center [986, 274] width 19 height 19
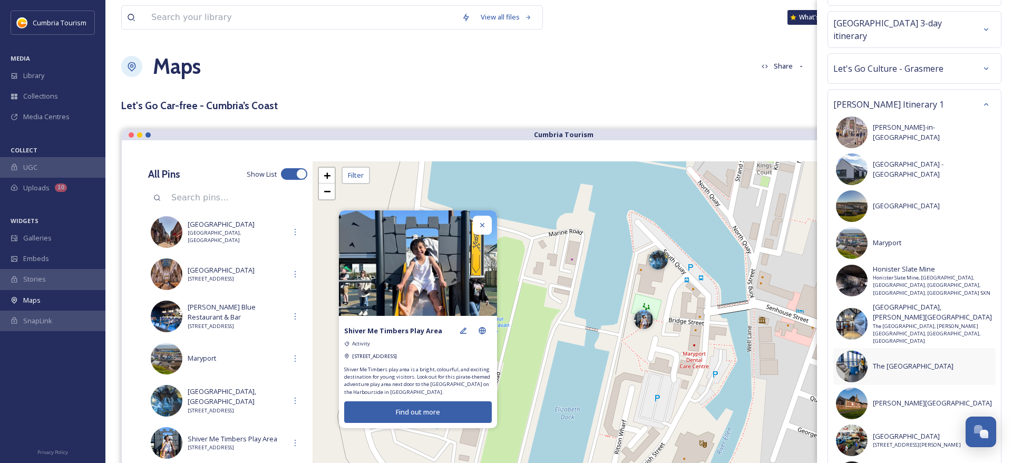
scroll to position [199, 0]
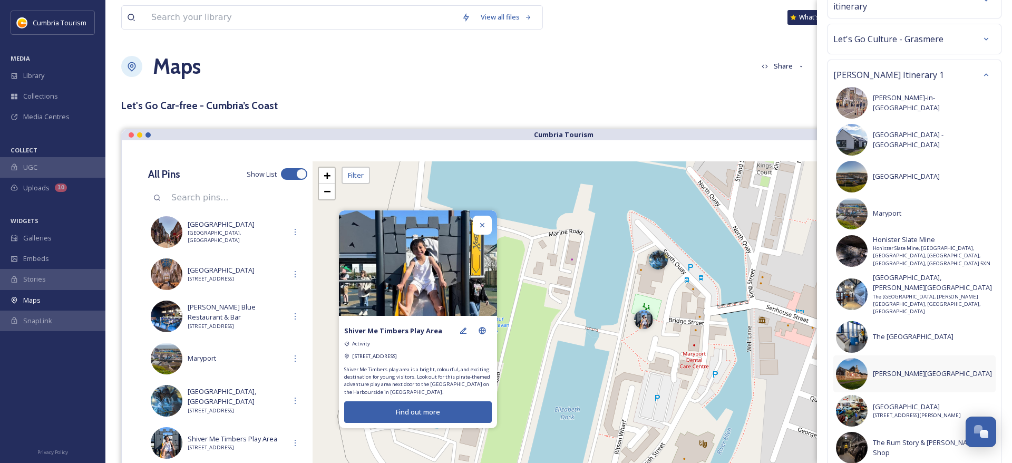
click at [923, 355] on div "Senhouse Roman Museum" at bounding box center [914, 373] width 162 height 37
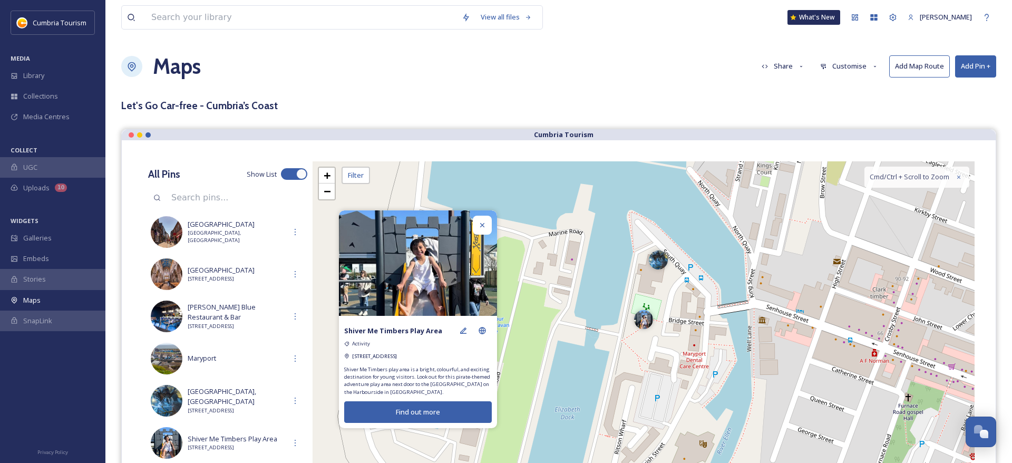
click at [480, 226] on icon at bounding box center [482, 225] width 8 height 8
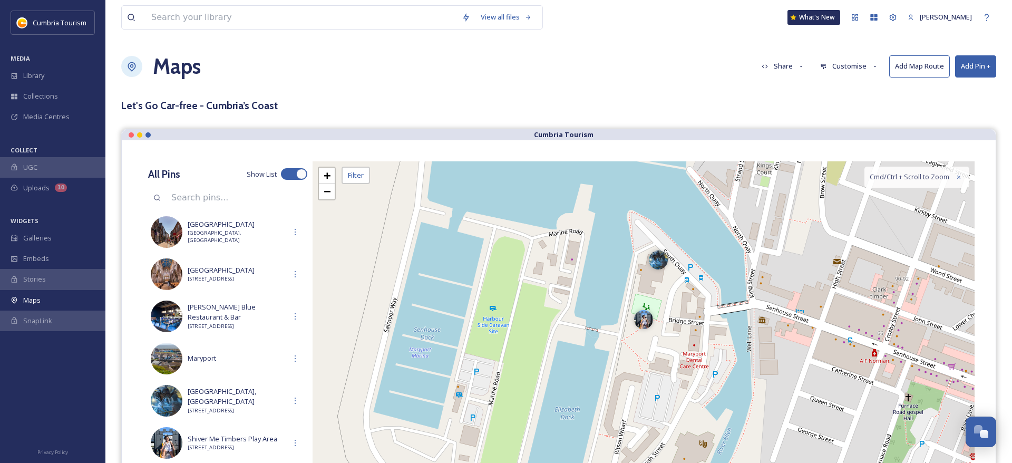
click at [987, 64] on button "Add Pin +" at bounding box center [975, 66] width 41 height 22
click at [957, 103] on div "Add Pin From Library" at bounding box center [958, 111] width 75 height 21
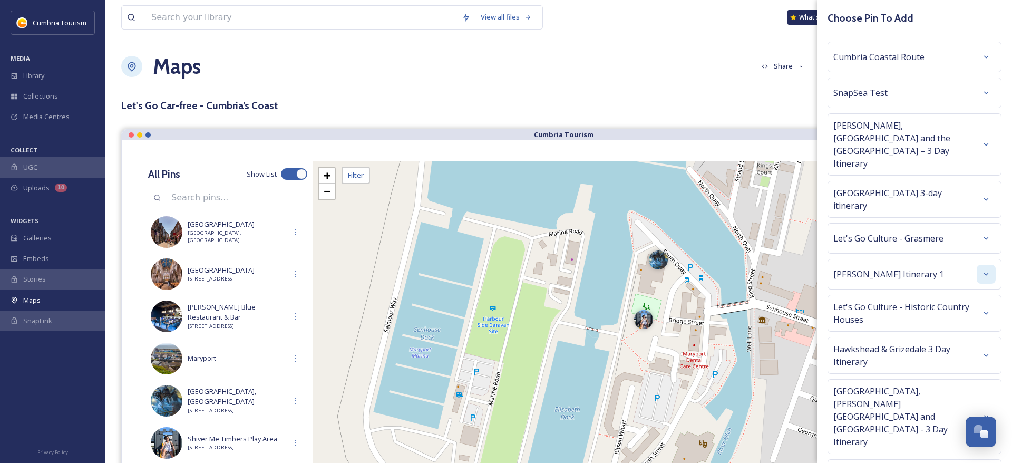
click at [978, 265] on div at bounding box center [986, 274] width 19 height 19
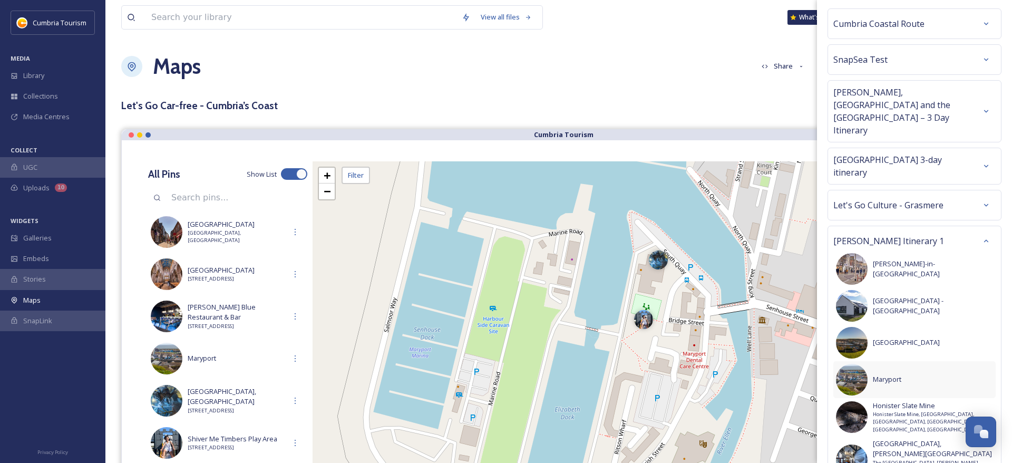
scroll to position [66, 0]
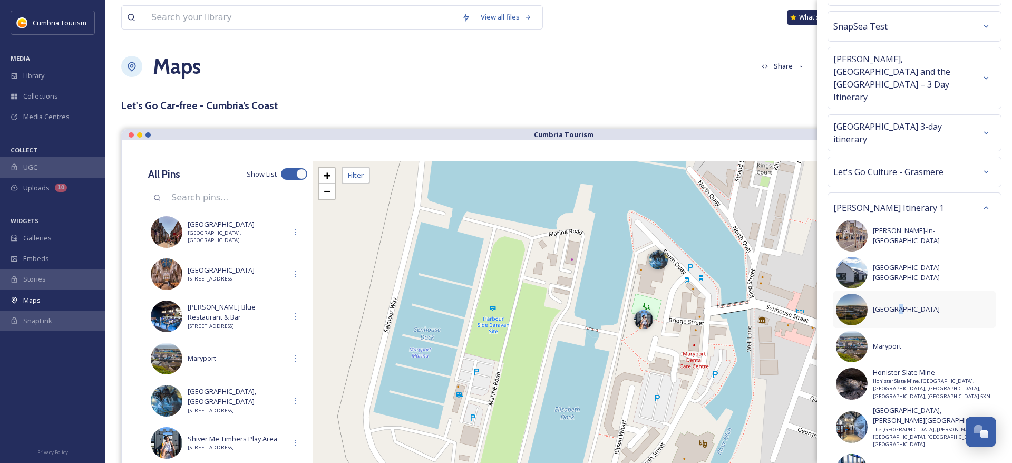
click at [897, 304] on span "Whitehaven" at bounding box center [933, 309] width 120 height 10
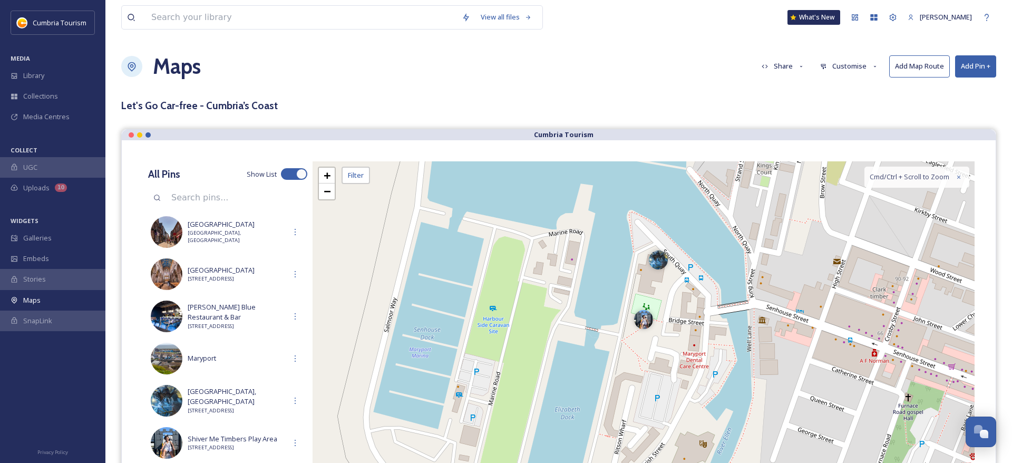
click at [982, 71] on button "Add Pin +" at bounding box center [975, 66] width 41 height 22
click at [962, 105] on div "Add Pin From Library" at bounding box center [958, 111] width 75 height 21
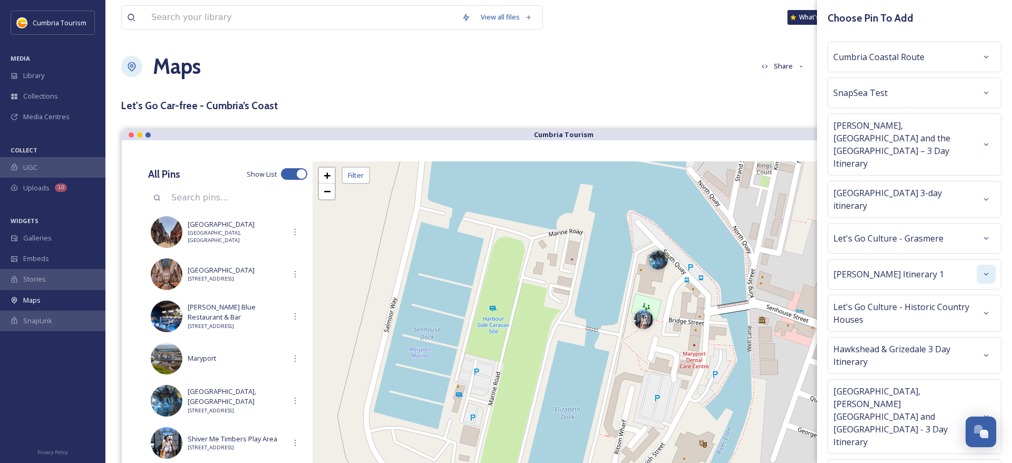
click at [984, 270] on icon at bounding box center [986, 274] width 8 height 8
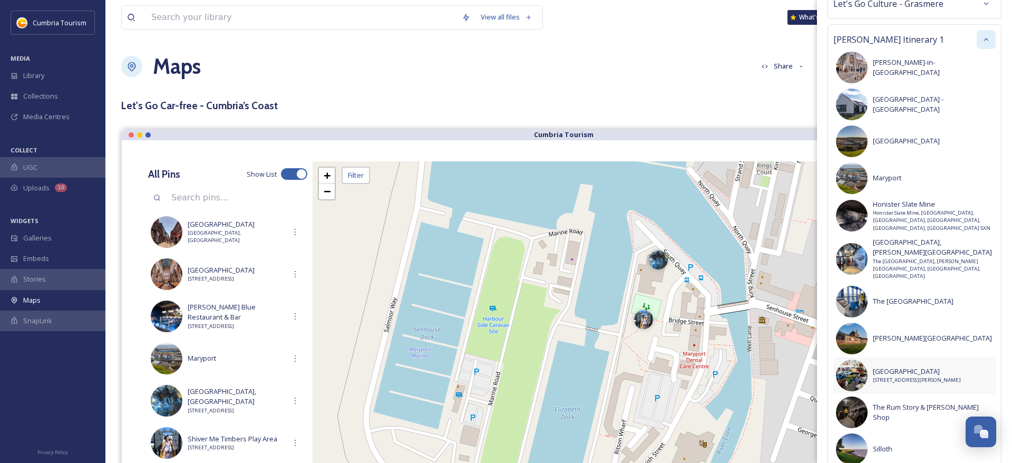
scroll to position [266, 0]
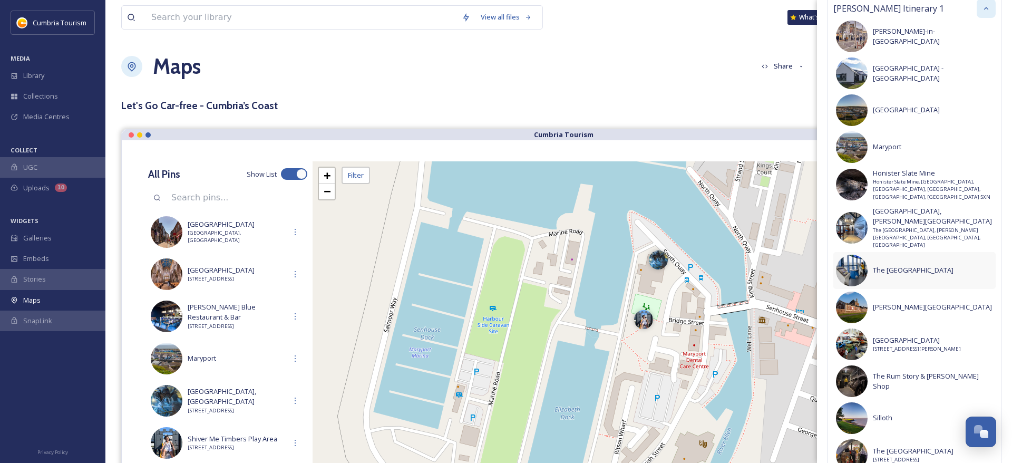
click at [917, 265] on span "The Beacon Museum" at bounding box center [933, 270] width 120 height 10
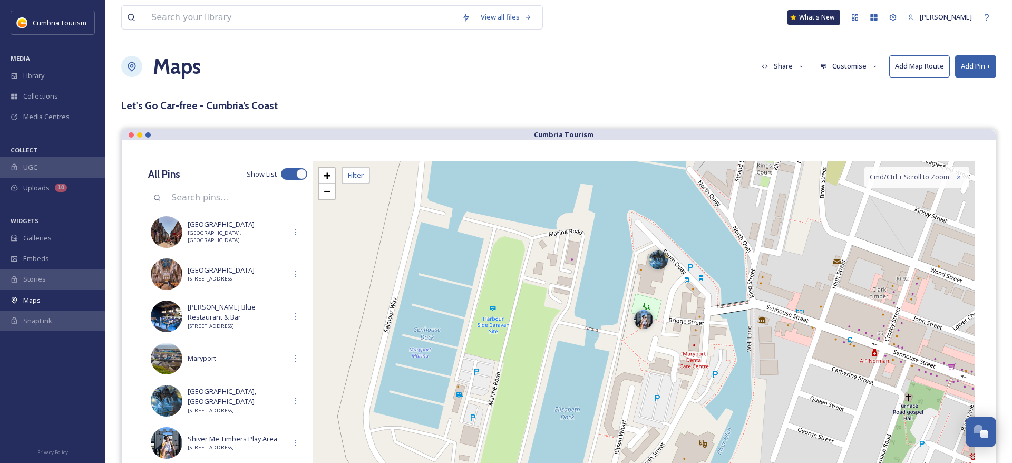
click at [978, 71] on button "Add Pin +" at bounding box center [975, 66] width 41 height 22
click at [978, 108] on span "Add Pin From Library" at bounding box center [958, 111] width 64 height 10
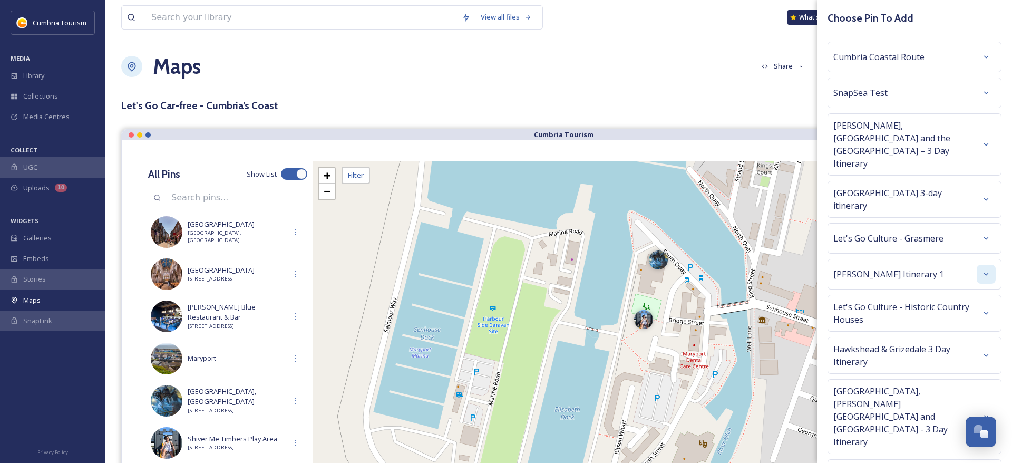
click at [981, 265] on div at bounding box center [986, 274] width 19 height 19
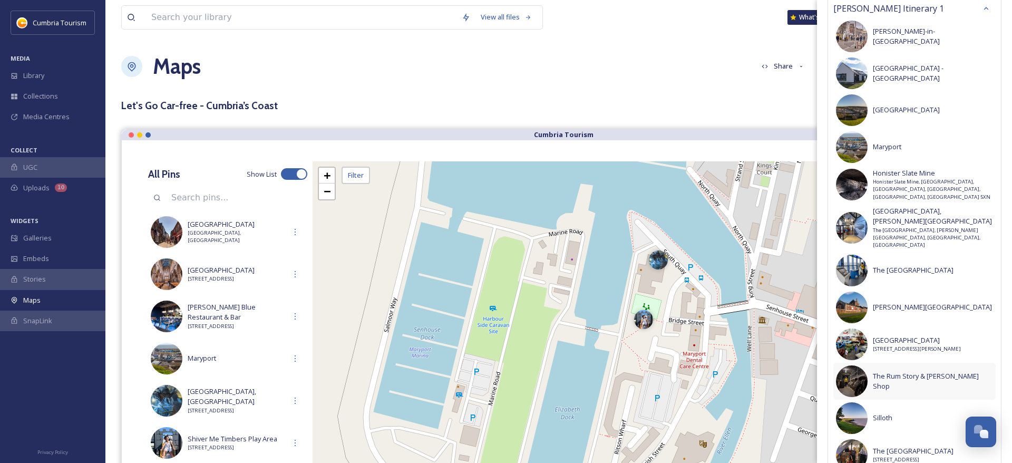
click at [934, 371] on span "The Rum Story & Jefferson's Shop" at bounding box center [933, 381] width 120 height 20
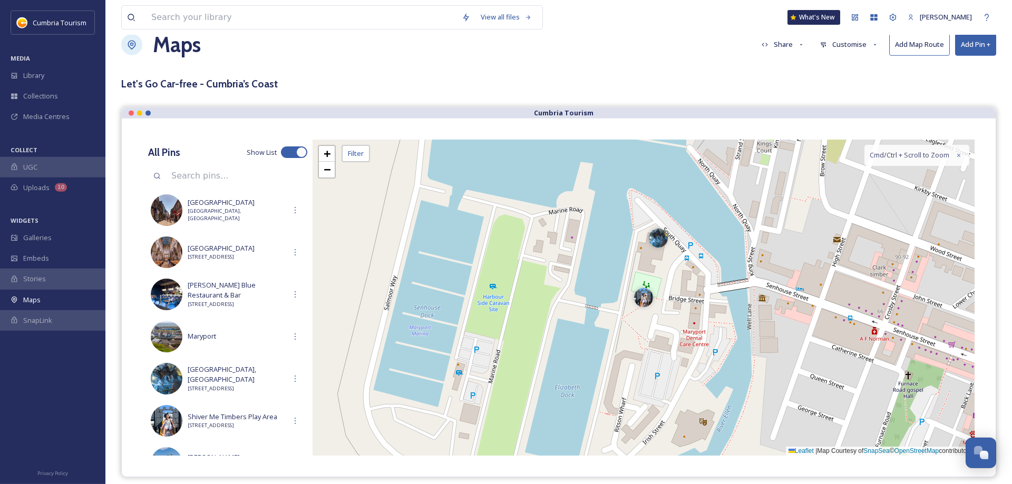
scroll to position [0, 0]
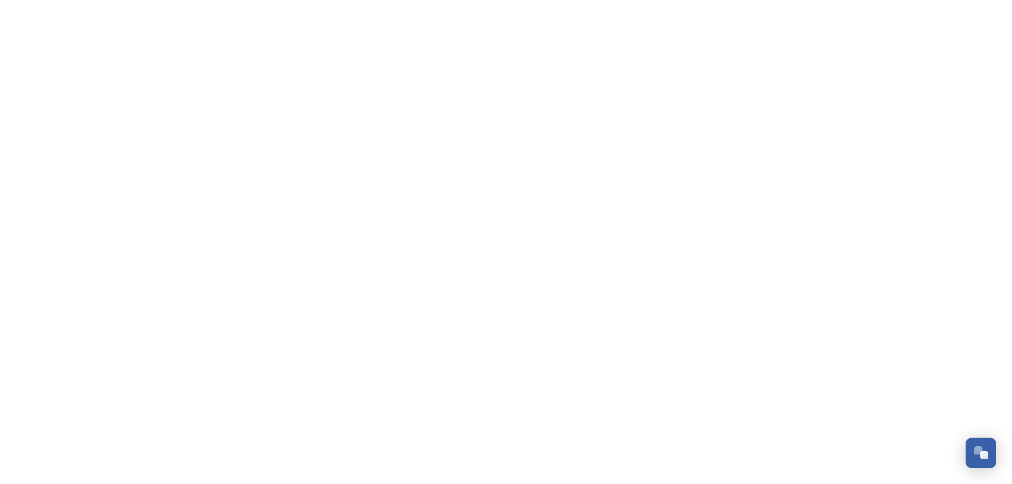
scroll to position [4177, 0]
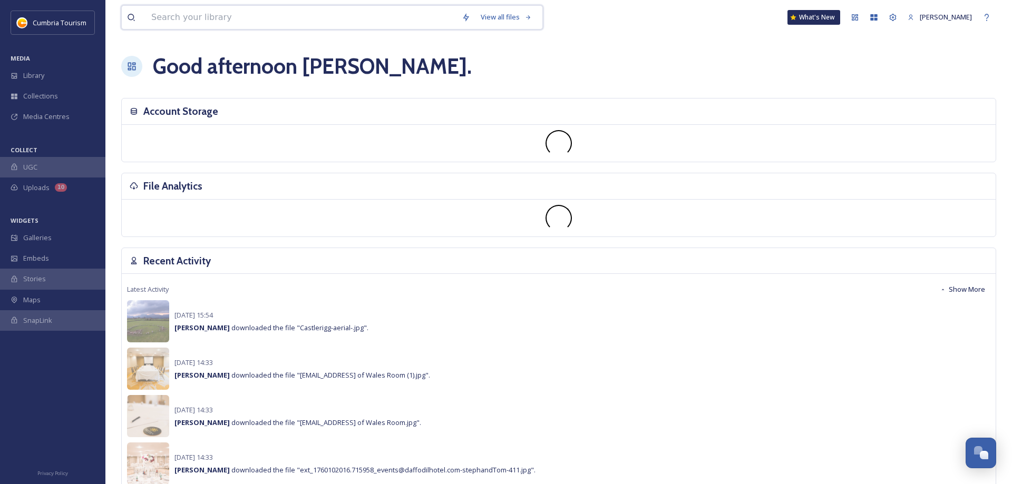
drag, startPoint x: 278, startPoint y: 23, endPoint x: 277, endPoint y: 13, distance: 9.6
click at [278, 22] on input at bounding box center [301, 17] width 310 height 23
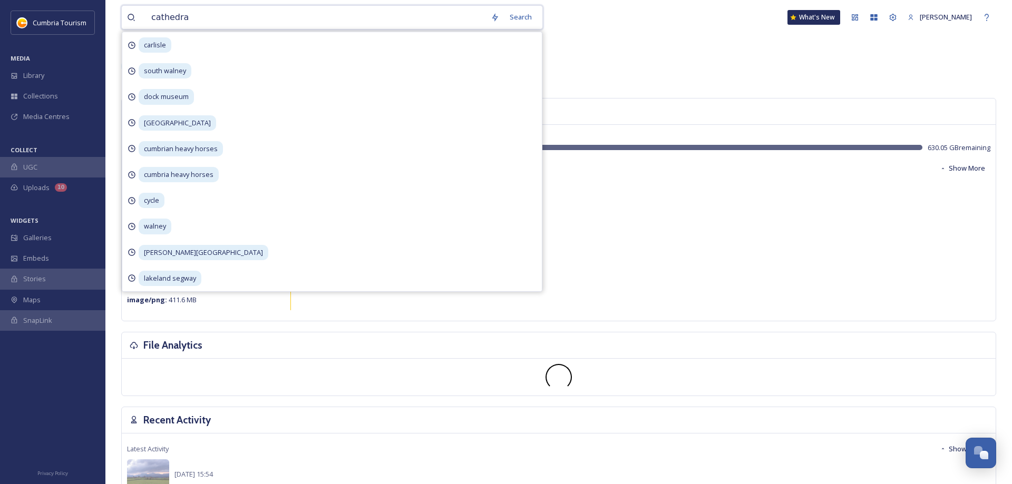
type input "cathedral"
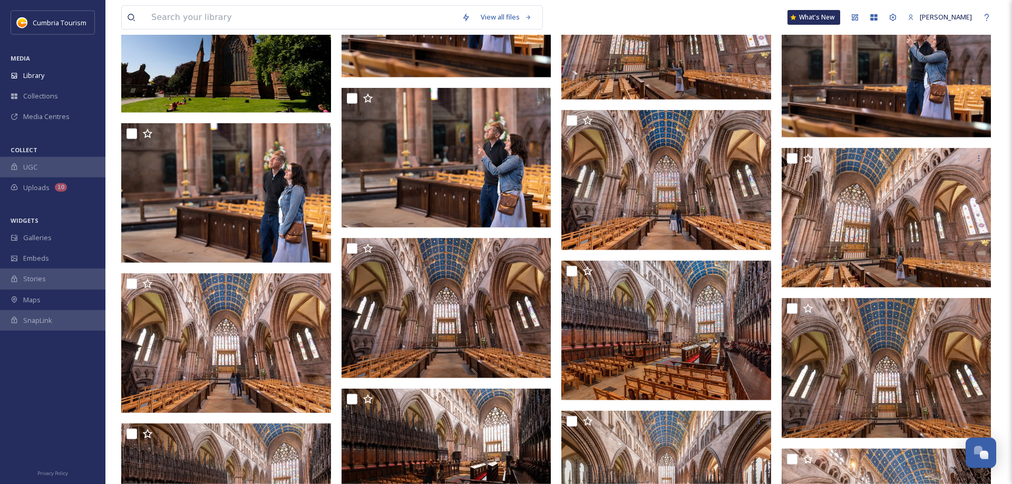
scroll to position [4623, 0]
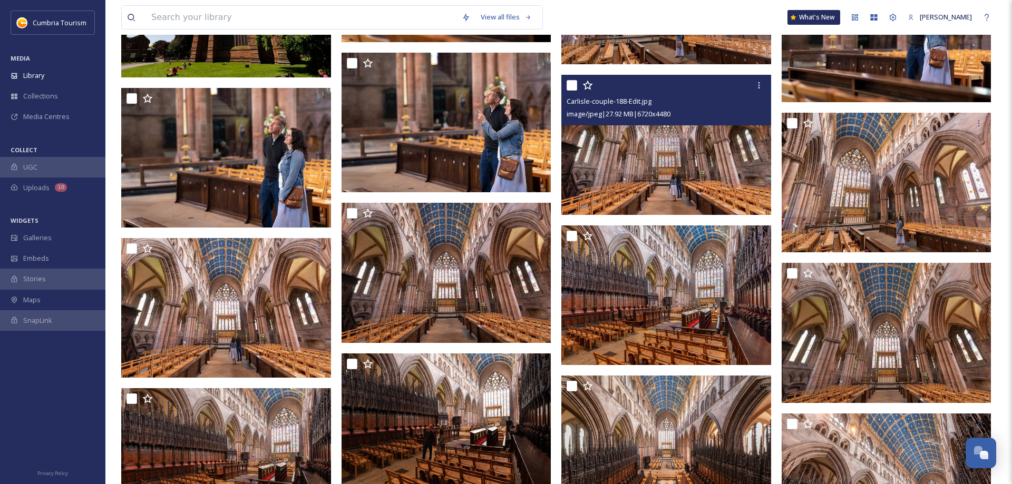
click at [647, 164] on img at bounding box center [666, 145] width 210 height 140
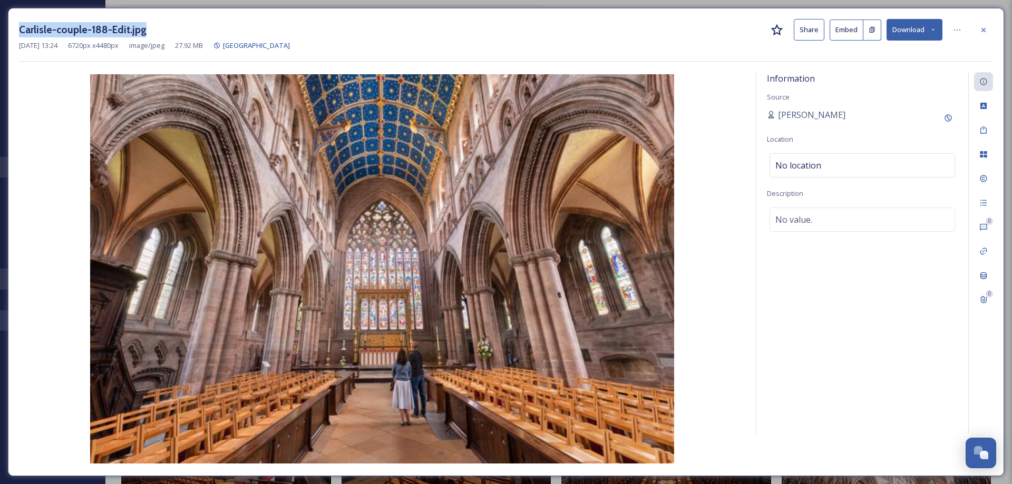
drag, startPoint x: 163, startPoint y: 28, endPoint x: 12, endPoint y: 31, distance: 151.3
click at [12, 31] on div "Carlisle-couple-188-Edit.jpg Share Embed Download [DATE] 13:24 6720 px x 4480 p…" at bounding box center [506, 242] width 996 height 469
copy h3 "Carlisle-couple-188-Edit.jpg"
click at [978, 27] on div at bounding box center [983, 30] width 19 height 19
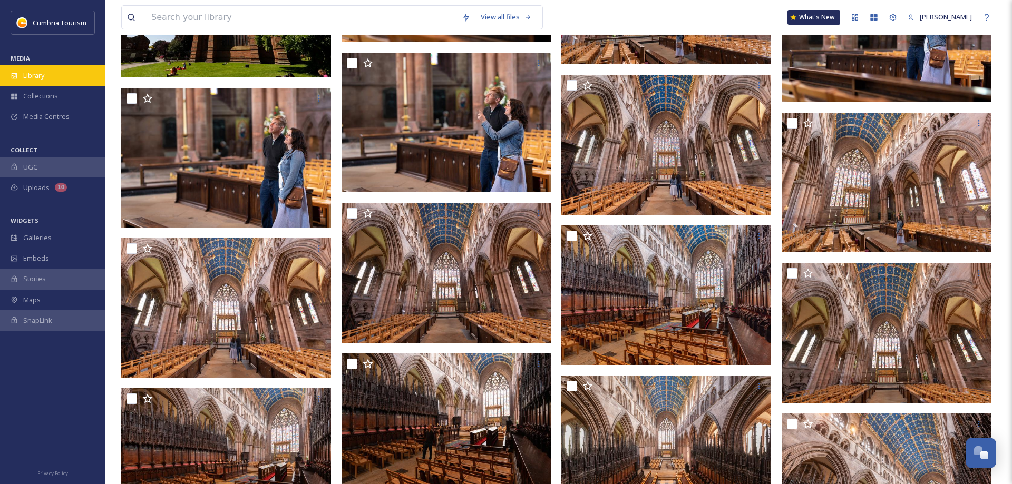
click at [21, 71] on div "Library" at bounding box center [52, 75] width 105 height 21
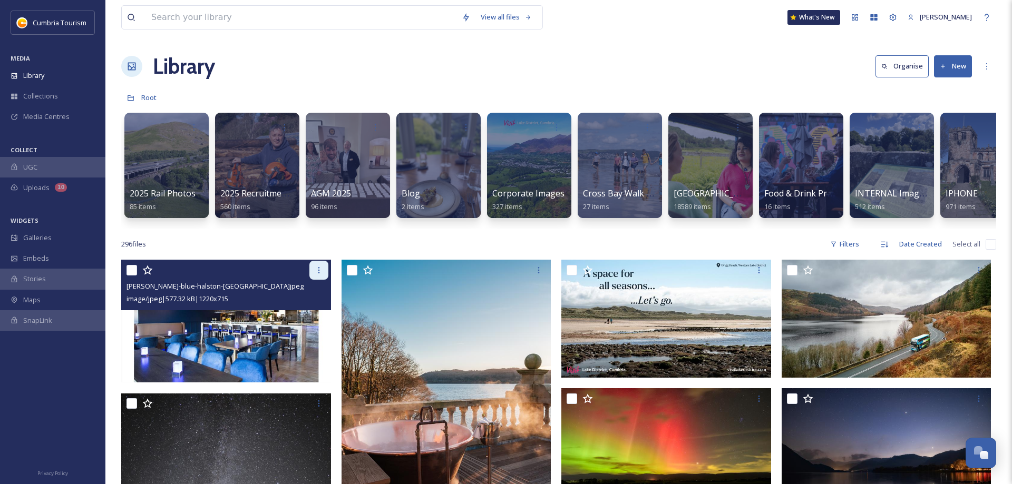
click at [314, 269] on div at bounding box center [318, 270] width 19 height 19
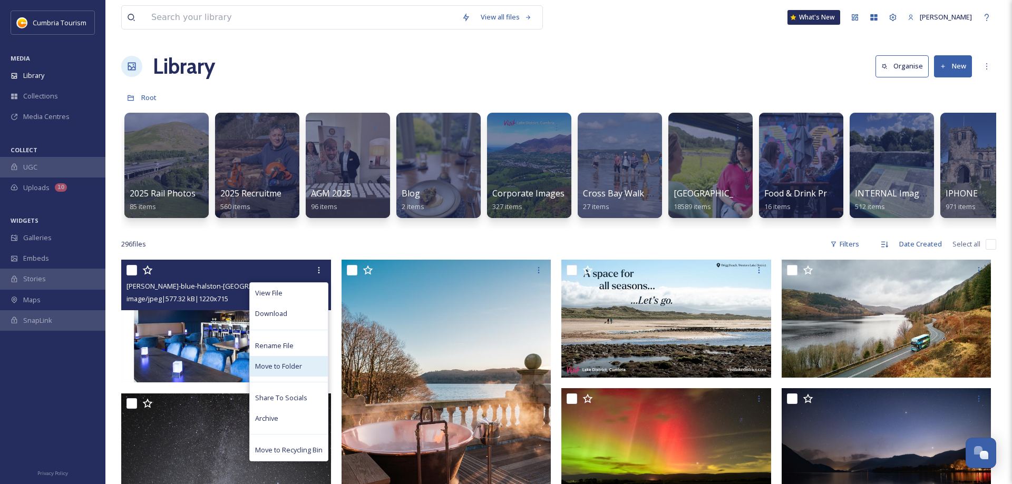
click at [272, 361] on div "Move to Folder" at bounding box center [289, 366] width 78 height 21
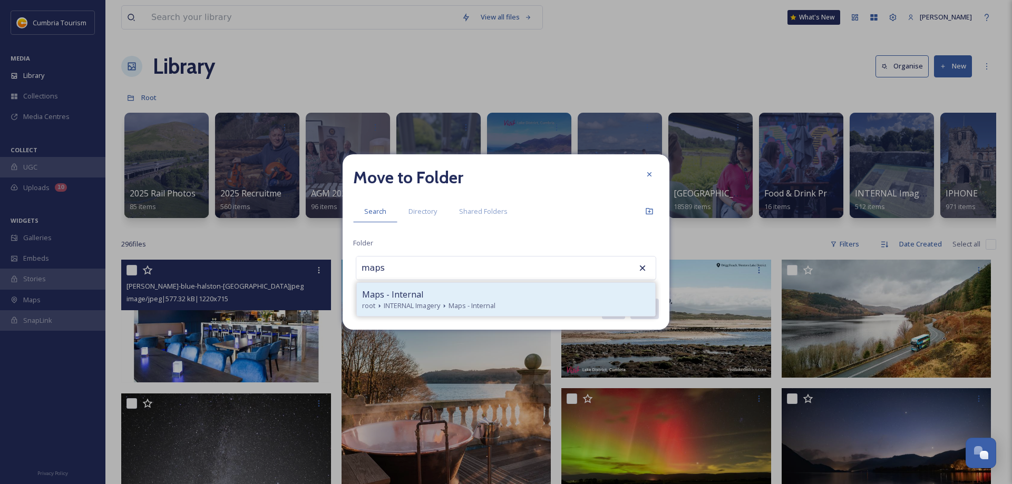
click at [389, 297] on span "Maps - Internal" at bounding box center [392, 294] width 61 height 13
type input "Maps - Internal"
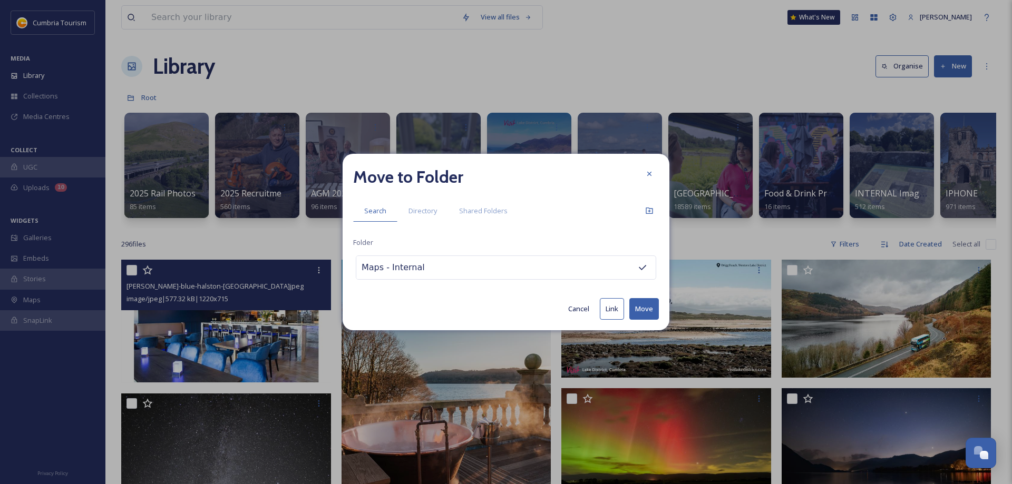
click at [642, 309] on button "Move" at bounding box center [644, 309] width 30 height 22
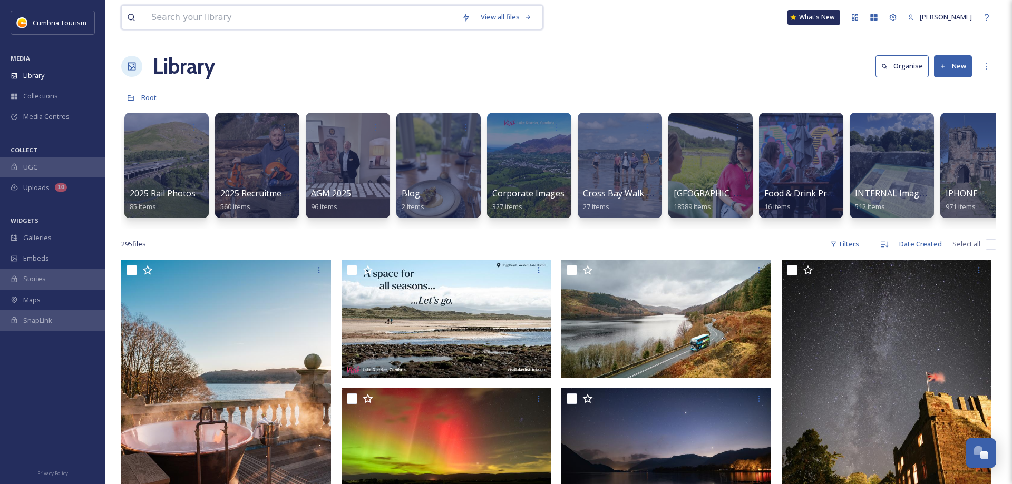
click at [265, 21] on input at bounding box center [301, 17] width 310 height 23
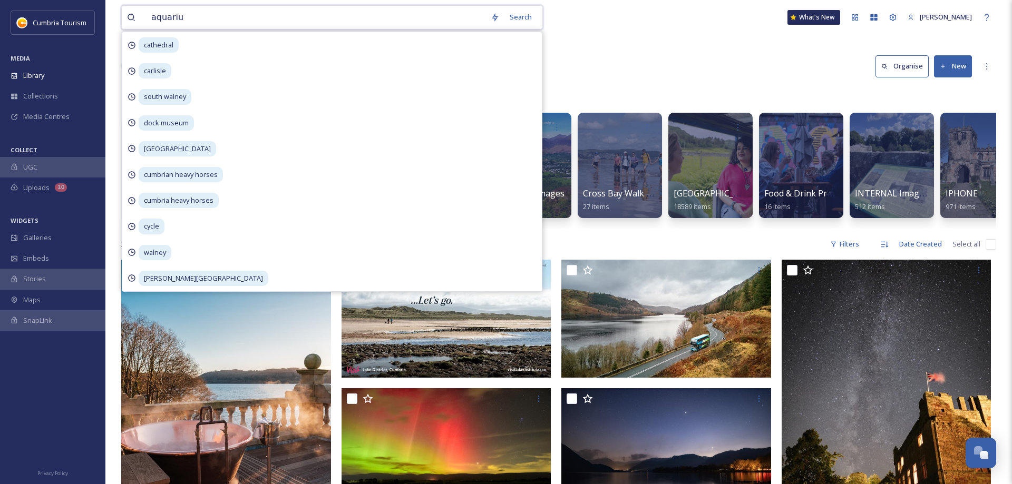
type input "aquarium"
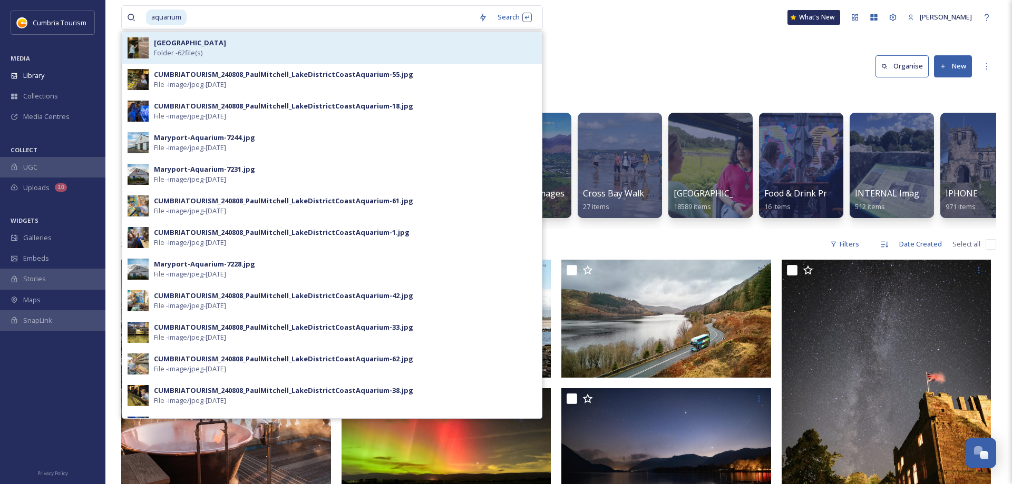
click at [165, 44] on strong "[GEOGRAPHIC_DATA]" at bounding box center [190, 42] width 72 height 9
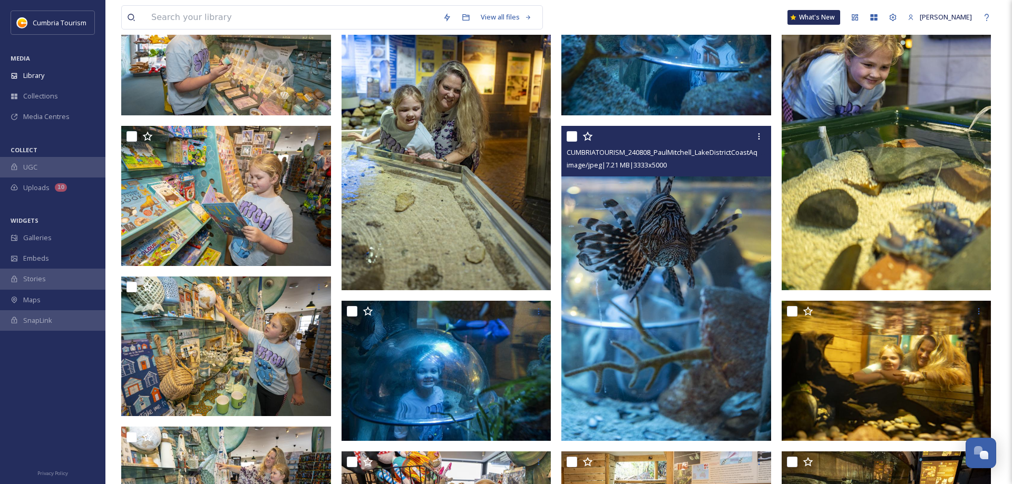
scroll to position [161, 0]
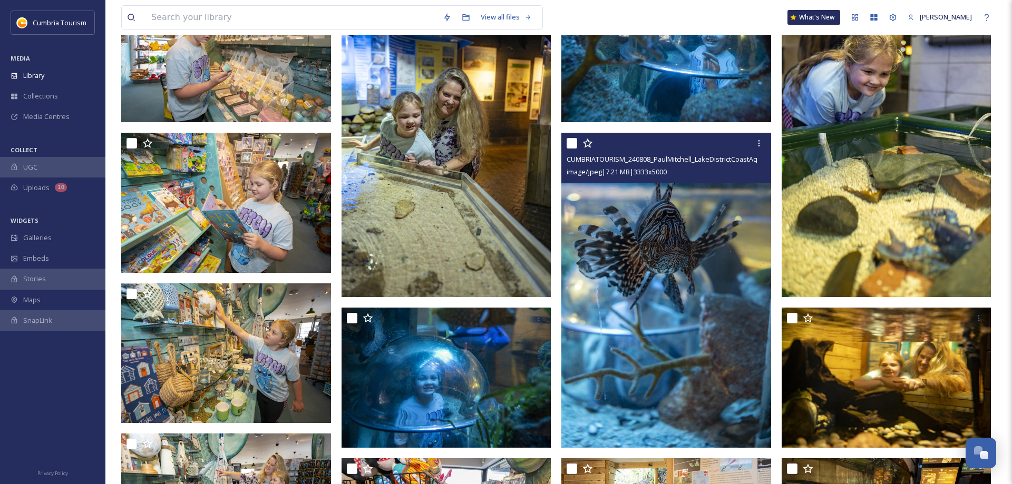
click at [685, 229] on img at bounding box center [666, 290] width 210 height 315
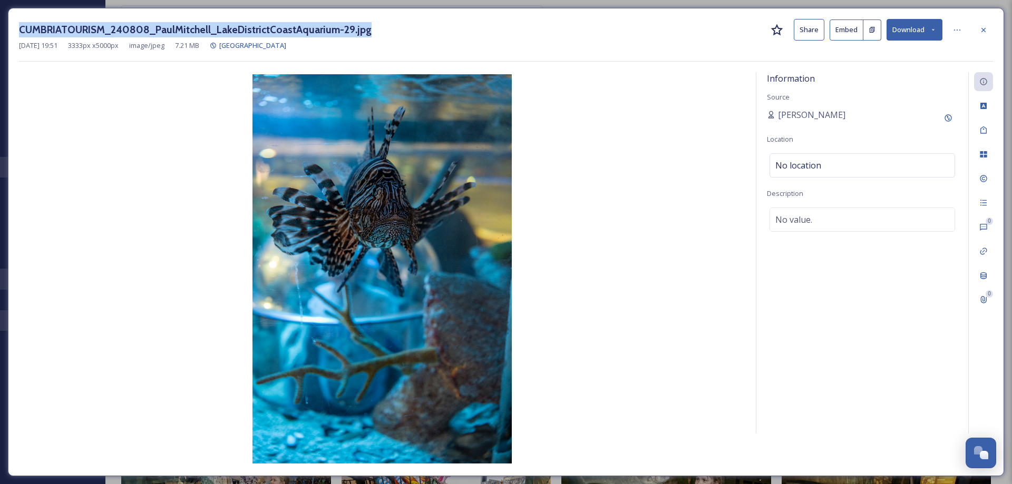
drag, startPoint x: 337, startPoint y: 29, endPoint x: 32, endPoint y: 27, distance: 305.7
click at [17, 32] on div "CUMBRIATOURISM_240808_PaulMitchell_LakeDistrictCoastAquarium-29.jpg Share Embed…" at bounding box center [506, 242] width 996 height 469
copy h3 "CUMBRIATOURISM_240808_PaulMitchell_LakeDistrictCoastAquarium-29.jpg"
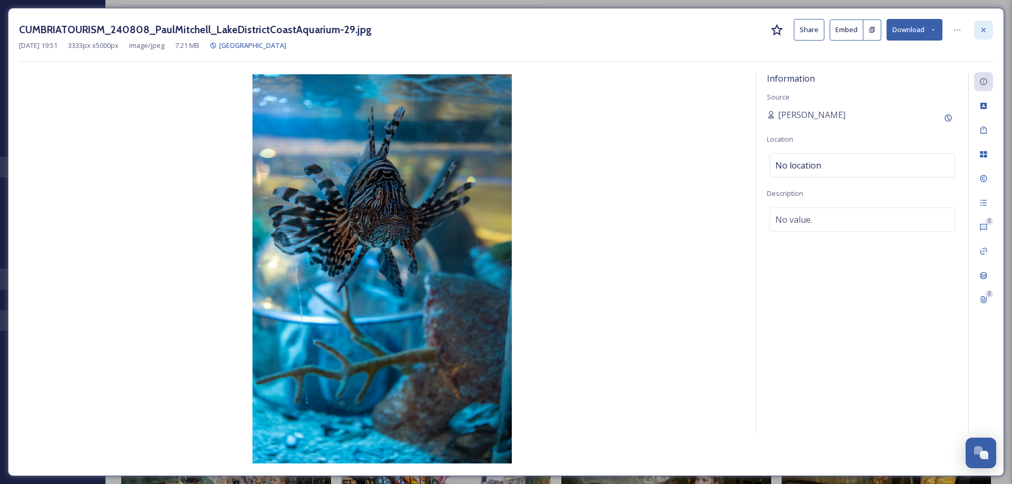
click at [990, 28] on div at bounding box center [983, 30] width 19 height 19
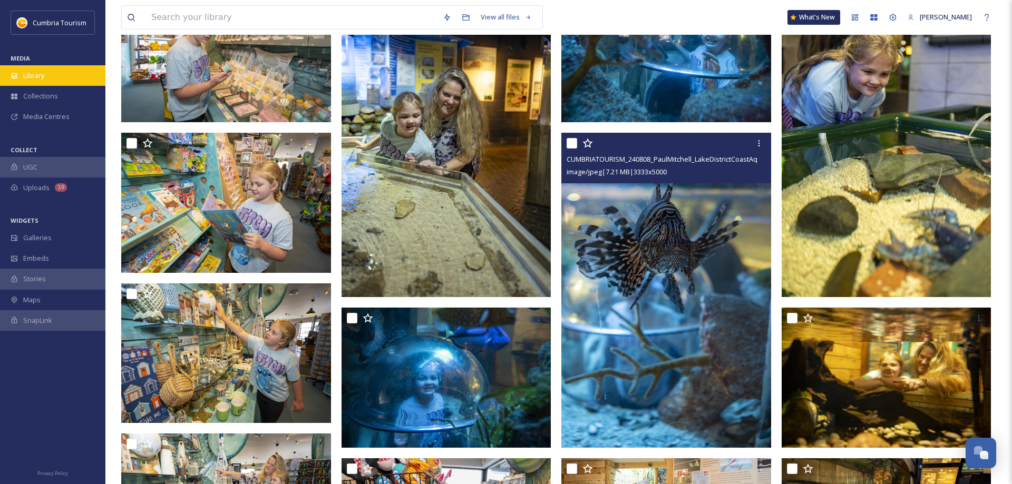
click at [38, 77] on span "Library" at bounding box center [33, 76] width 21 height 10
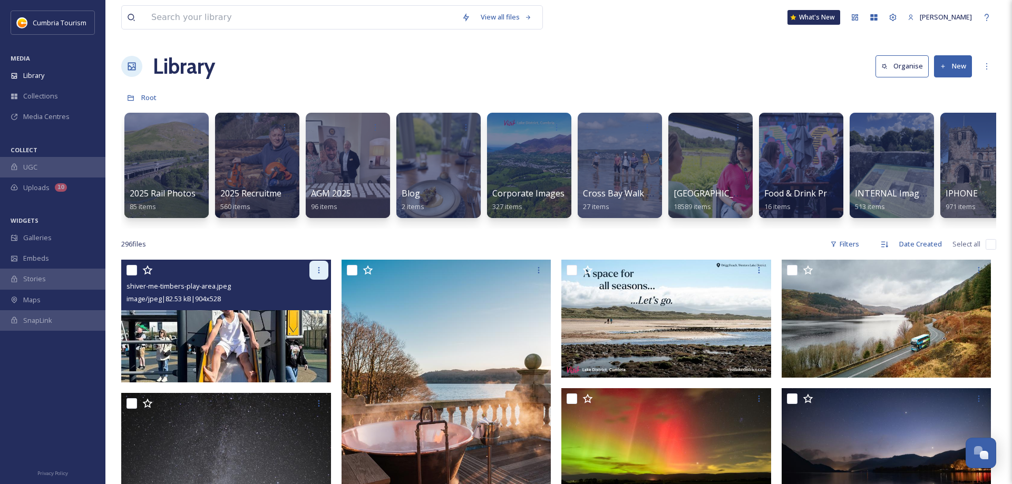
click at [318, 270] on icon at bounding box center [319, 270] width 8 height 8
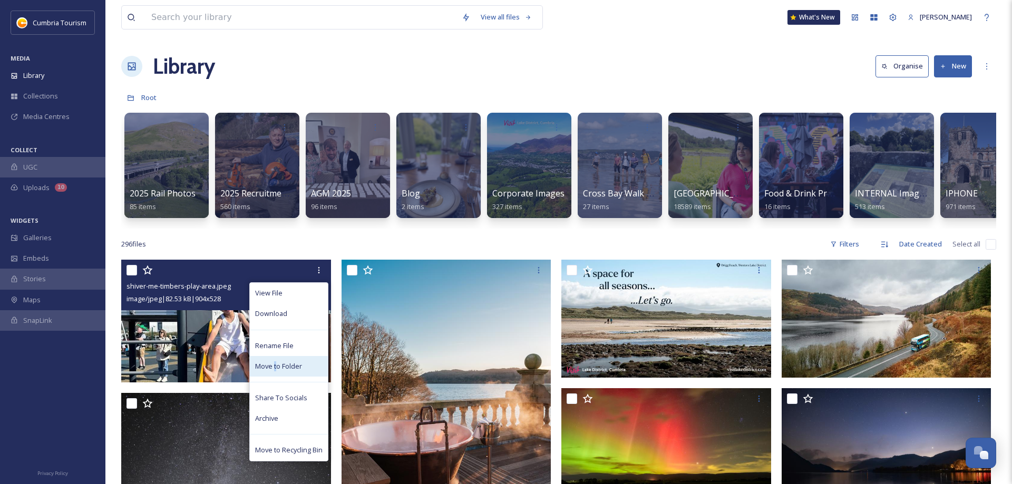
click at [275, 368] on span "Move to Folder" at bounding box center [278, 367] width 47 height 10
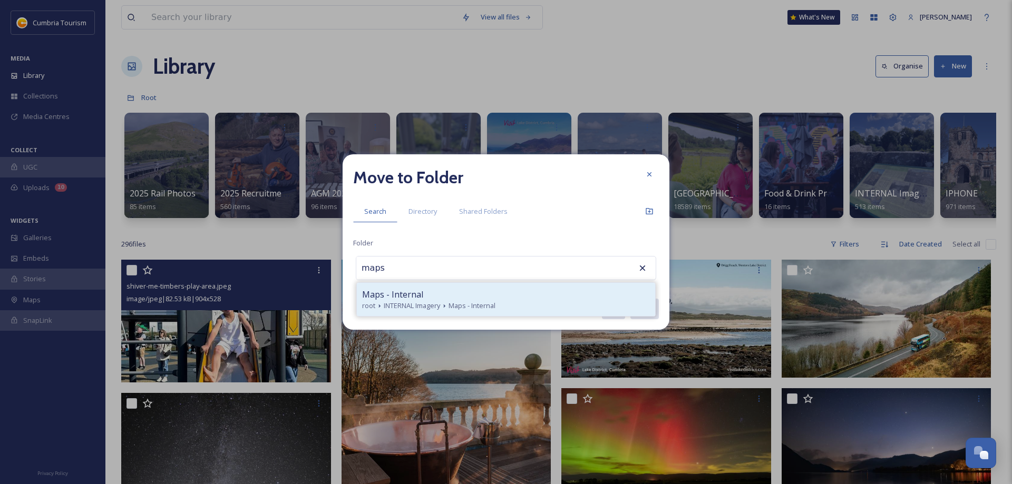
click at [422, 291] on div "Maps - Internal" at bounding box center [506, 294] width 288 height 13
type input "Maps - Internal"
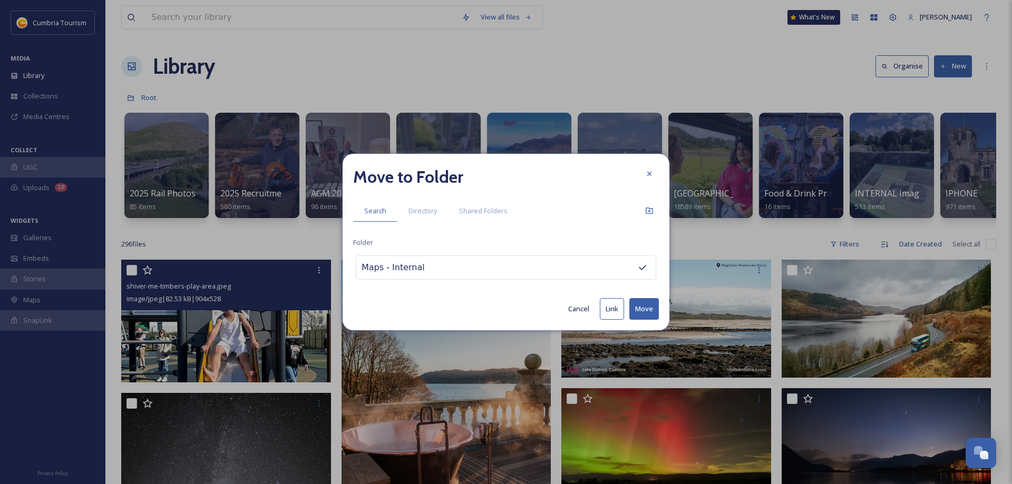
click at [641, 307] on button "Move" at bounding box center [644, 309] width 30 height 22
